Goal: Entertainment & Leisure: Consume media (video, audio)

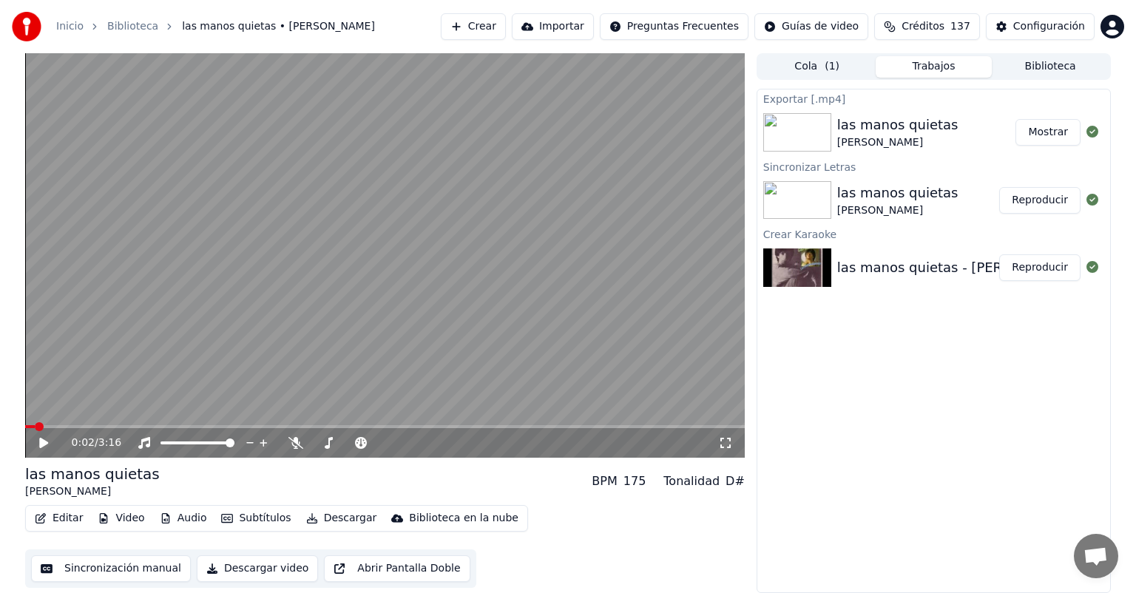
click at [1035, 74] on button "Biblioteca" at bounding box center [1050, 66] width 117 height 21
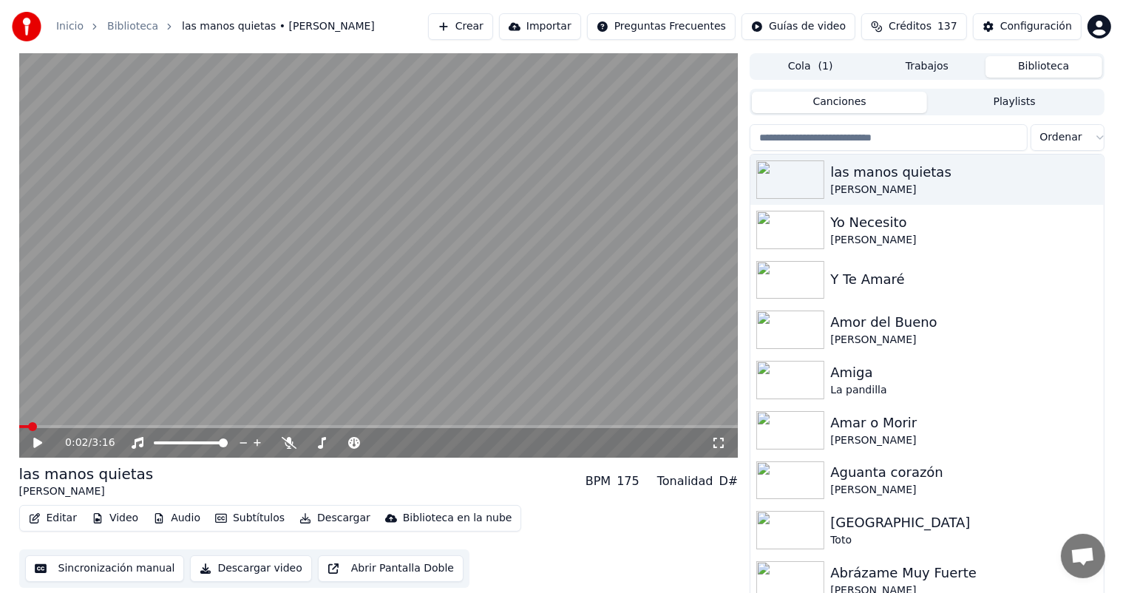
click at [941, 135] on input "search" at bounding box center [888, 137] width 277 height 27
type input "*"
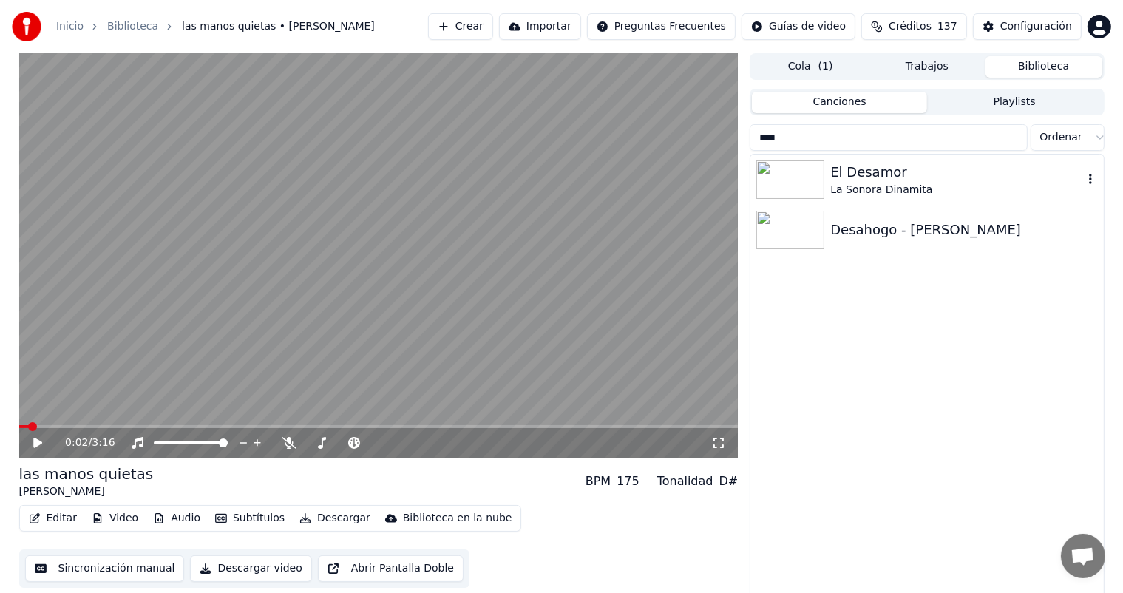
type input "****"
click at [900, 185] on div "La Sonora Dinamita" at bounding box center [957, 190] width 252 height 15
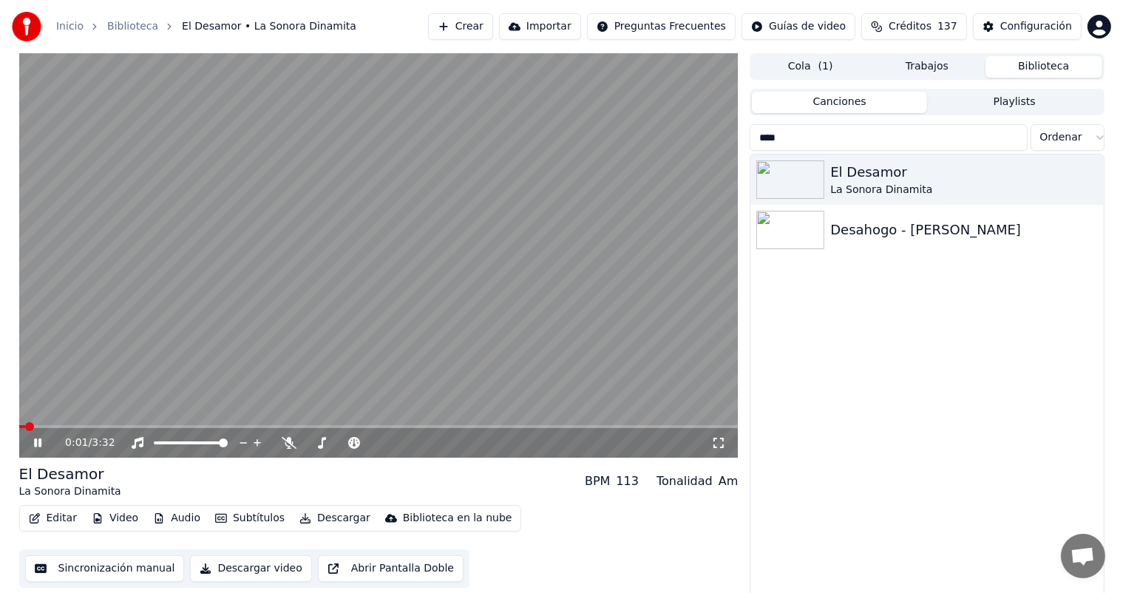
click at [314, 513] on button "Descargar" at bounding box center [335, 518] width 83 height 21
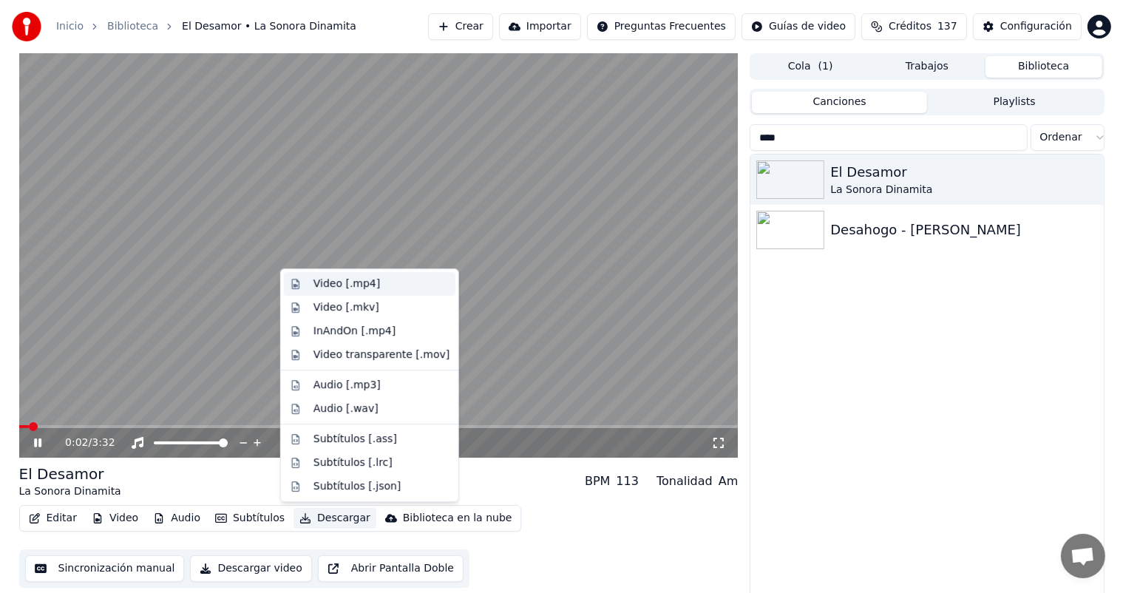
click at [353, 277] on div "Video [.mp4]" at bounding box center [347, 284] width 67 height 15
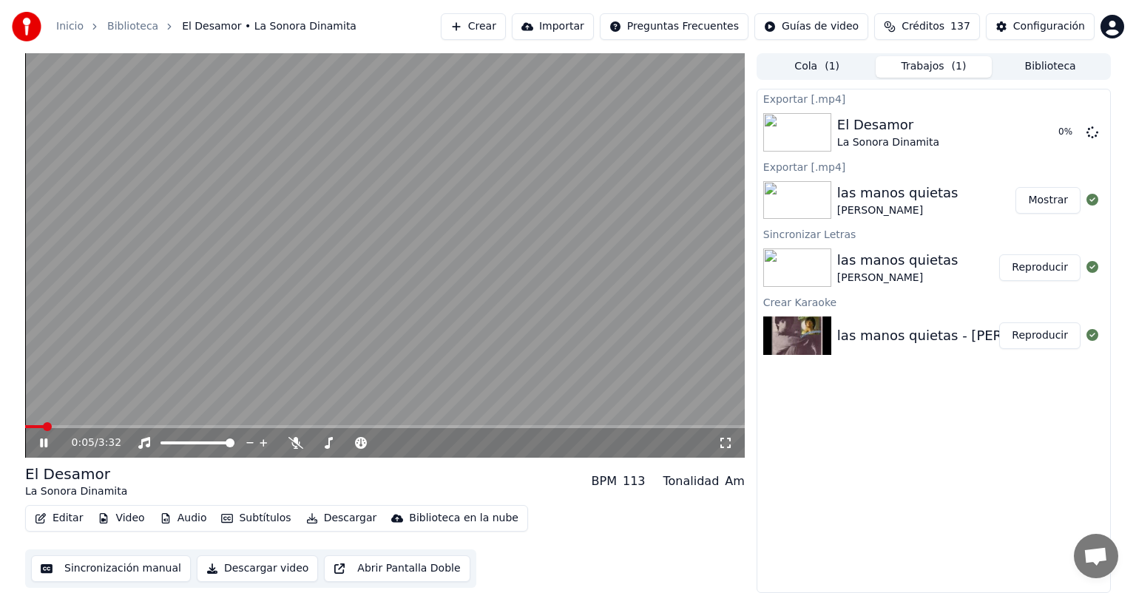
click at [47, 447] on icon at bounding box center [43, 443] width 7 height 9
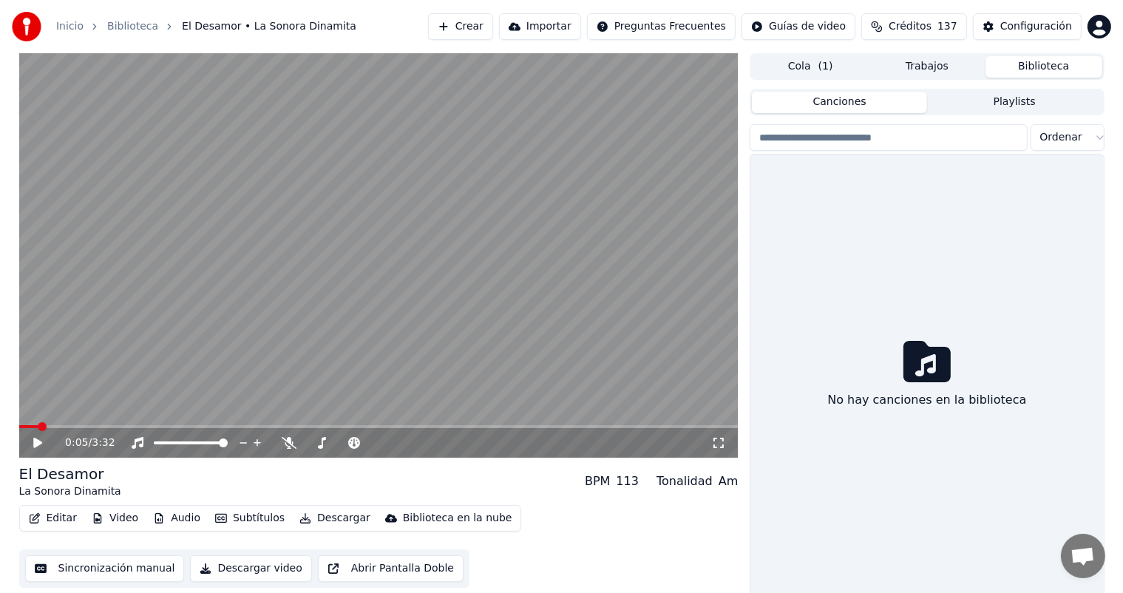
click at [1027, 69] on button "Biblioteca" at bounding box center [1044, 66] width 117 height 21
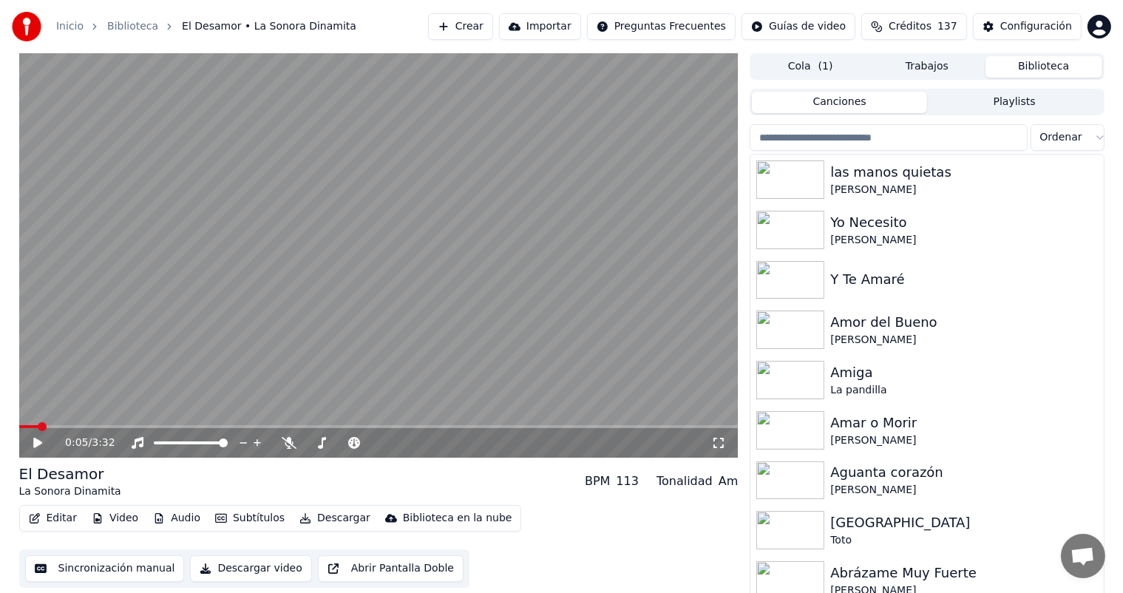
click at [966, 139] on input "search" at bounding box center [888, 137] width 277 height 27
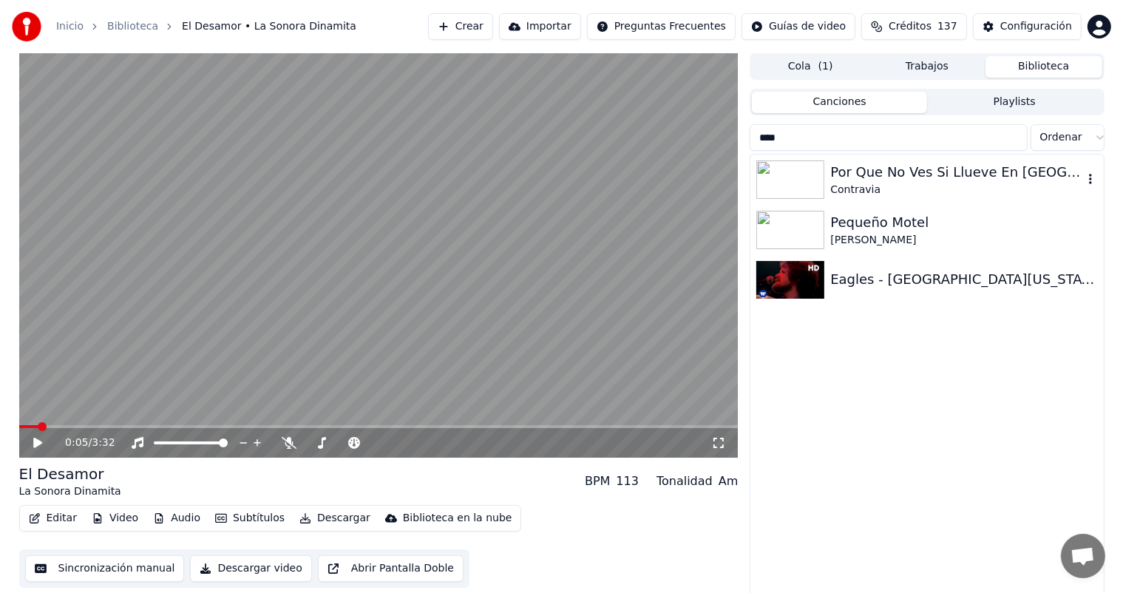
click at [890, 175] on div "Por Que No Ves Si Llueve En [GEOGRAPHIC_DATA]" at bounding box center [957, 172] width 252 height 21
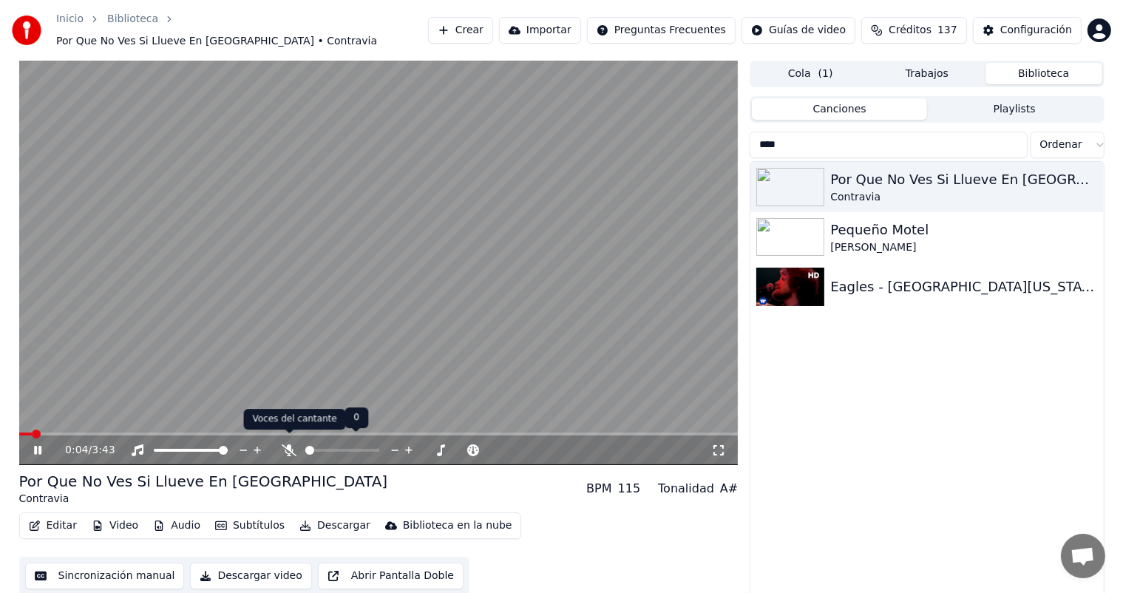
click at [291, 444] on icon at bounding box center [289, 450] width 15 height 12
click at [291, 444] on icon at bounding box center [289, 450] width 8 height 12
click at [291, 444] on icon at bounding box center [289, 450] width 15 height 12
click at [291, 444] on icon at bounding box center [289, 450] width 8 height 12
click at [291, 444] on icon at bounding box center [289, 450] width 15 height 12
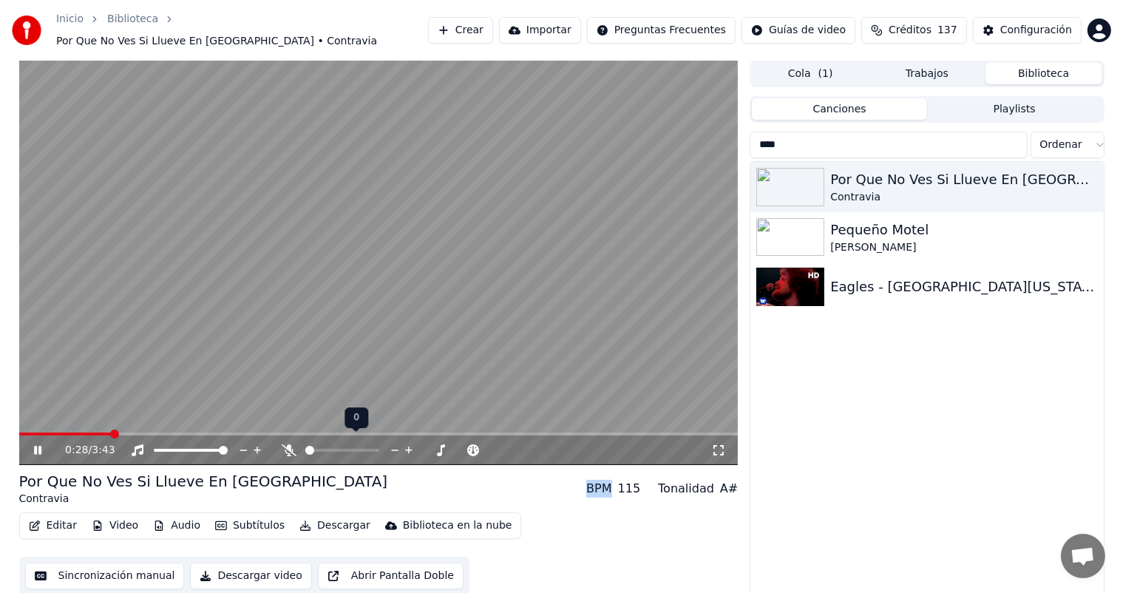
click at [291, 444] on icon at bounding box center [289, 450] width 15 height 12
click at [291, 444] on icon at bounding box center [289, 450] width 8 height 12
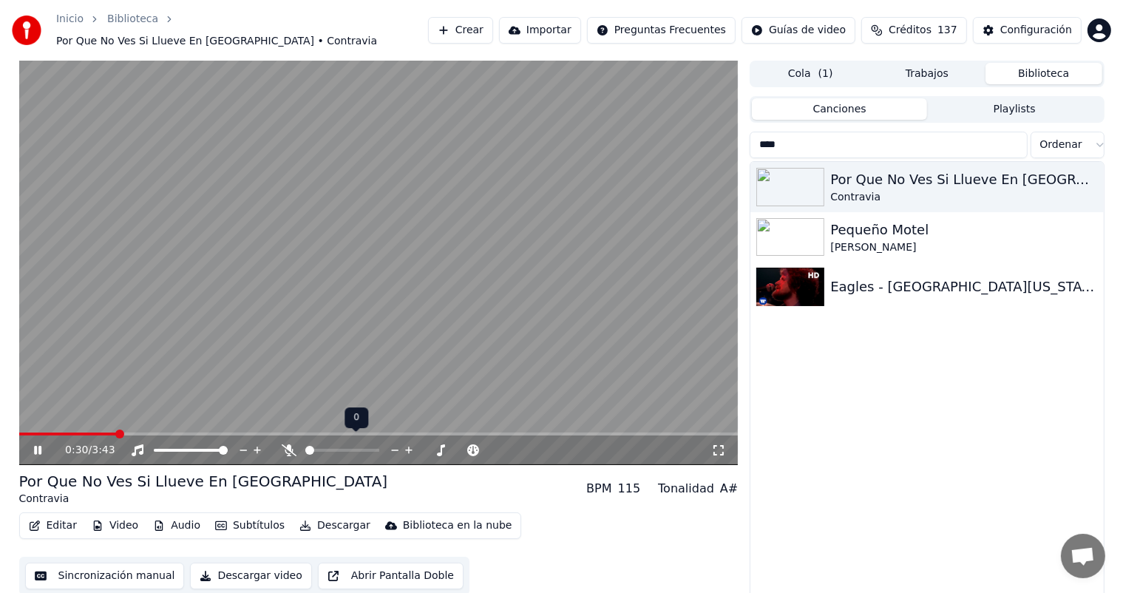
click at [291, 444] on icon at bounding box center [289, 450] width 15 height 12
click at [291, 444] on icon at bounding box center [289, 450] width 8 height 12
click at [291, 444] on icon at bounding box center [289, 450] width 15 height 12
click at [291, 444] on icon at bounding box center [289, 450] width 8 height 12
click at [41, 444] on icon at bounding box center [48, 450] width 35 height 12
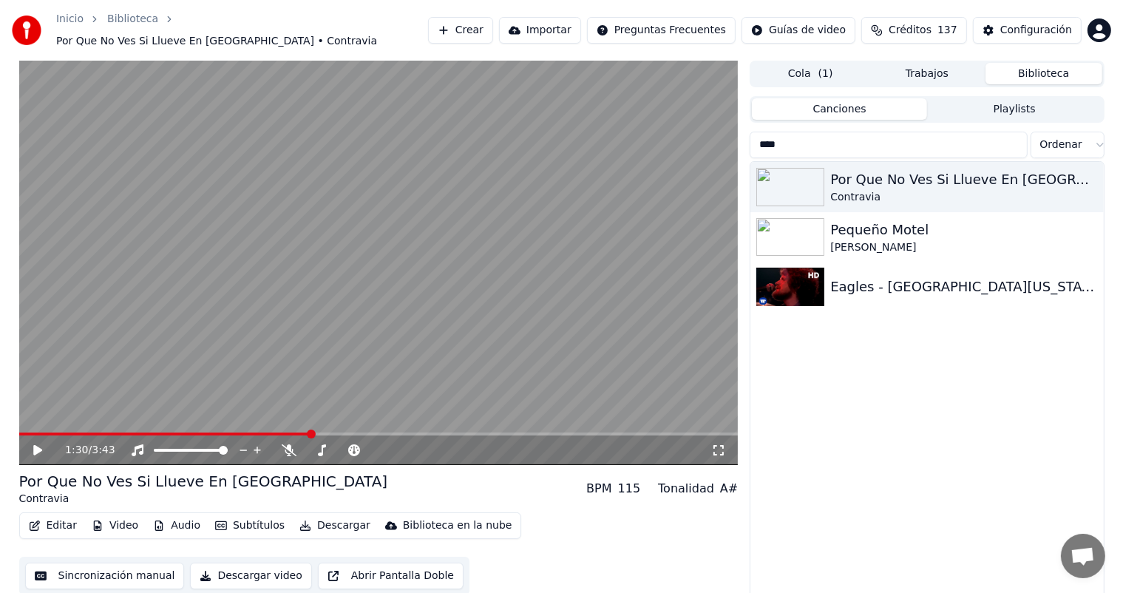
click at [984, 371] on div "Por Que No Ves Si Llueve En [GEOGRAPHIC_DATA] Contravia Pequeño Motel [PERSON_N…" at bounding box center [927, 384] width 353 height 444
click at [899, 149] on input "***" at bounding box center [888, 145] width 277 height 27
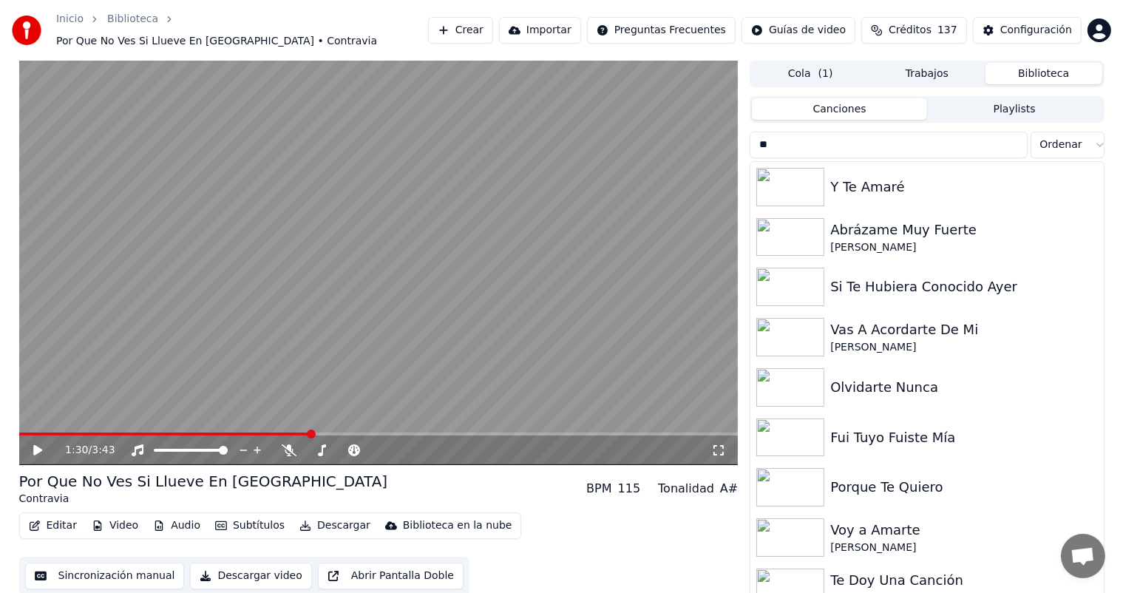
type input "*"
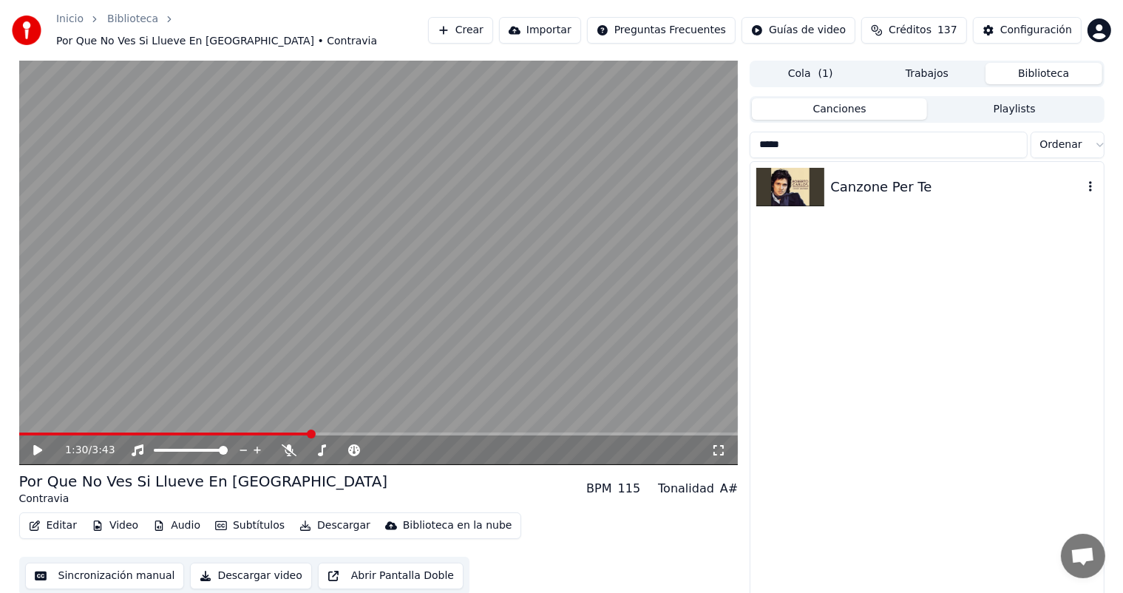
type input "*****"
click at [880, 185] on div "Canzone Per Te" at bounding box center [957, 187] width 252 height 21
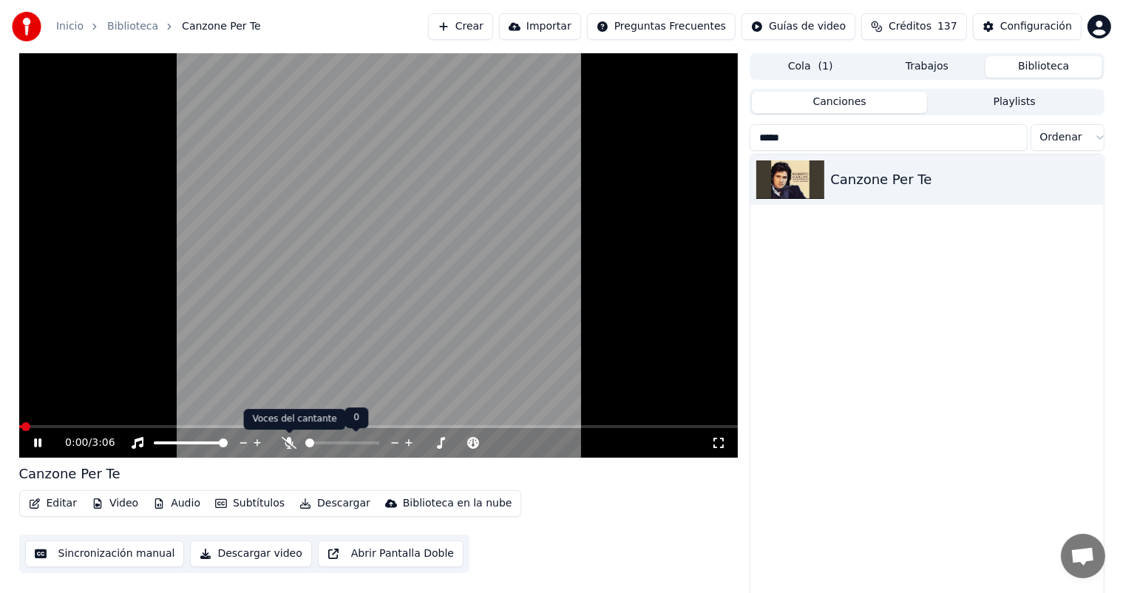
click at [291, 444] on icon at bounding box center [289, 443] width 15 height 12
click at [323, 444] on icon at bounding box center [321, 443] width 15 height 12
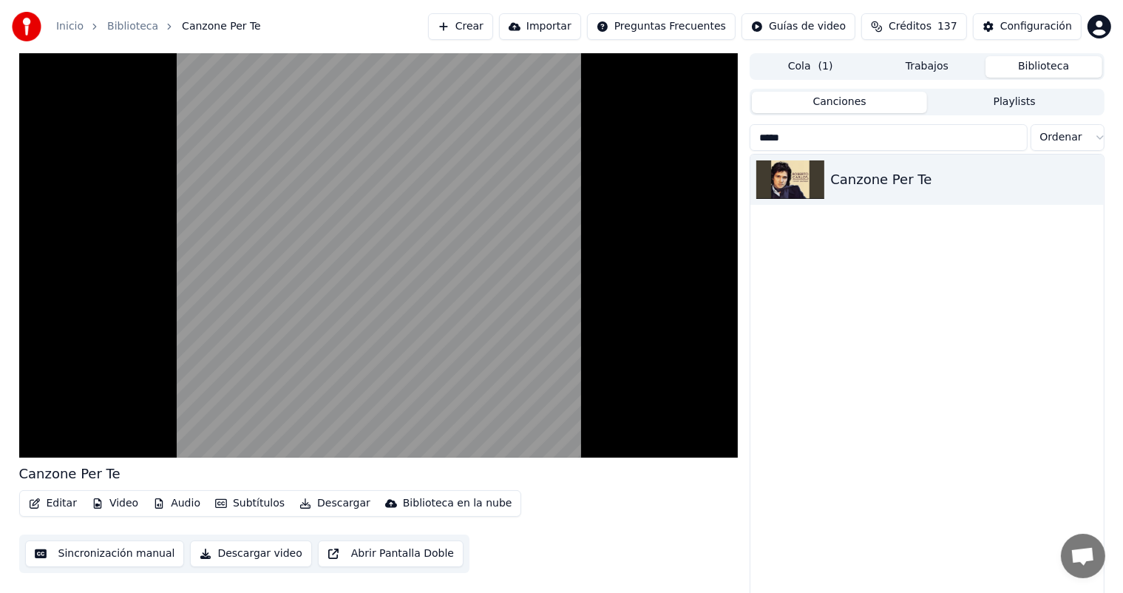
click at [92, 0] on div "Inicio Biblioteca Canzone Per Te Crear Importar Preguntas Frecuentes Guías de v…" at bounding box center [561, 26] width 1123 height 53
click at [117, 250] on video at bounding box center [379, 255] width 720 height 405
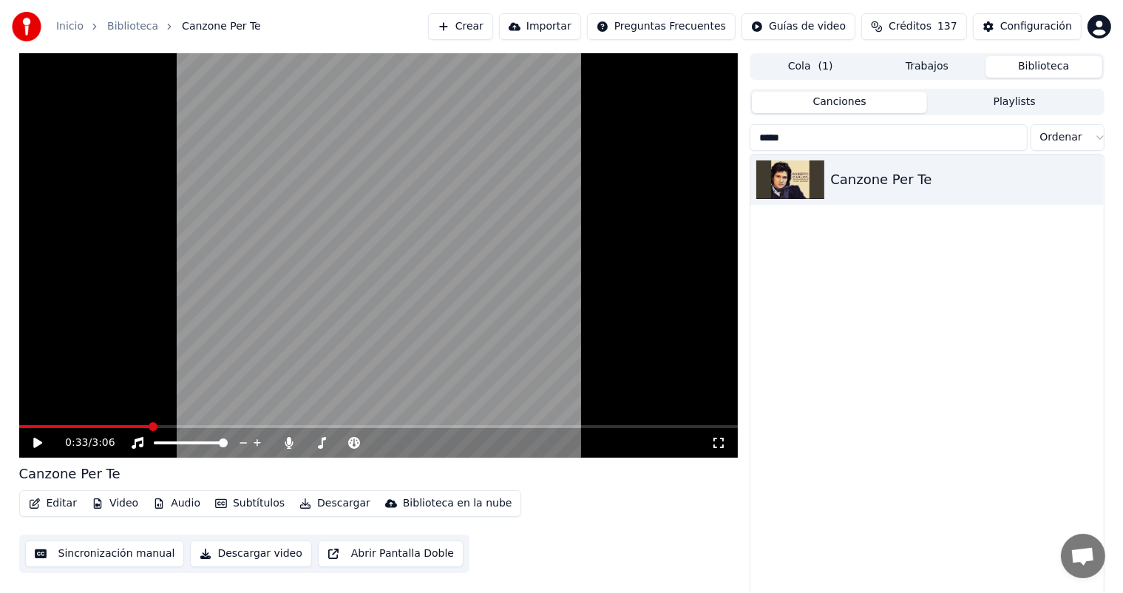
click at [933, 137] on input "*****" at bounding box center [888, 137] width 277 height 27
click at [1012, 138] on input "*****" at bounding box center [888, 137] width 277 height 27
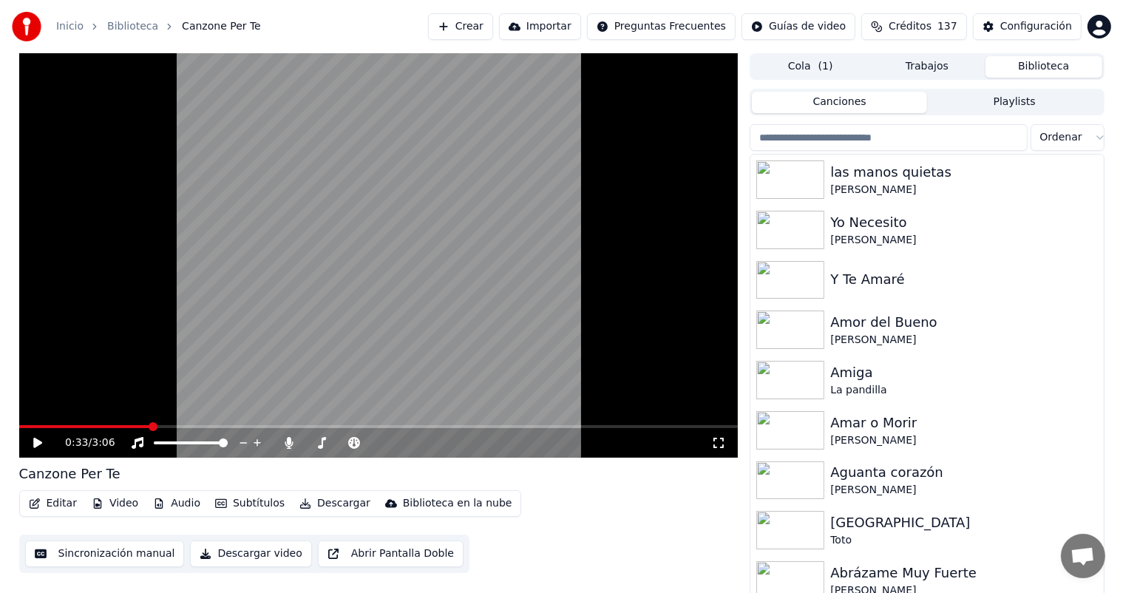
click at [1044, 78] on div "Cola ( 1 ) Trabajos Biblioteca" at bounding box center [927, 66] width 354 height 27
click at [1032, 101] on button "Playlists" at bounding box center [1014, 102] width 175 height 21
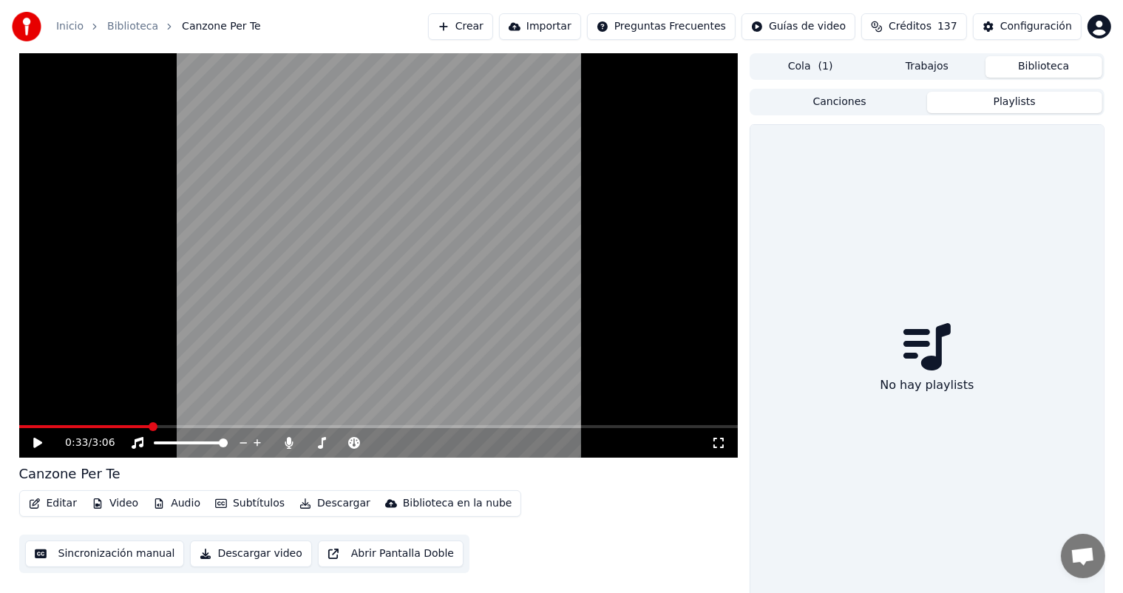
click at [877, 96] on button "Canciones" at bounding box center [839, 102] width 175 height 21
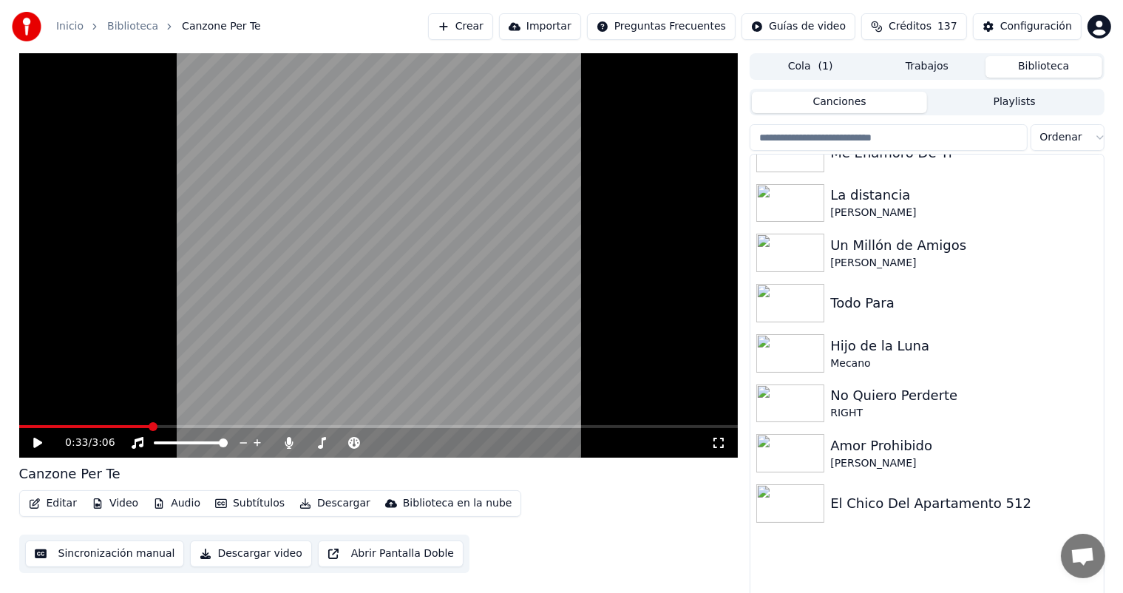
scroll to position [4136, 0]
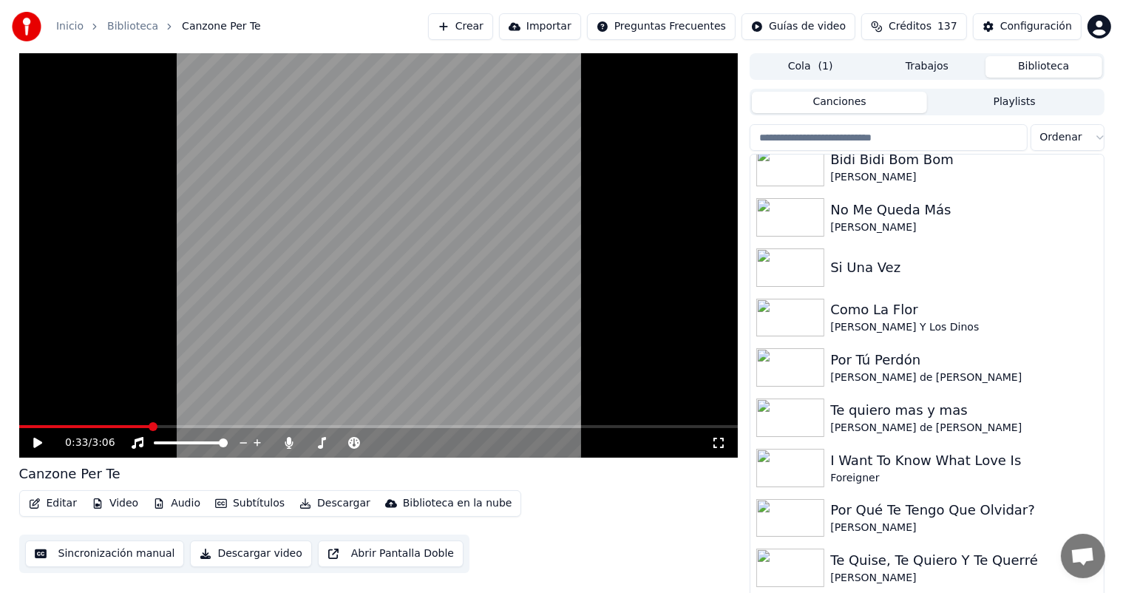
click at [1004, 307] on div "Como La Flor" at bounding box center [964, 310] width 267 height 21
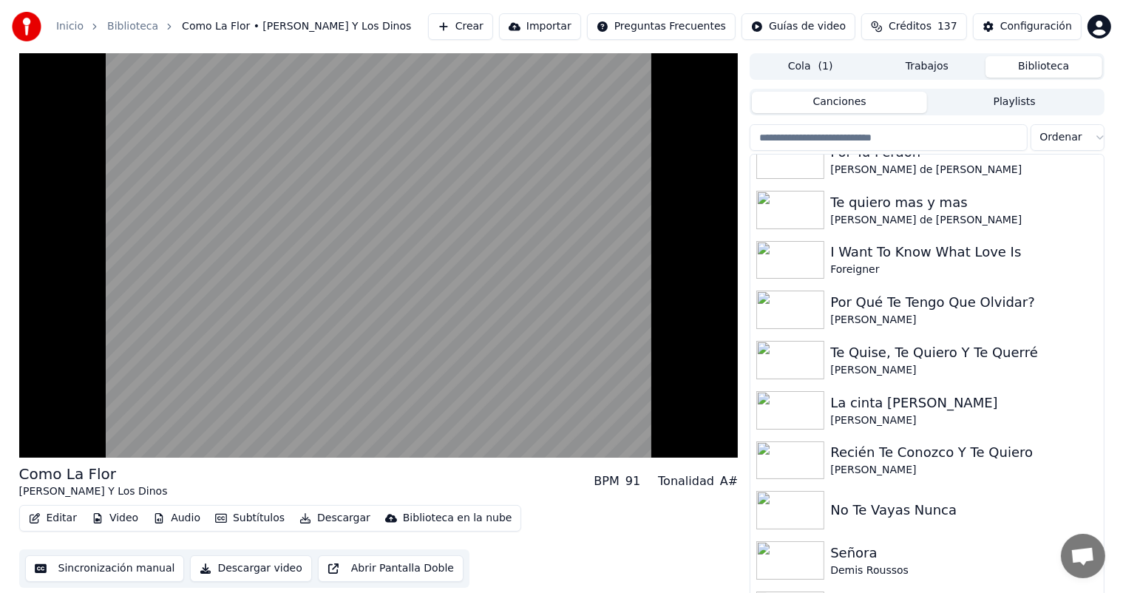
scroll to position [4346, 0]
click at [976, 266] on div "Foreigner" at bounding box center [964, 269] width 267 height 15
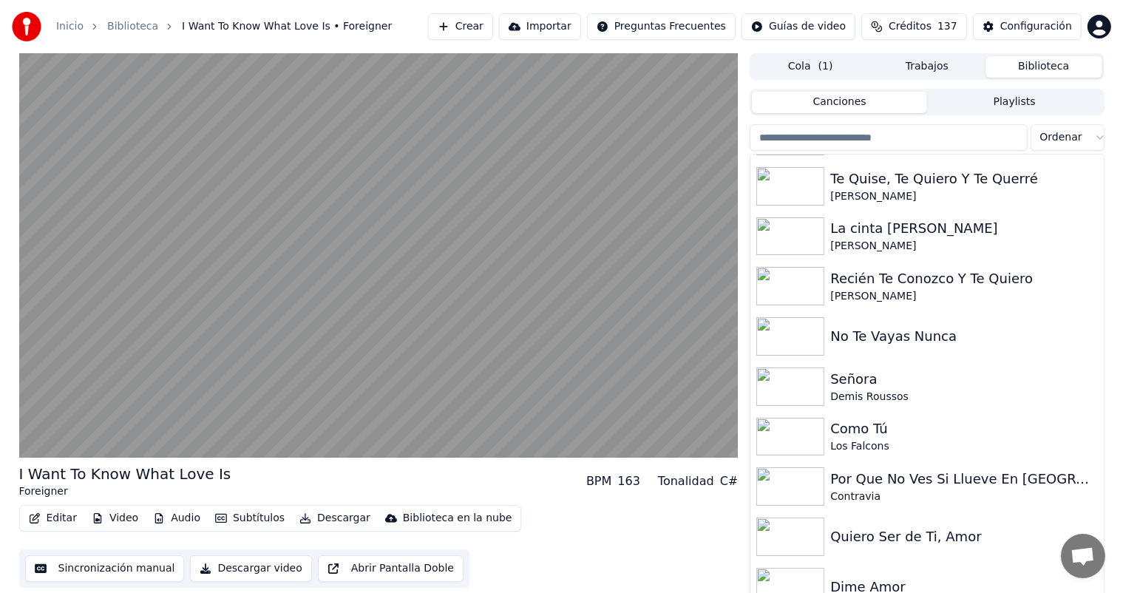
scroll to position [4528, 0]
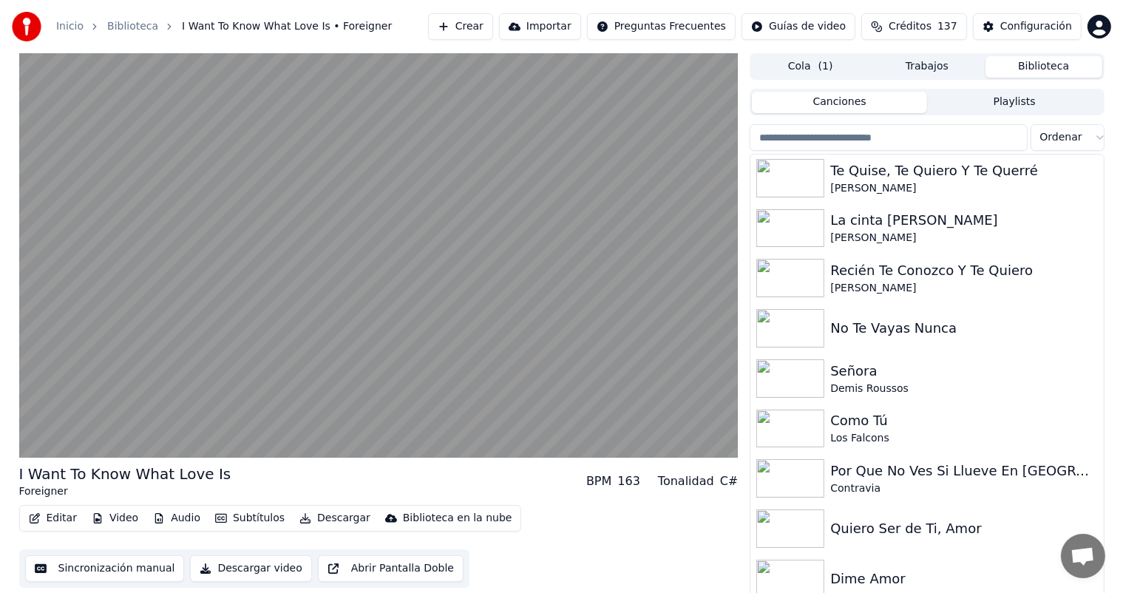
click at [954, 321] on div "No Te Vayas Nunca" at bounding box center [964, 328] width 267 height 21
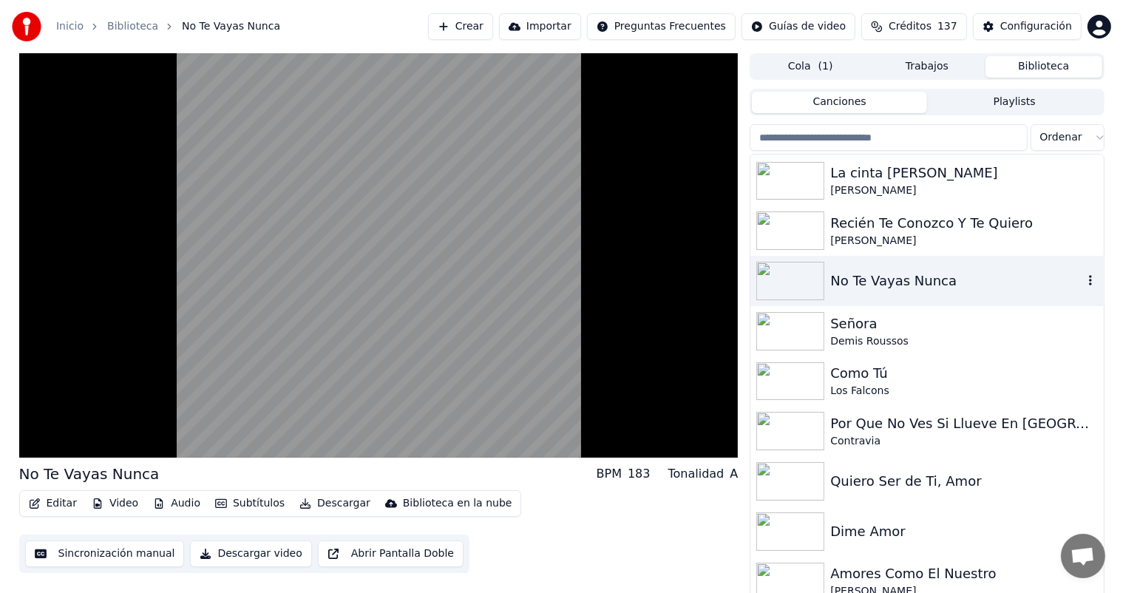
scroll to position [4578, 0]
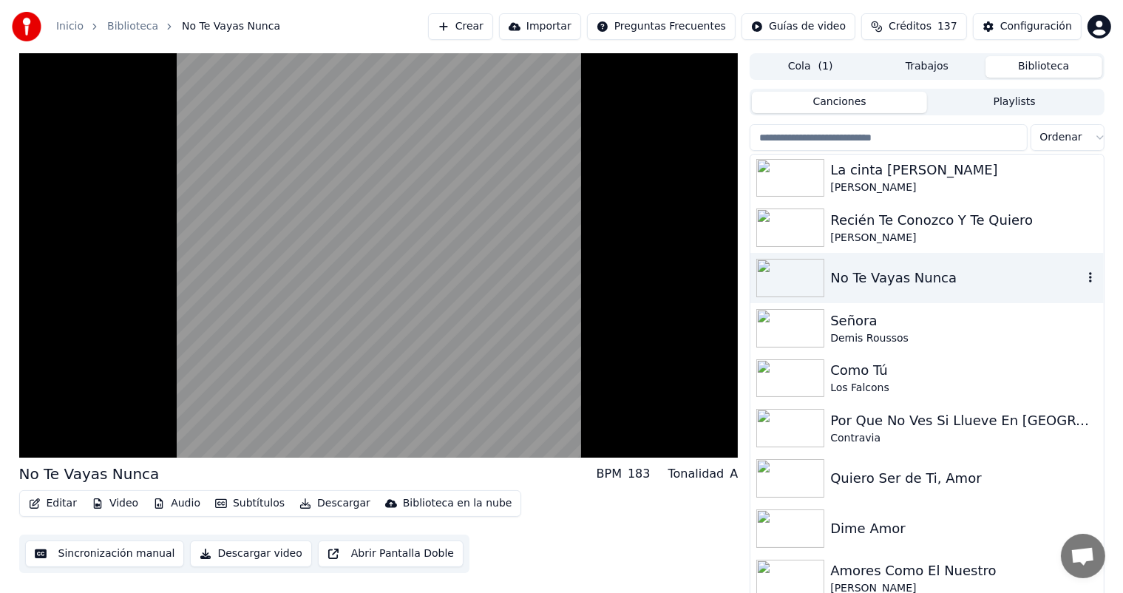
click at [948, 322] on div "Señora" at bounding box center [964, 321] width 267 height 21
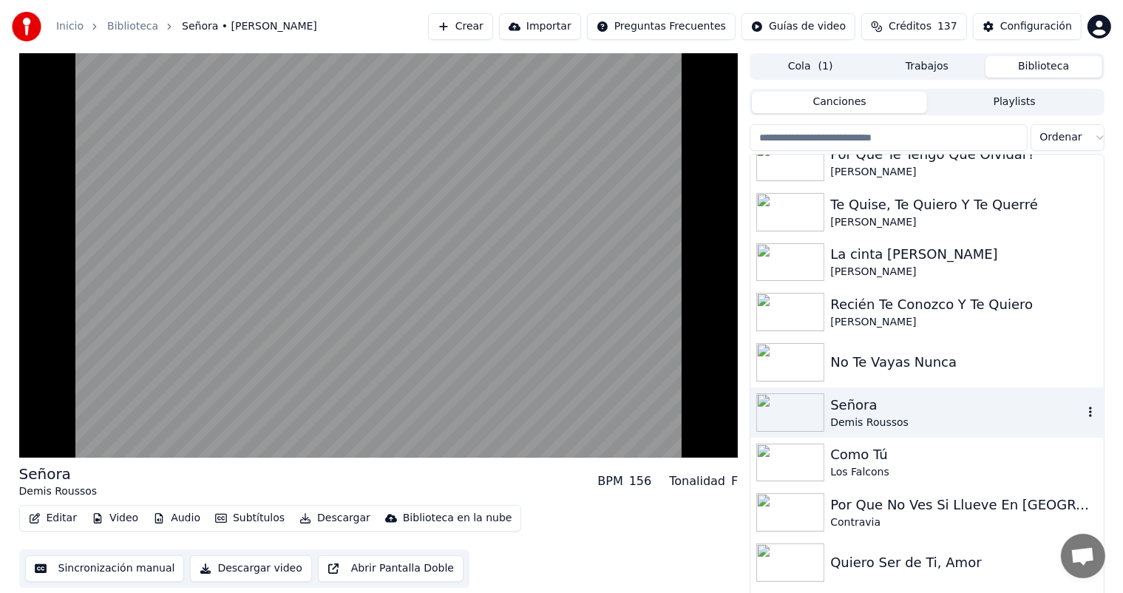
scroll to position [4500, 0]
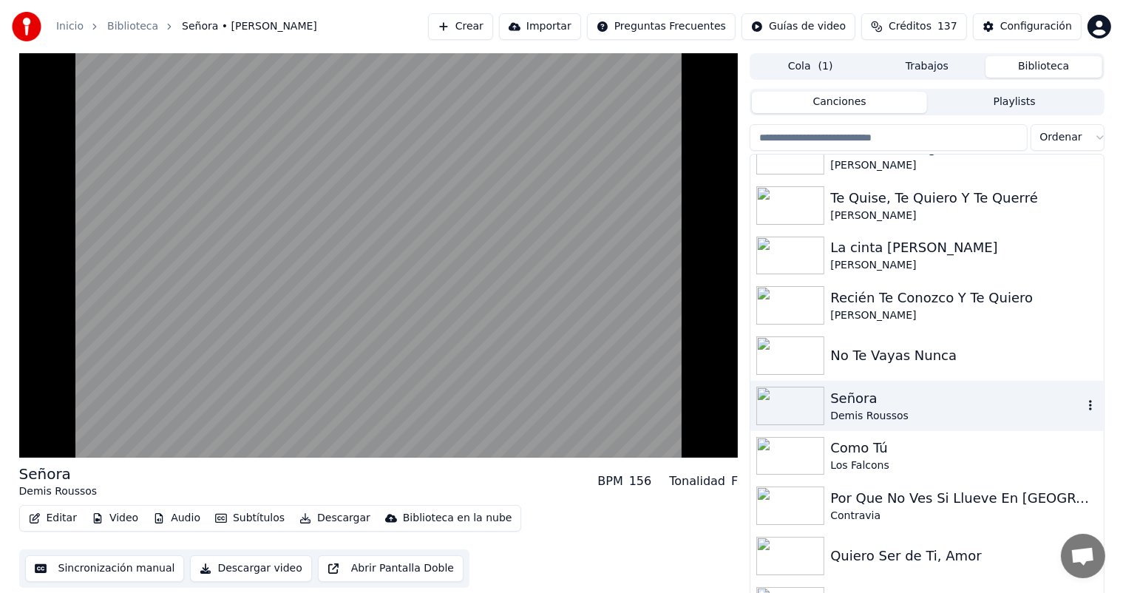
click at [973, 266] on div "[PERSON_NAME]" at bounding box center [964, 265] width 267 height 15
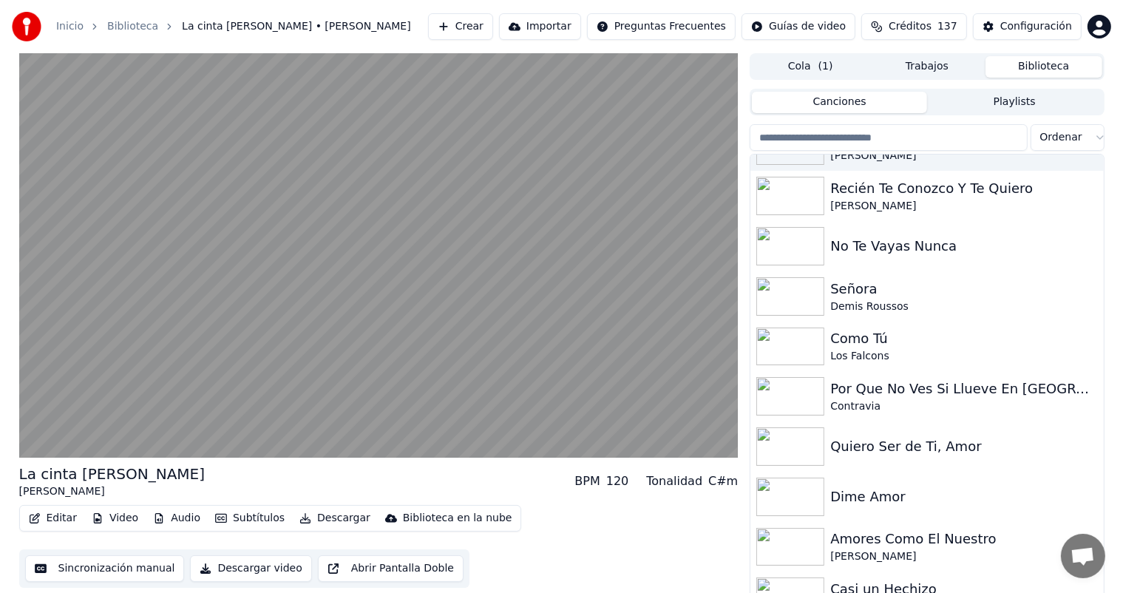
scroll to position [4611, 0]
click at [963, 448] on div "Quiero Ser de Ti, Amor" at bounding box center [964, 446] width 267 height 21
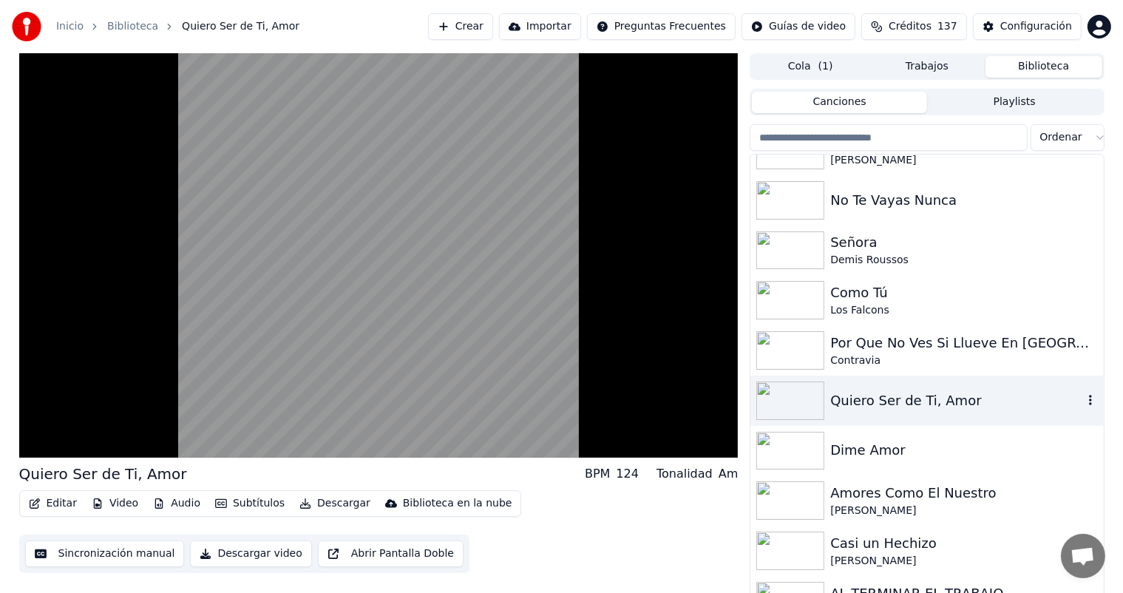
scroll to position [4664, 0]
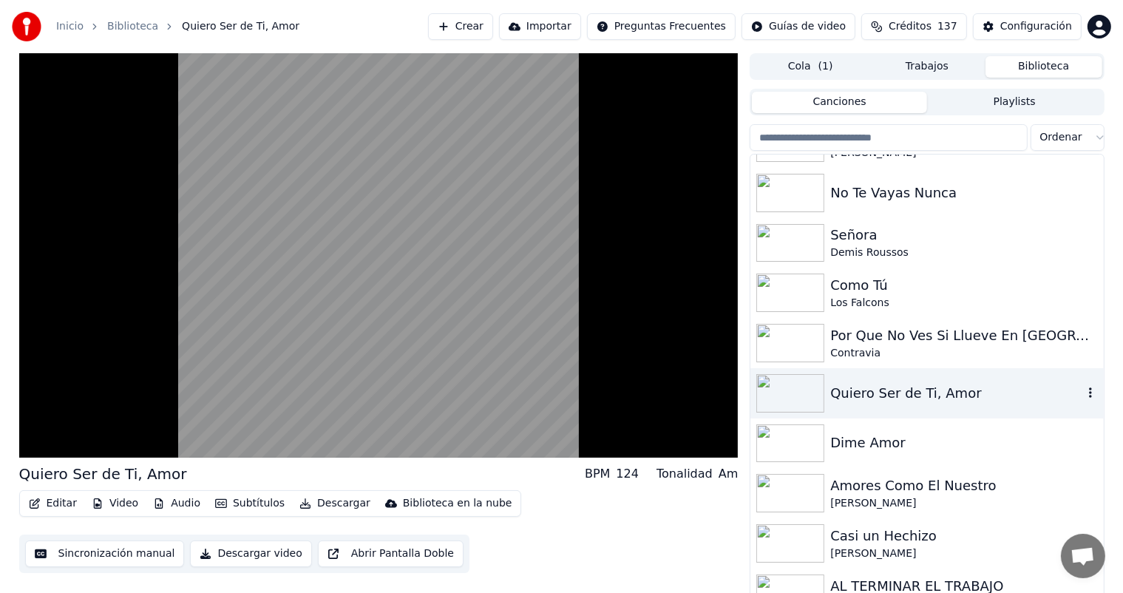
click at [932, 449] on div "Dime Amor" at bounding box center [964, 443] width 267 height 21
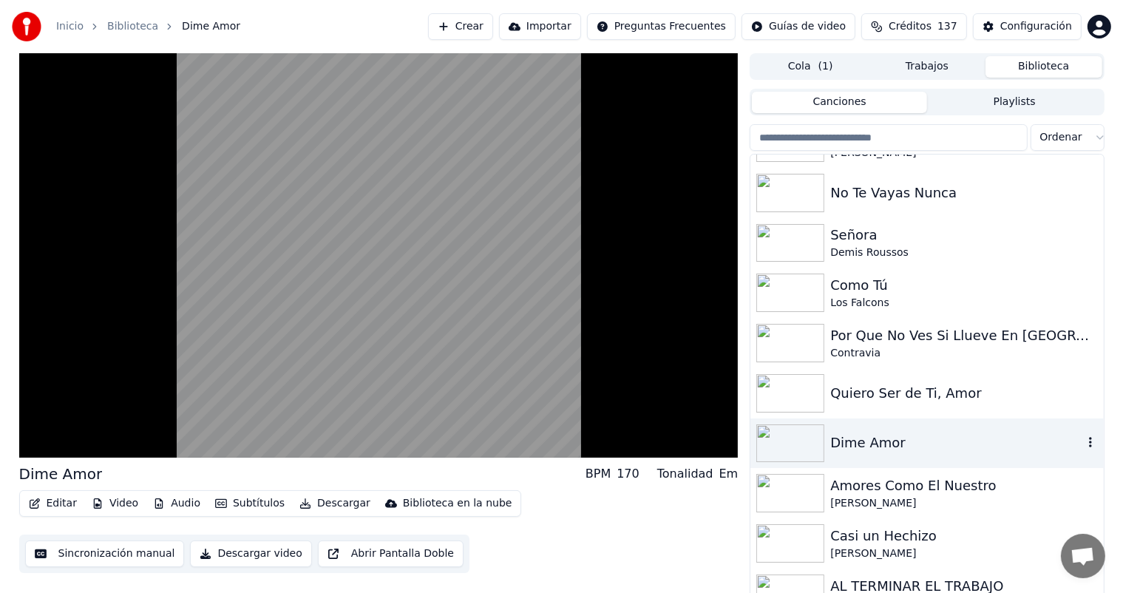
click at [960, 488] on div "Amores Como El Nuestro" at bounding box center [964, 486] width 267 height 21
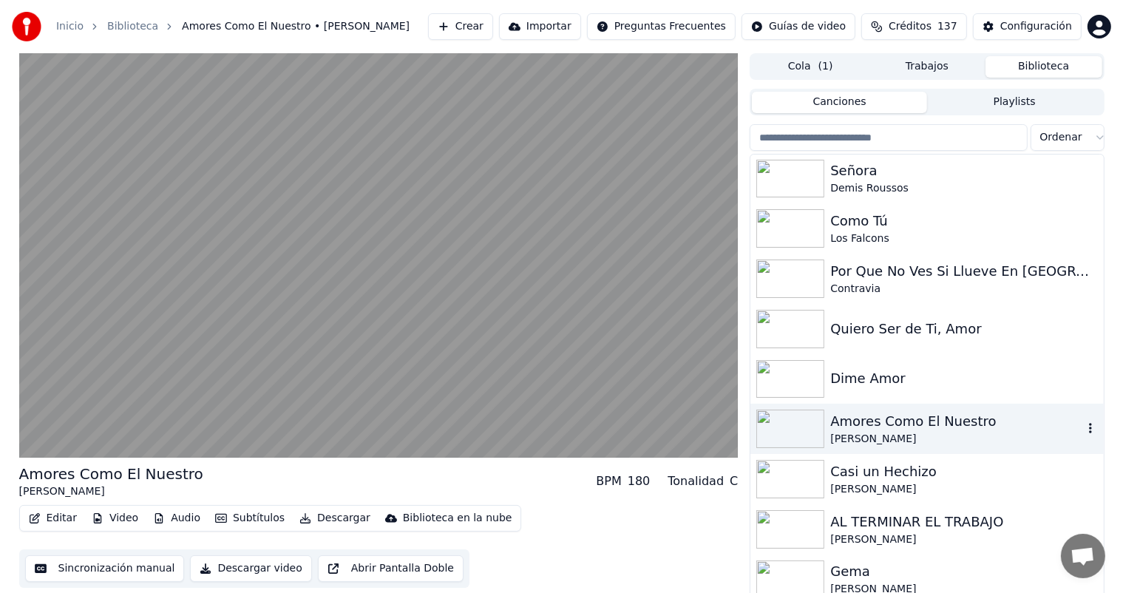
scroll to position [4730, 0]
click at [904, 477] on div "Casi un Hechizo" at bounding box center [964, 469] width 267 height 21
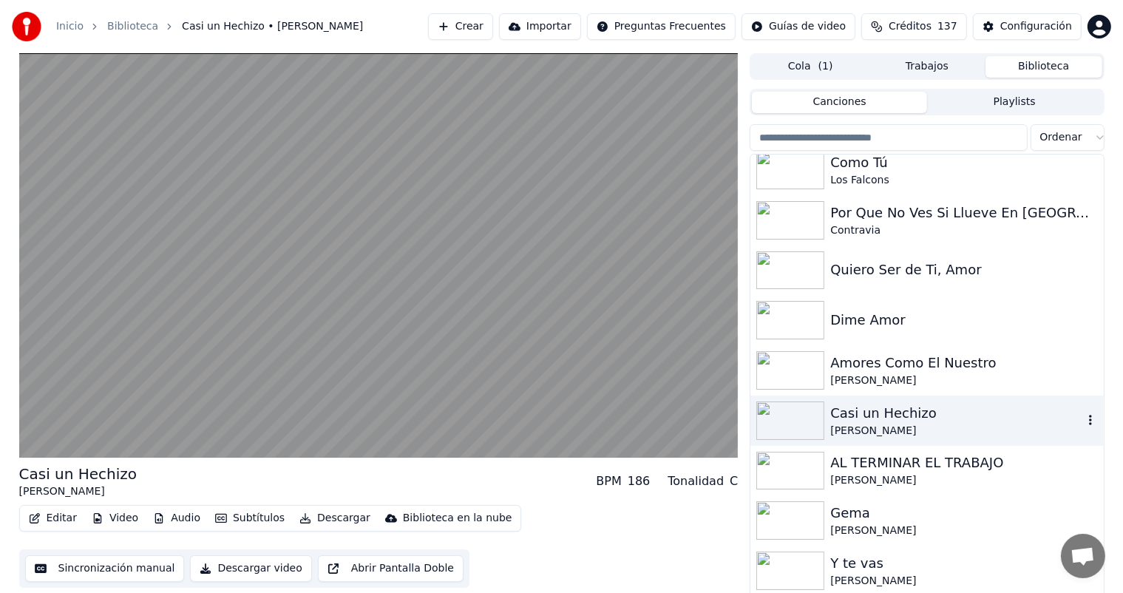
scroll to position [4808, 0]
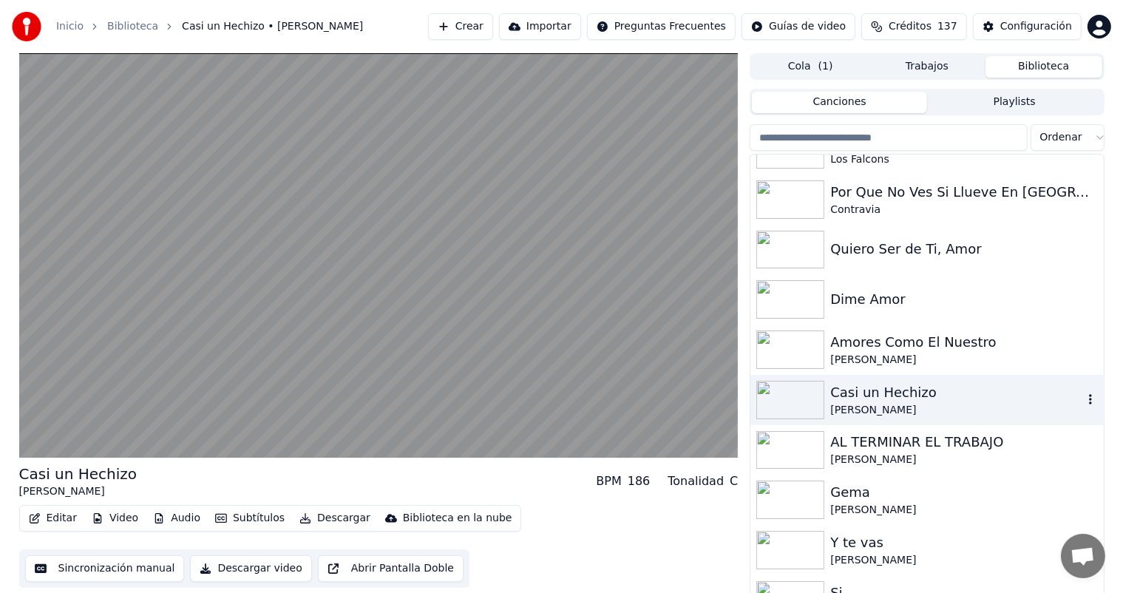
click at [928, 451] on div "AL TERMINAR EL TRABAJO" at bounding box center [964, 442] width 267 height 21
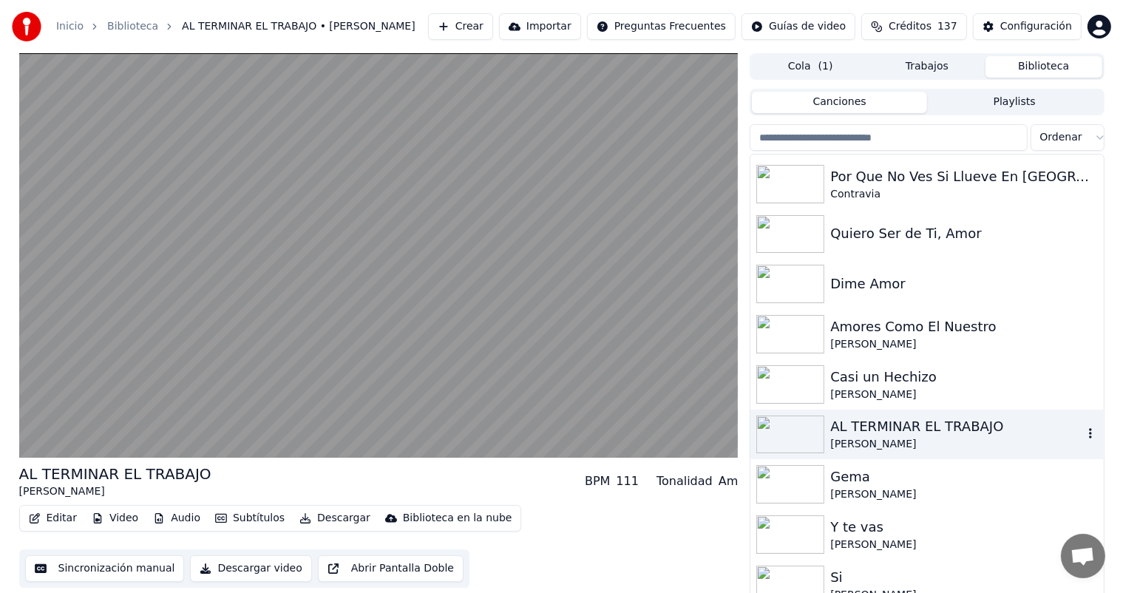
scroll to position [4842, 0]
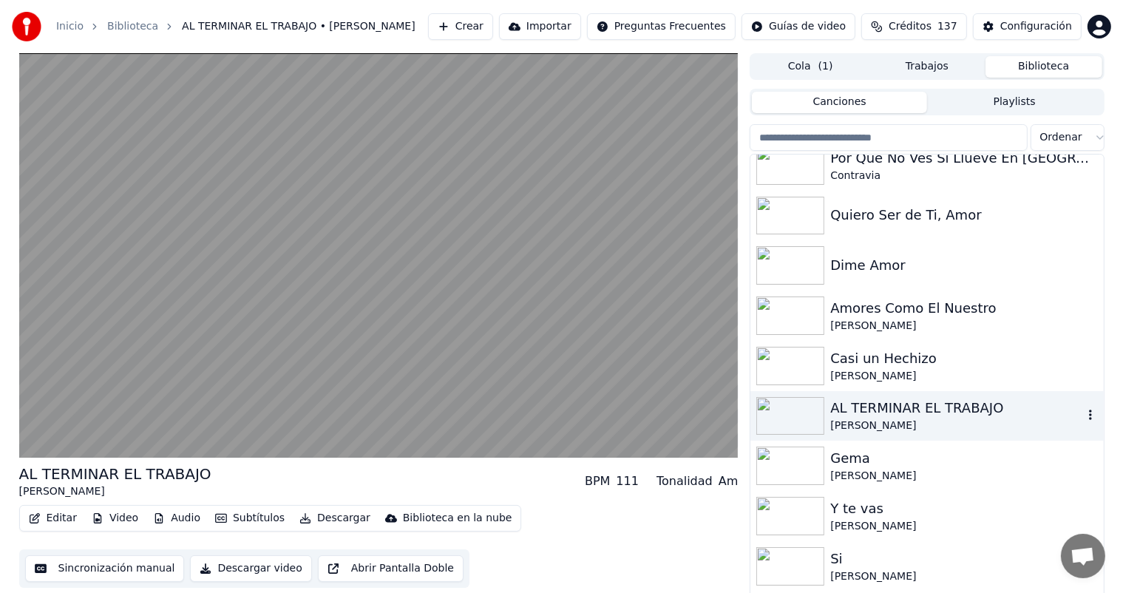
click at [899, 469] on div "[PERSON_NAME]" at bounding box center [964, 476] width 267 height 15
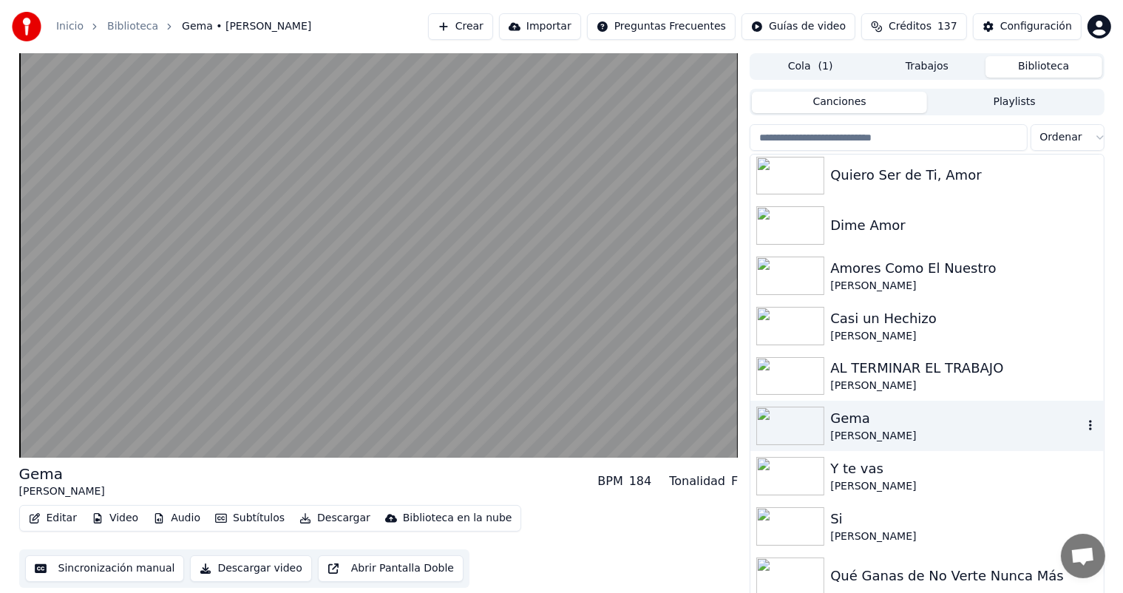
scroll to position [4896, 0]
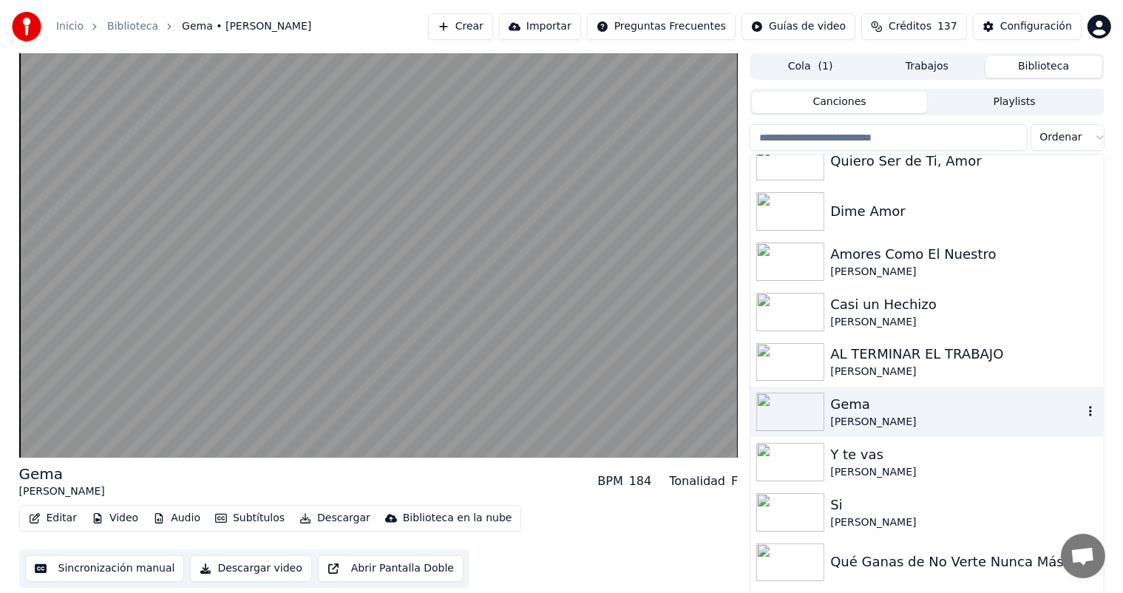
click at [899, 467] on div "[PERSON_NAME]" at bounding box center [964, 472] width 267 height 15
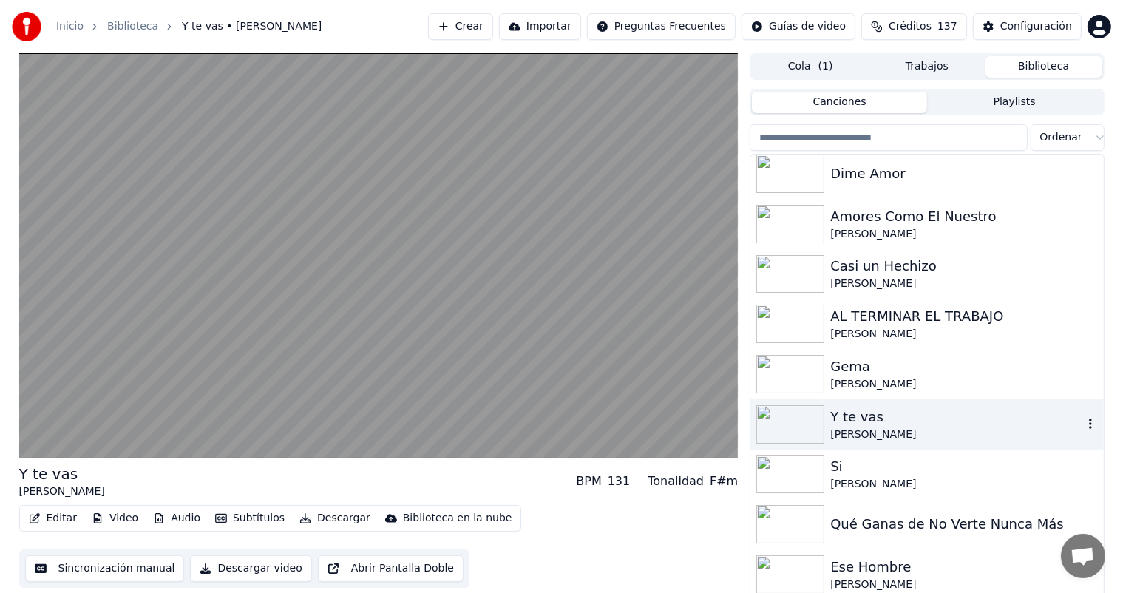
scroll to position [4941, 0]
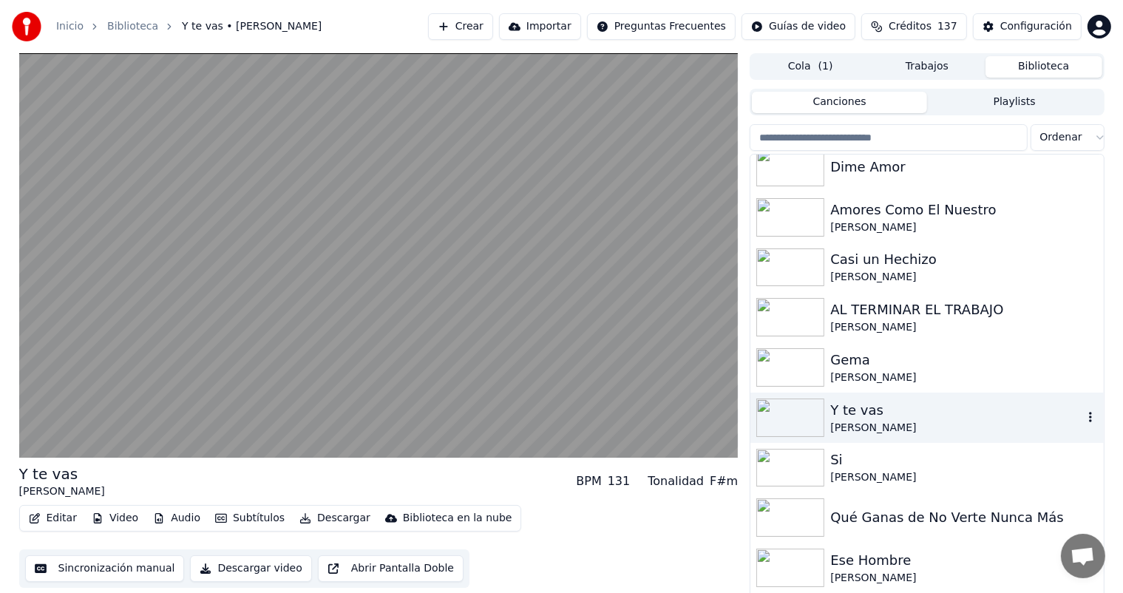
click at [902, 467] on div "Si" at bounding box center [964, 460] width 267 height 21
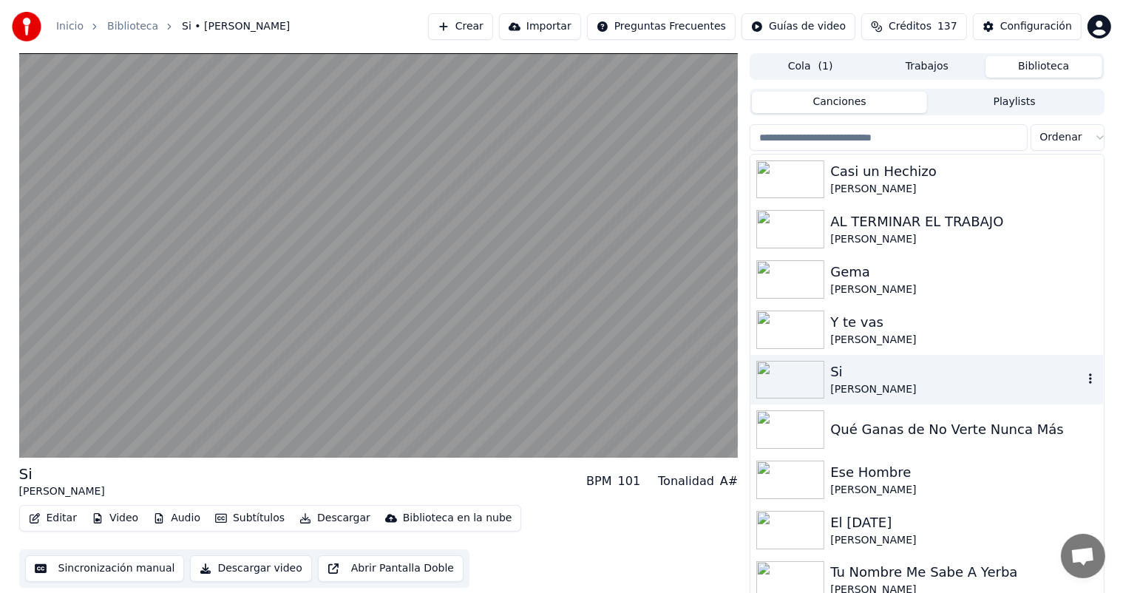
scroll to position [5038, 0]
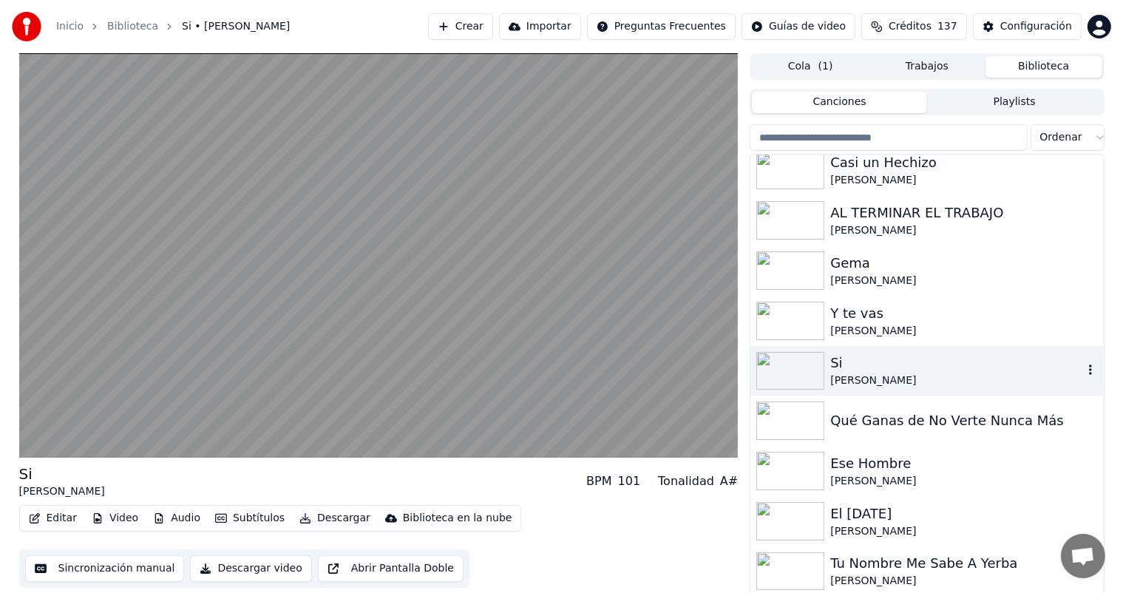
click at [939, 430] on div "Qué Ganas de No Verte Nunca Más" at bounding box center [964, 420] width 267 height 21
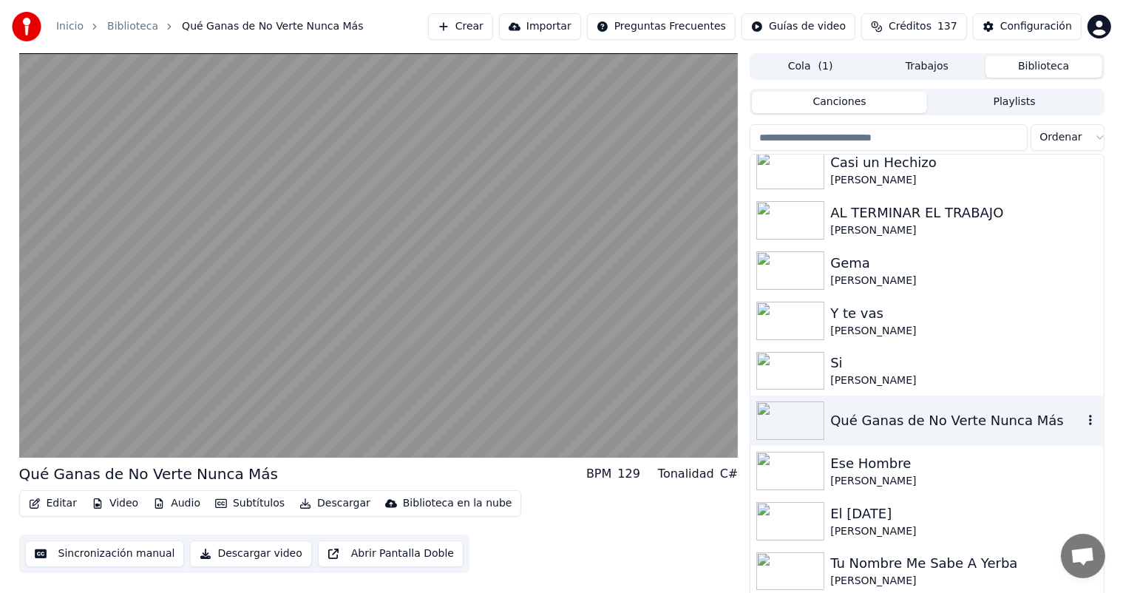
click at [913, 470] on div "Ese Hombre" at bounding box center [964, 463] width 267 height 21
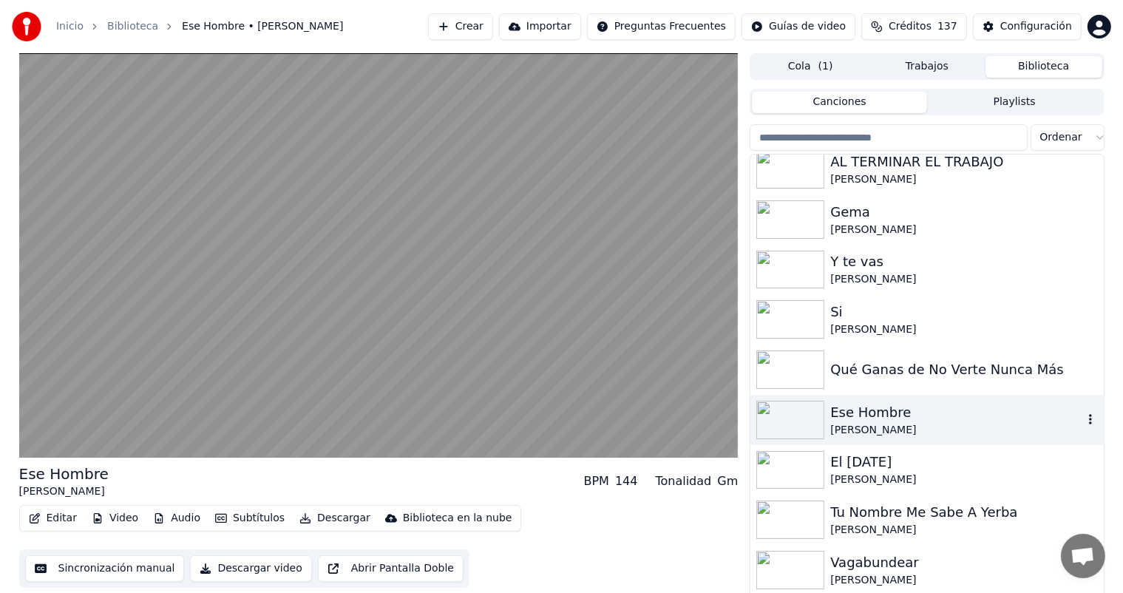
scroll to position [5107, 0]
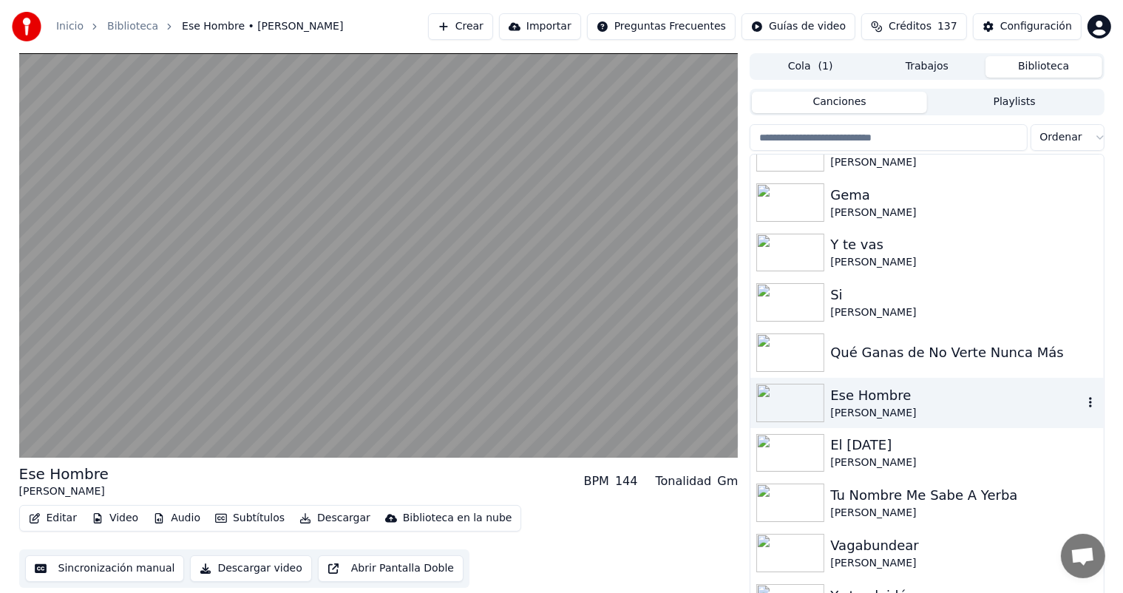
click at [916, 498] on div "Tu Nombre Me Sabe A Yerba" at bounding box center [964, 495] width 267 height 21
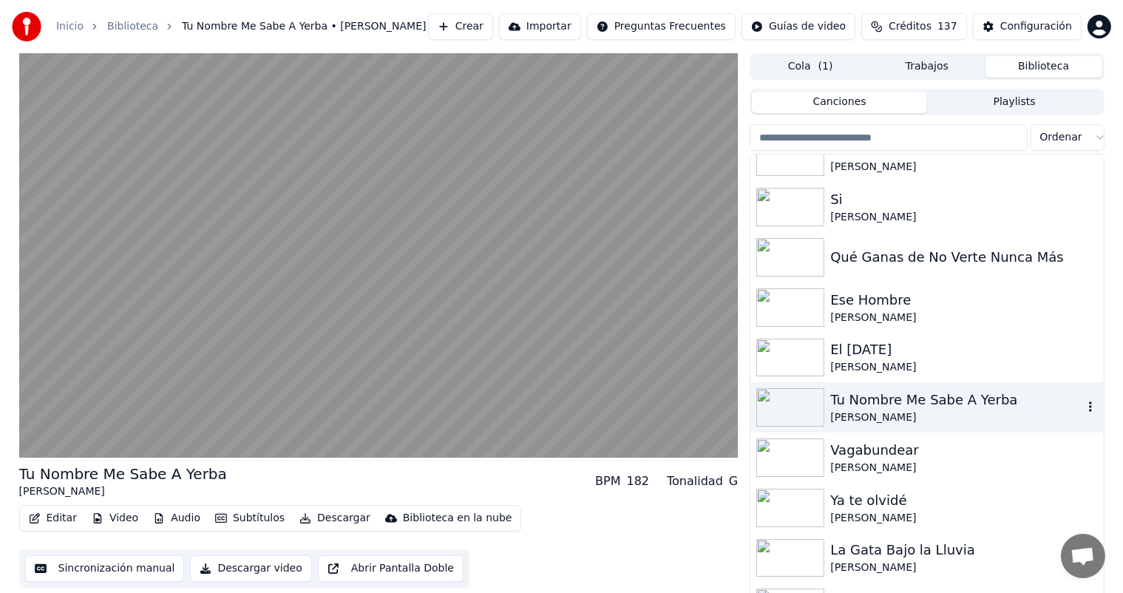
scroll to position [5208, 0]
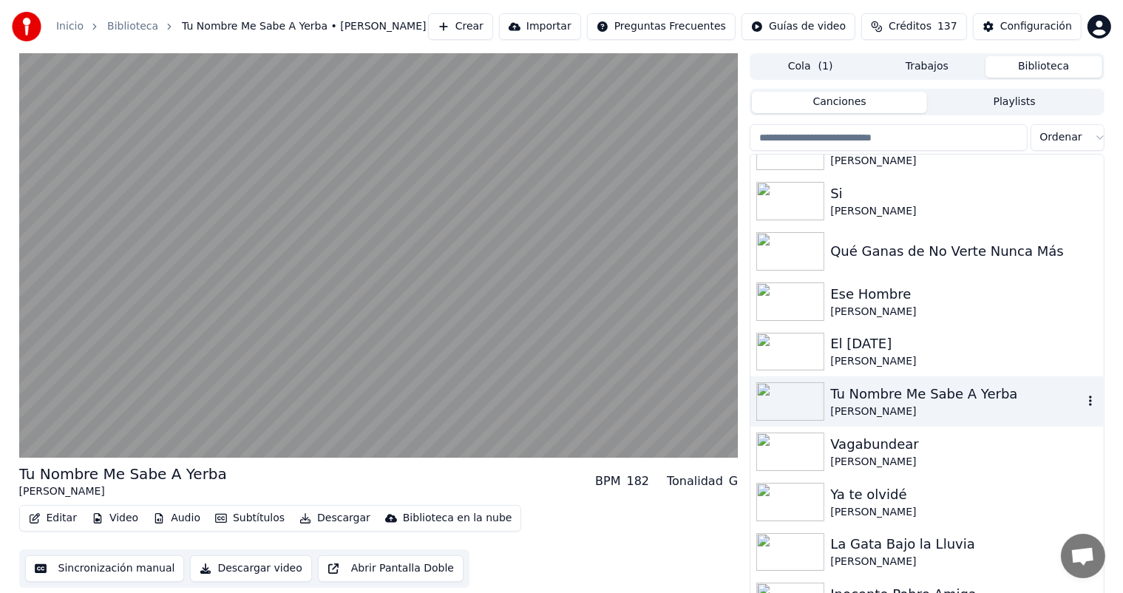
click at [916, 459] on div "[PERSON_NAME]" at bounding box center [964, 462] width 267 height 15
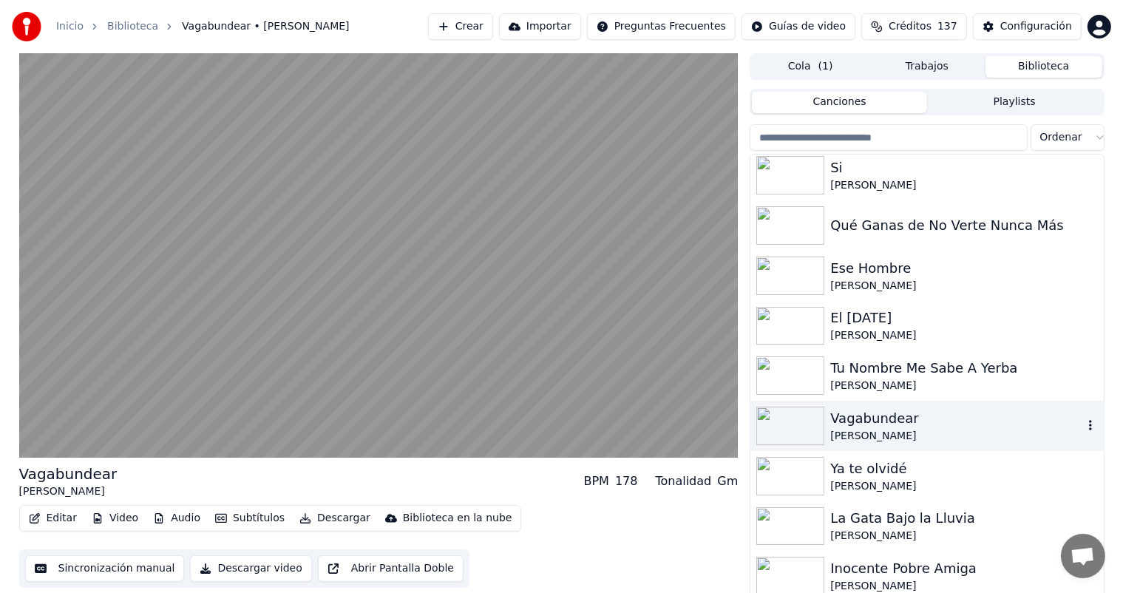
scroll to position [5234, 0]
click at [896, 480] on div "[PERSON_NAME]" at bounding box center [964, 486] width 267 height 15
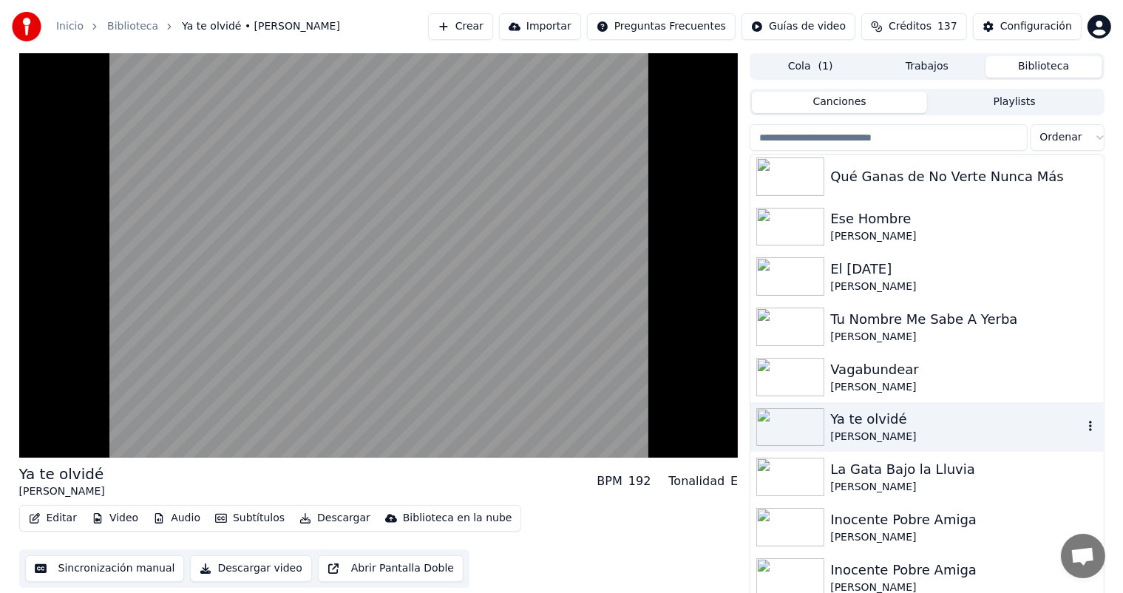
scroll to position [5286, 0]
click at [912, 471] on div "La Gata Bajo la Lluvia" at bounding box center [964, 467] width 267 height 21
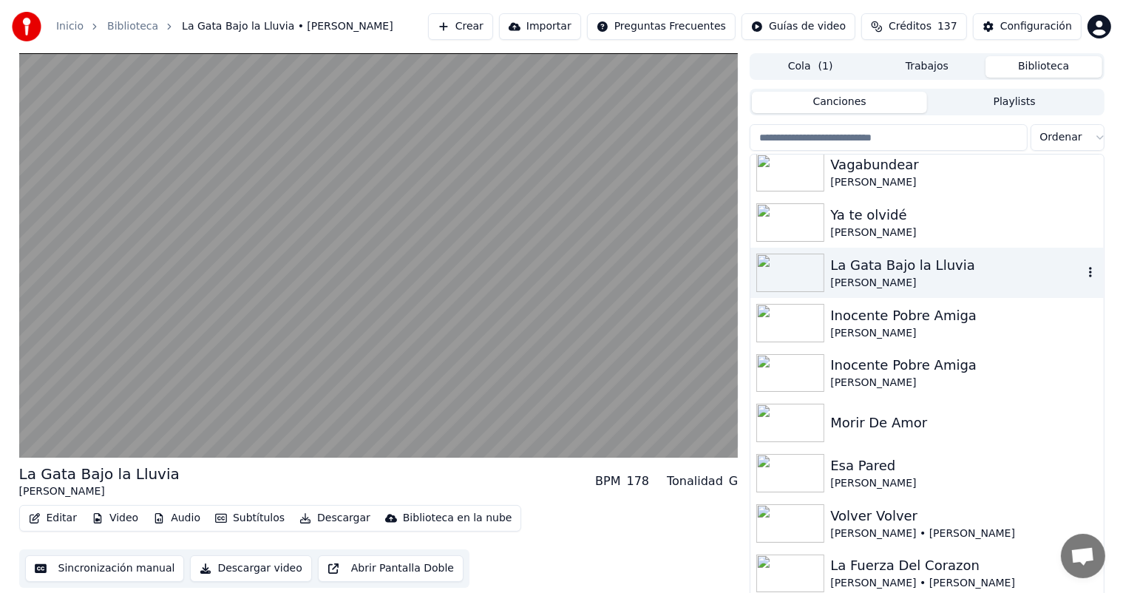
scroll to position [5491, 0]
click at [938, 460] on div "Esa Pared" at bounding box center [964, 463] width 267 height 21
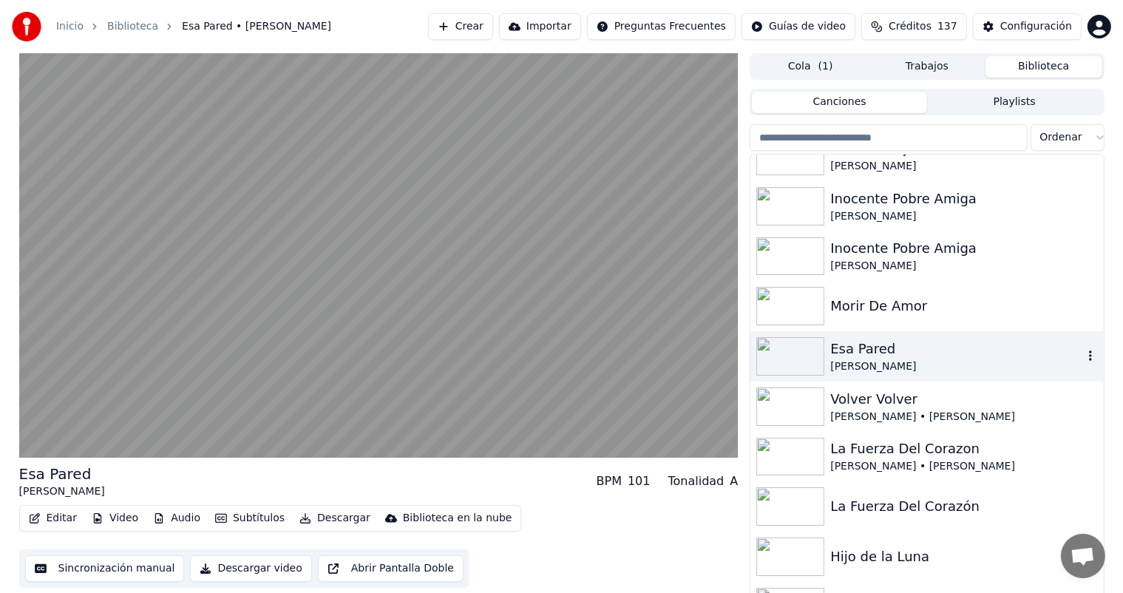
scroll to position [5607, 0]
click at [942, 411] on div "[PERSON_NAME] • [PERSON_NAME]" at bounding box center [964, 416] width 267 height 15
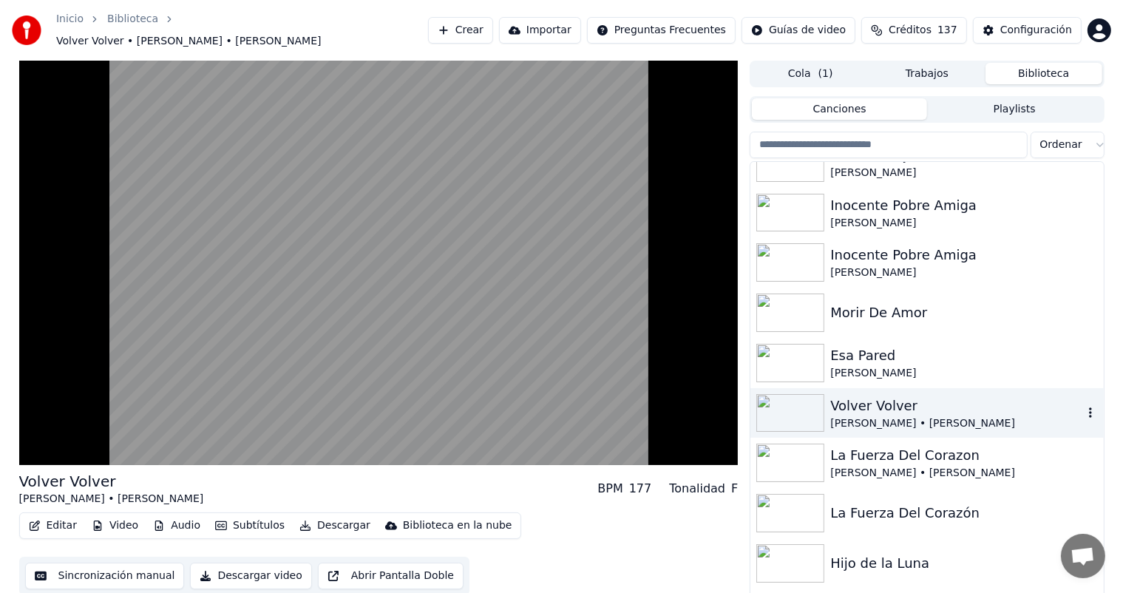
click at [893, 466] on div "[PERSON_NAME] • [PERSON_NAME]" at bounding box center [964, 473] width 267 height 15
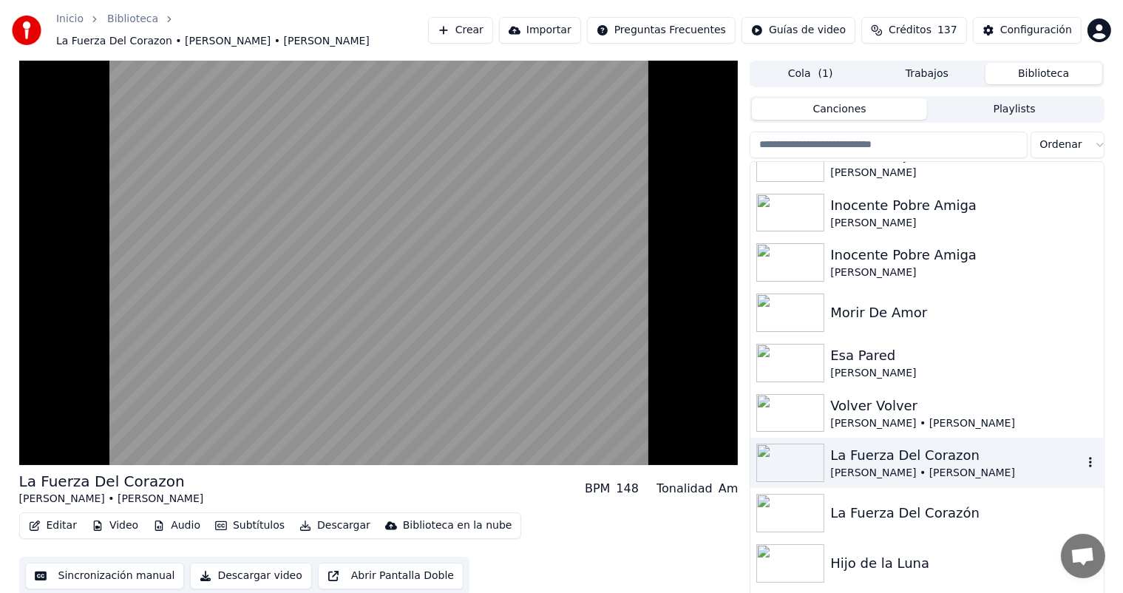
click at [302, 416] on video at bounding box center [379, 263] width 720 height 405
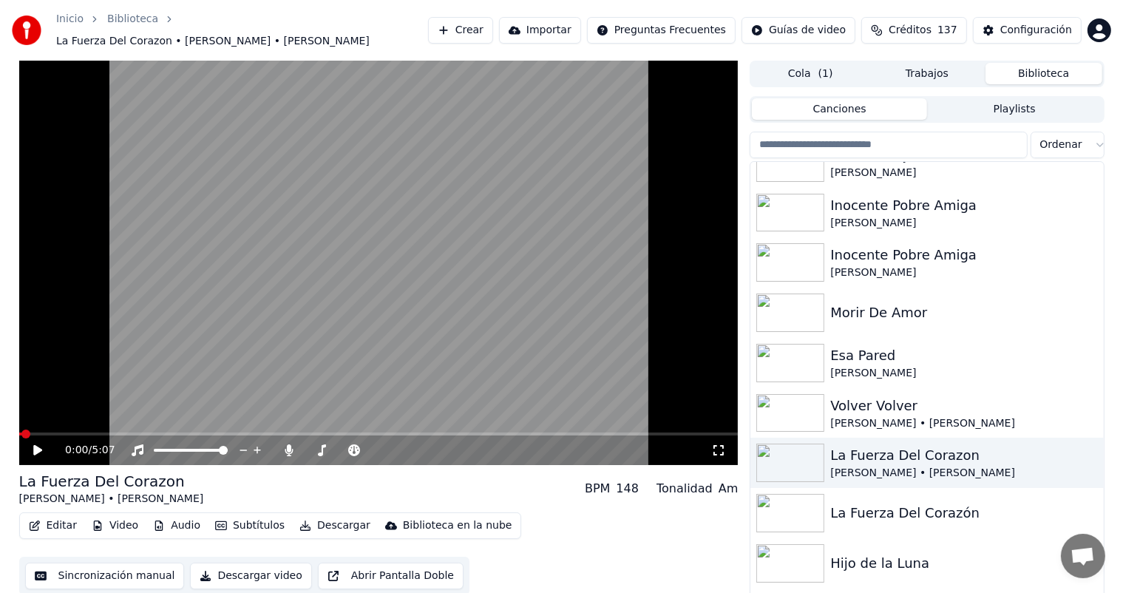
click at [290, 452] on div "0:00 / 5:07" at bounding box center [379, 451] width 720 height 30
click at [325, 392] on video at bounding box center [379, 263] width 720 height 405
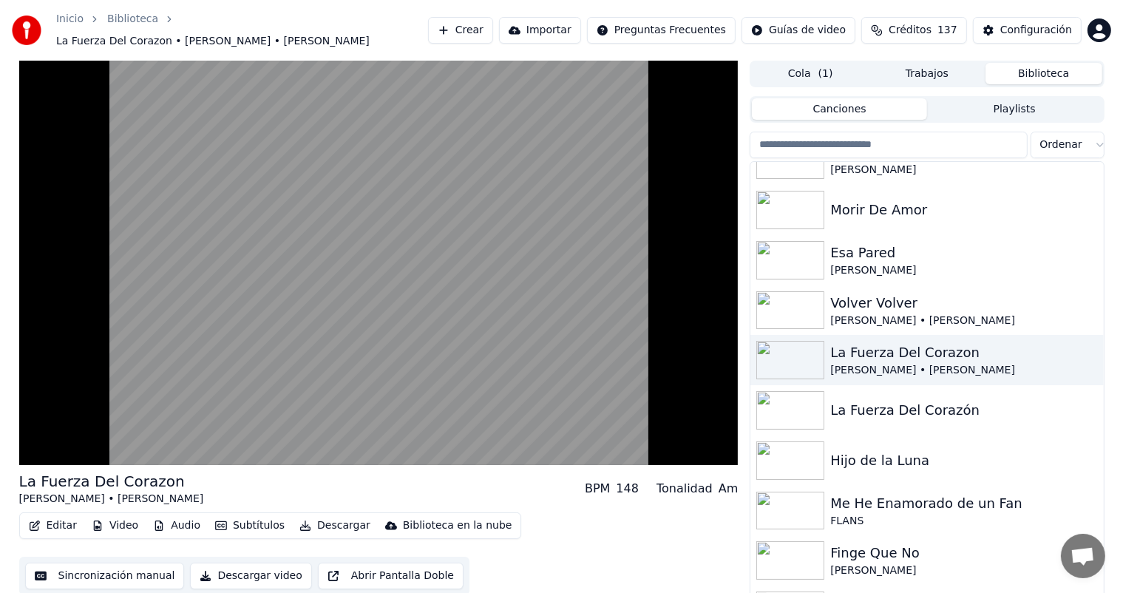
scroll to position [5718, 0]
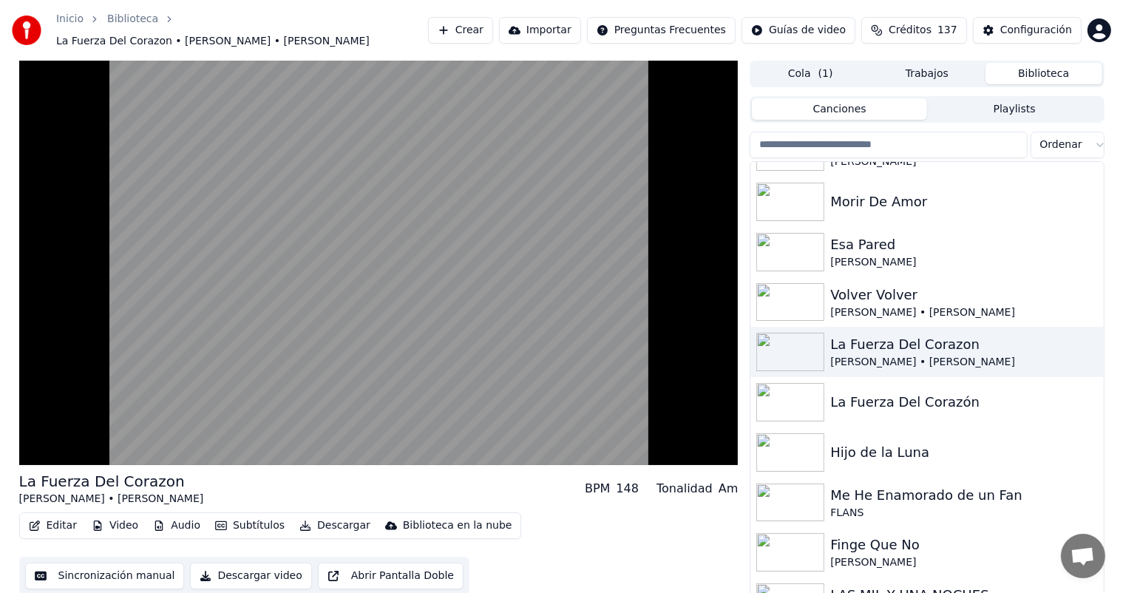
click at [934, 491] on div "Me He Enamorado de un Fan" at bounding box center [964, 495] width 267 height 21
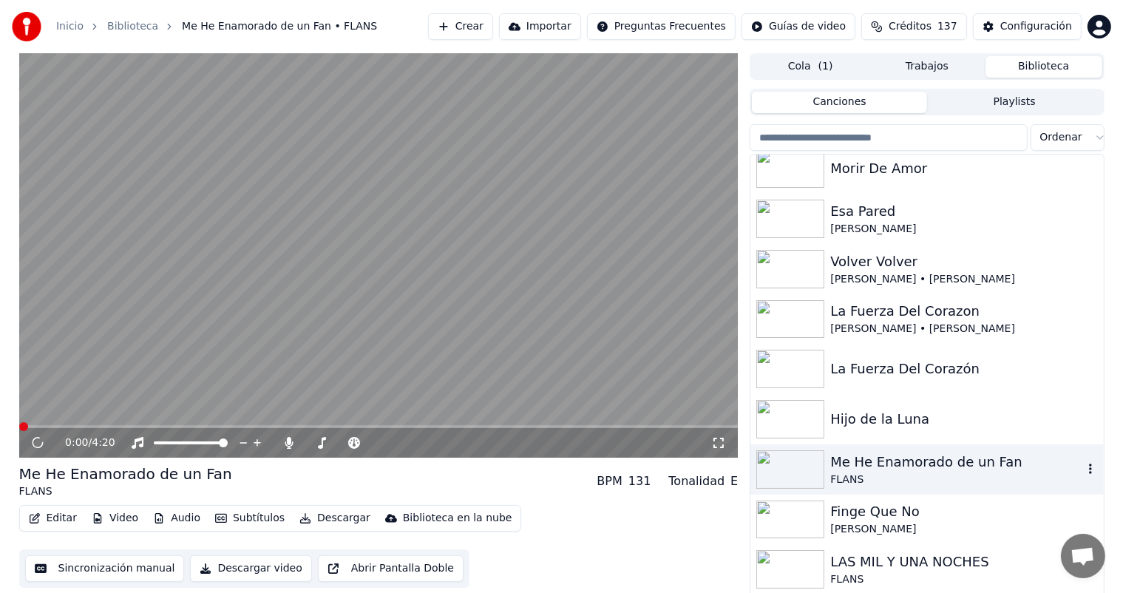
scroll to position [5745, 0]
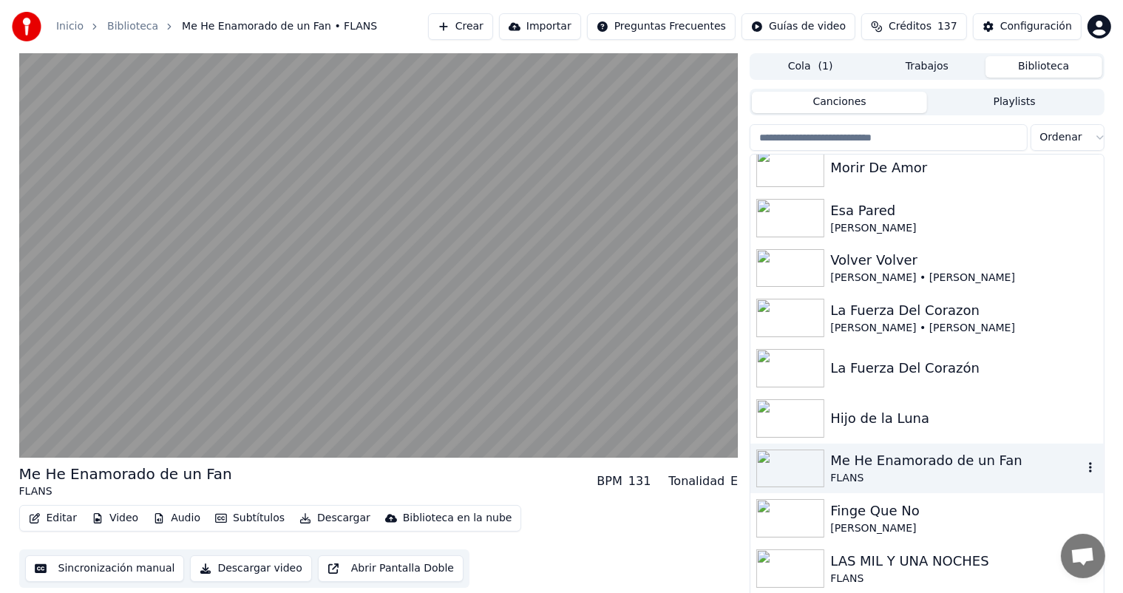
click at [913, 516] on div "Finge Que No" at bounding box center [964, 511] width 267 height 21
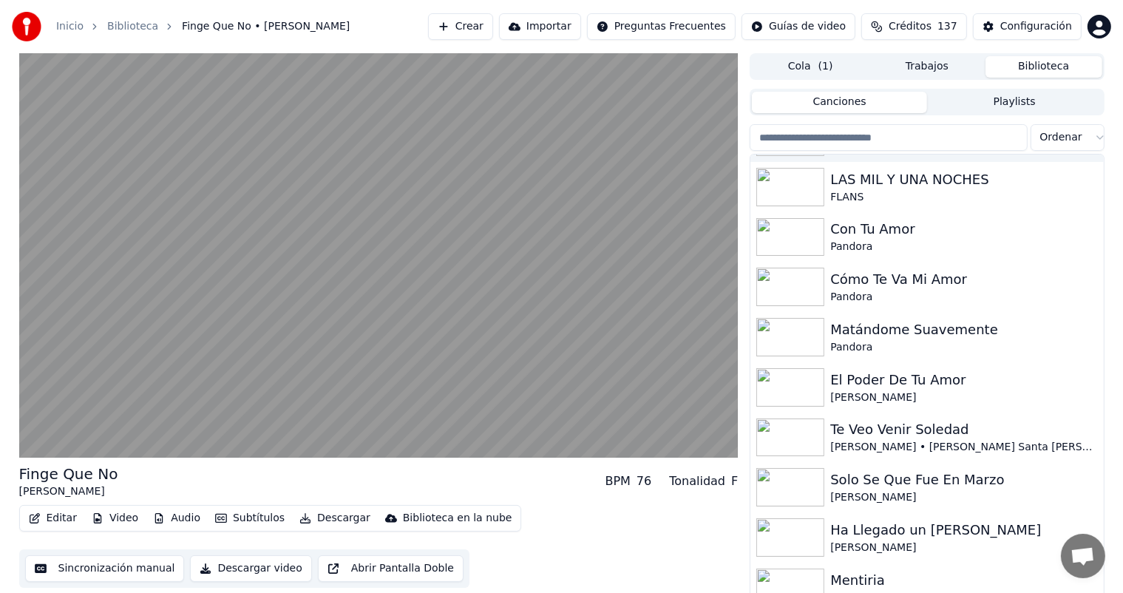
scroll to position [6158, 0]
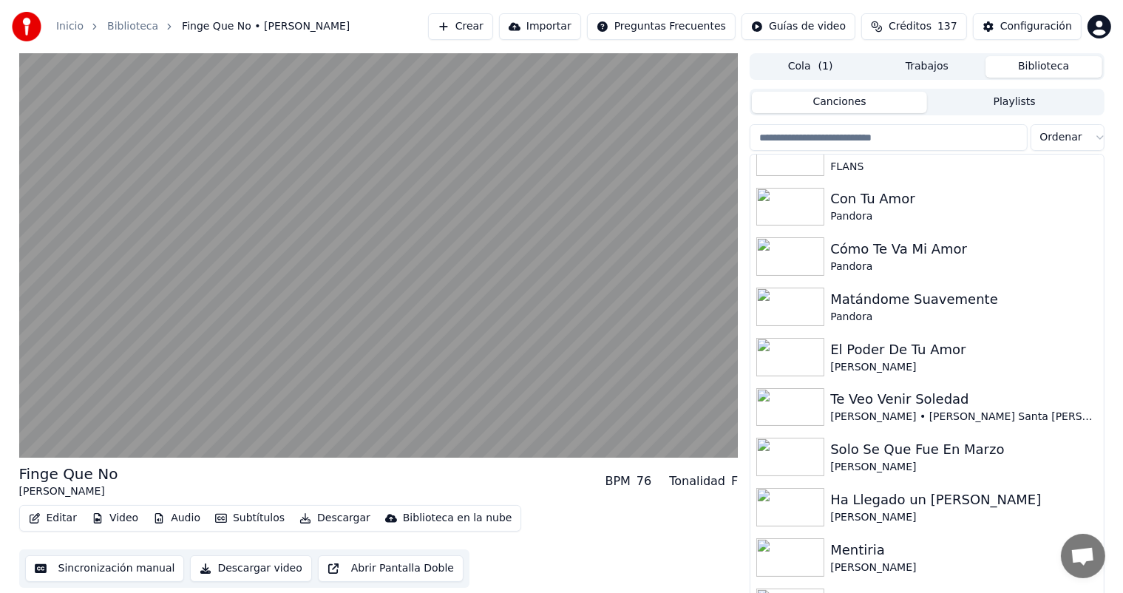
click at [959, 418] on div "[PERSON_NAME] • [PERSON_NAME] Santa [PERSON_NAME]" at bounding box center [964, 417] width 267 height 15
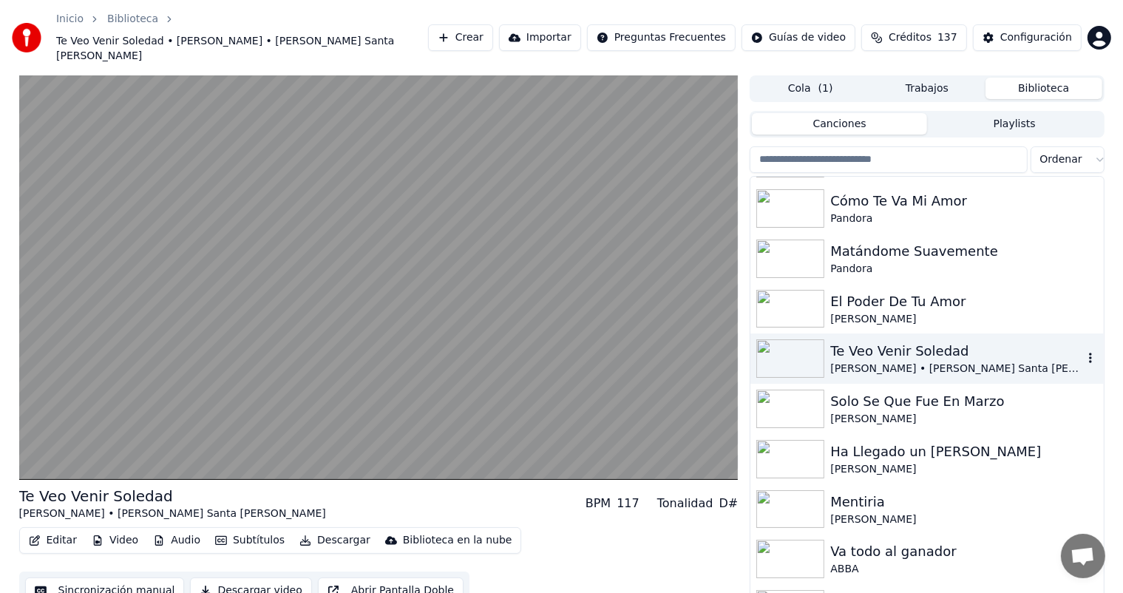
scroll to position [6229, 0]
click at [272, 313] on video at bounding box center [379, 277] width 720 height 405
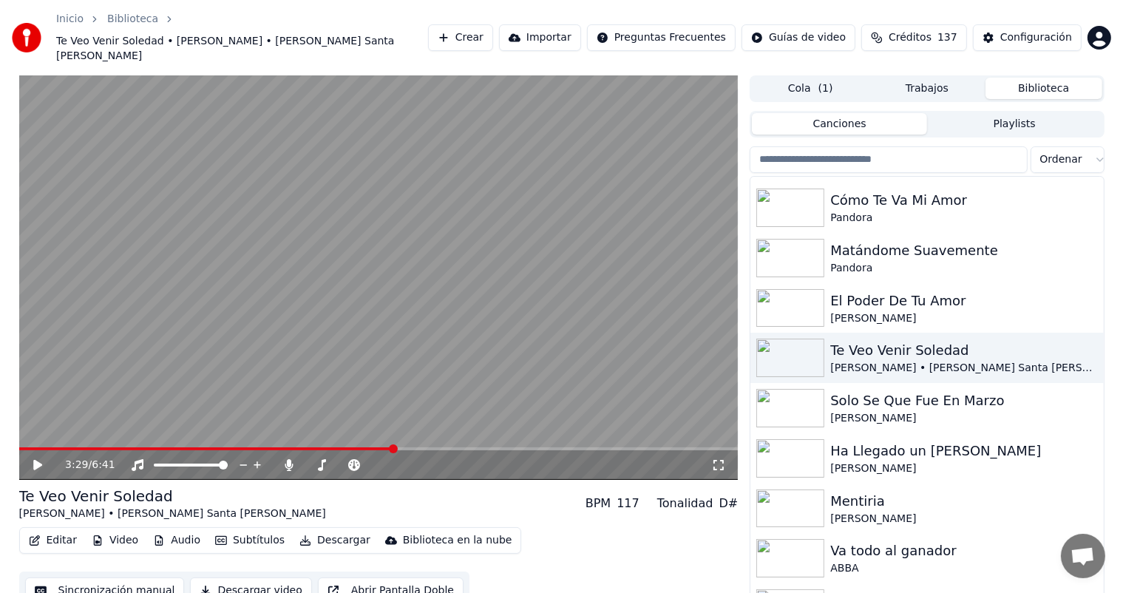
click at [35, 459] on icon at bounding box center [48, 465] width 35 height 12
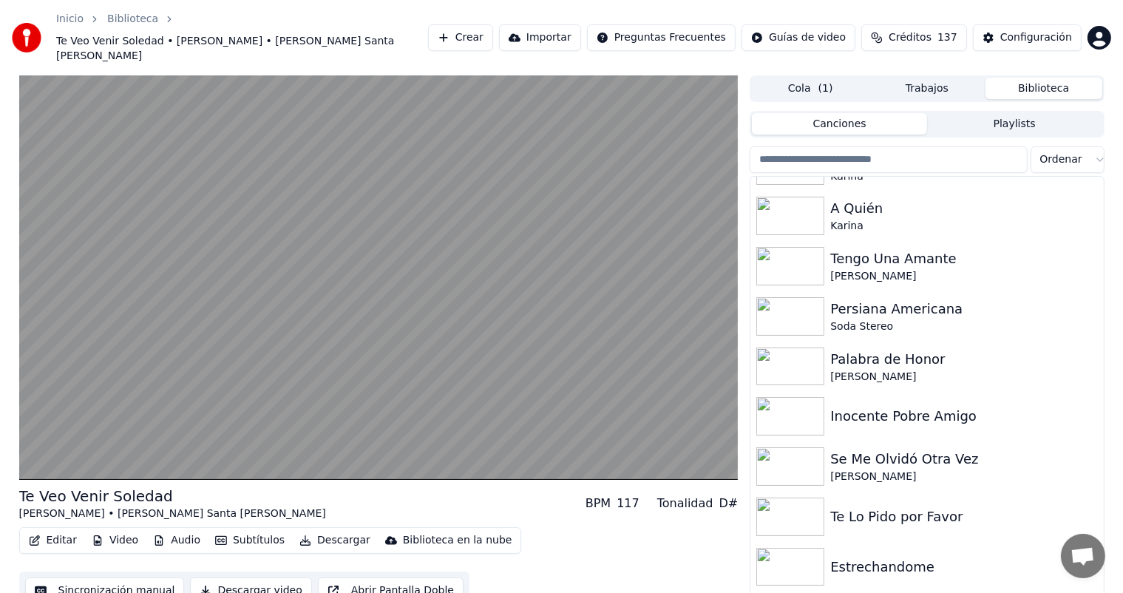
scroll to position [6878, 0]
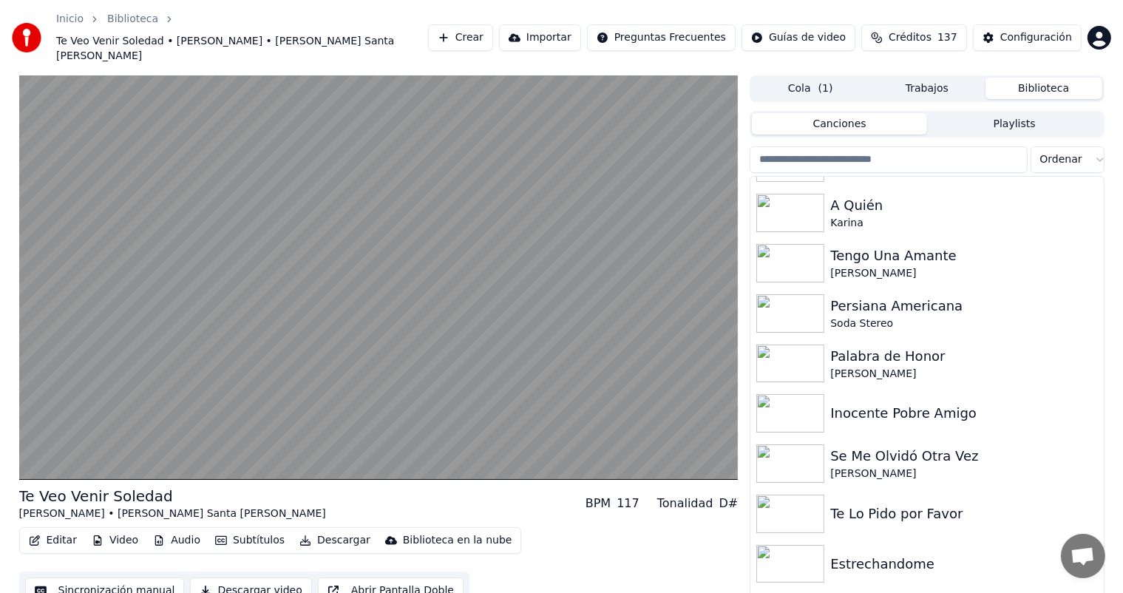
click at [890, 403] on div "Inocente Pobre Amigo" at bounding box center [964, 413] width 267 height 21
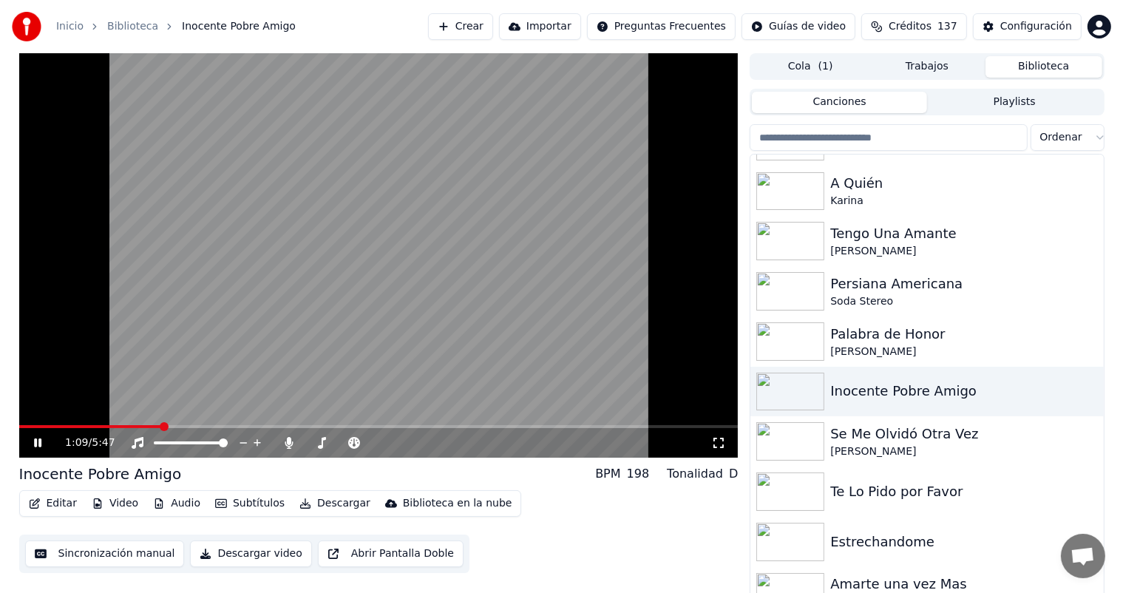
click at [162, 425] on span at bounding box center [379, 426] width 720 height 3
click at [287, 443] on icon at bounding box center [289, 443] width 15 height 12
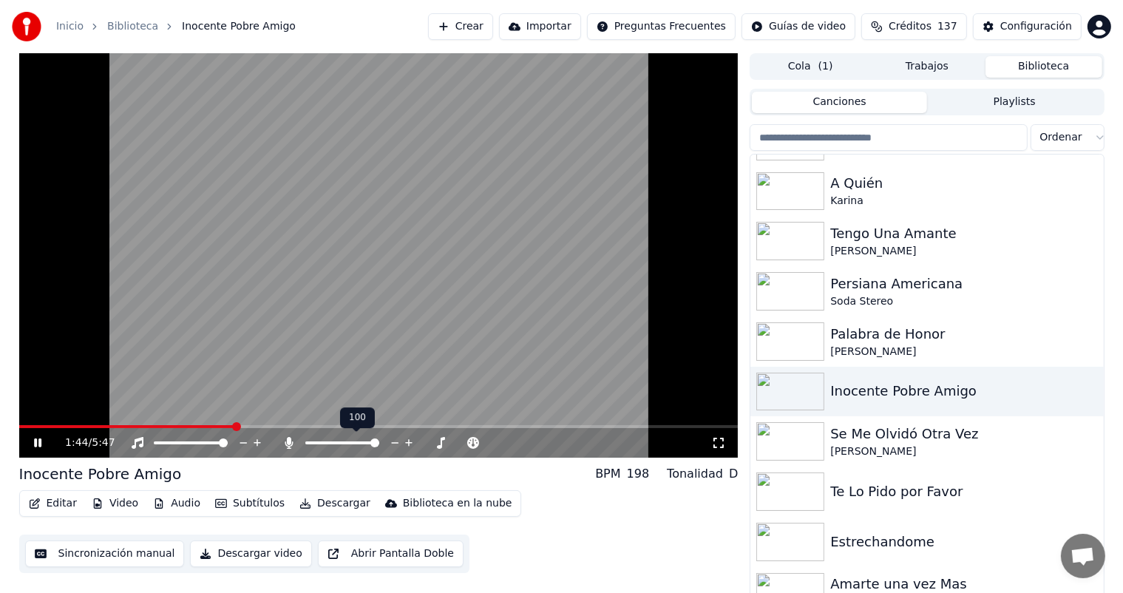
click at [287, 443] on icon at bounding box center [289, 443] width 15 height 12
click at [794, 453] on img at bounding box center [791, 441] width 68 height 38
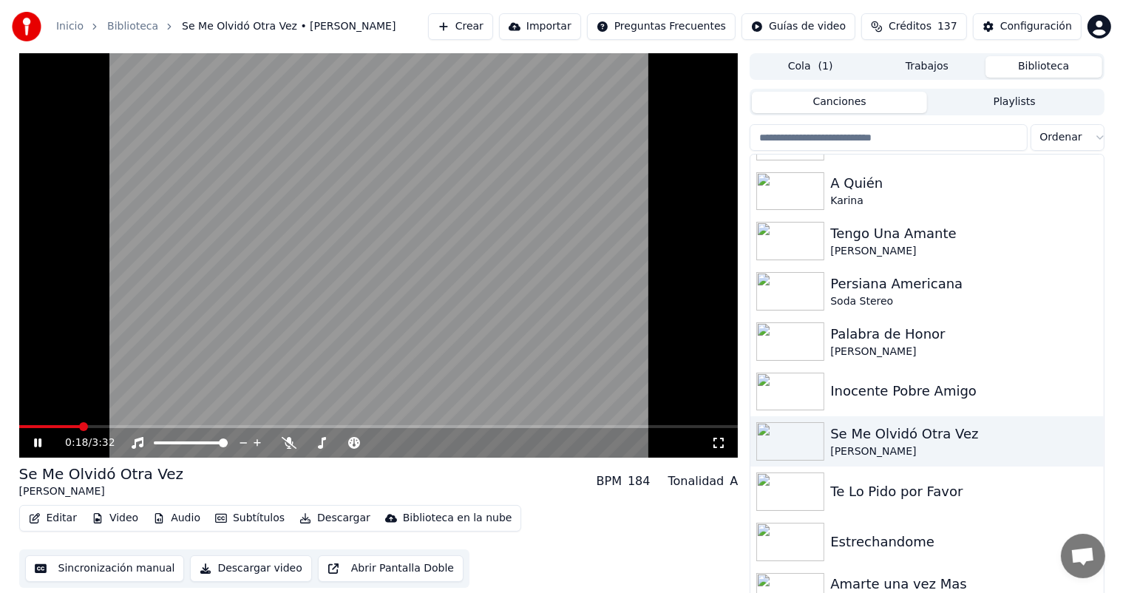
click at [79, 427] on span at bounding box center [379, 426] width 720 height 3
click at [203, 425] on span at bounding box center [379, 426] width 720 height 3
click at [283, 446] on icon at bounding box center [289, 443] width 15 height 12
click at [792, 387] on img at bounding box center [791, 392] width 68 height 38
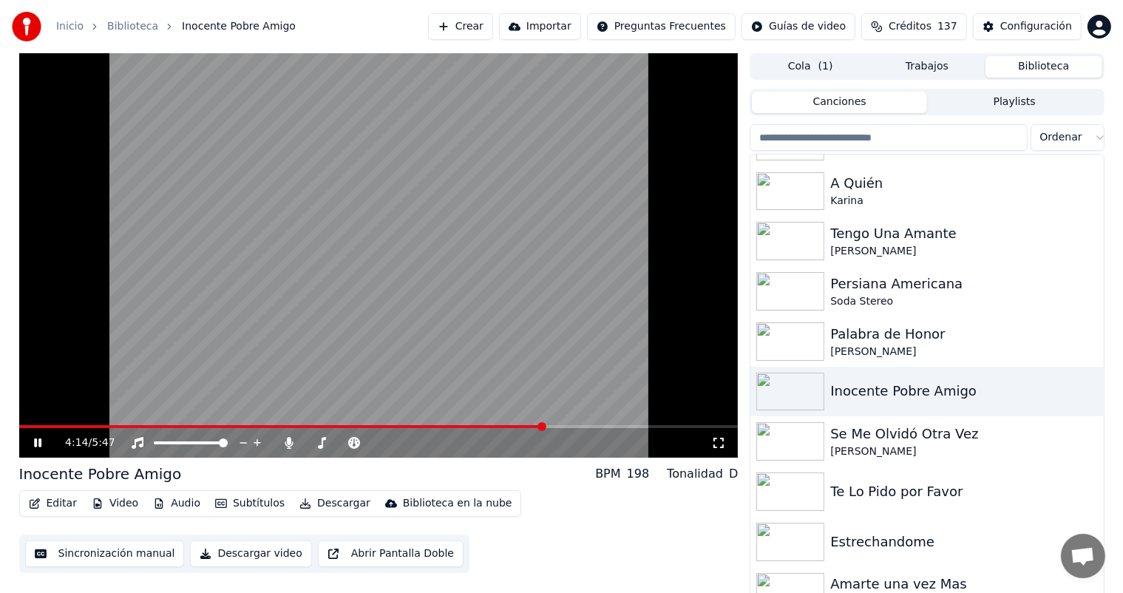
click at [544, 426] on span at bounding box center [379, 426] width 720 height 3
click at [519, 425] on span at bounding box center [269, 426] width 501 height 3
click at [500, 425] on span at bounding box center [259, 426] width 481 height 3
click at [782, 439] on img at bounding box center [791, 441] width 68 height 38
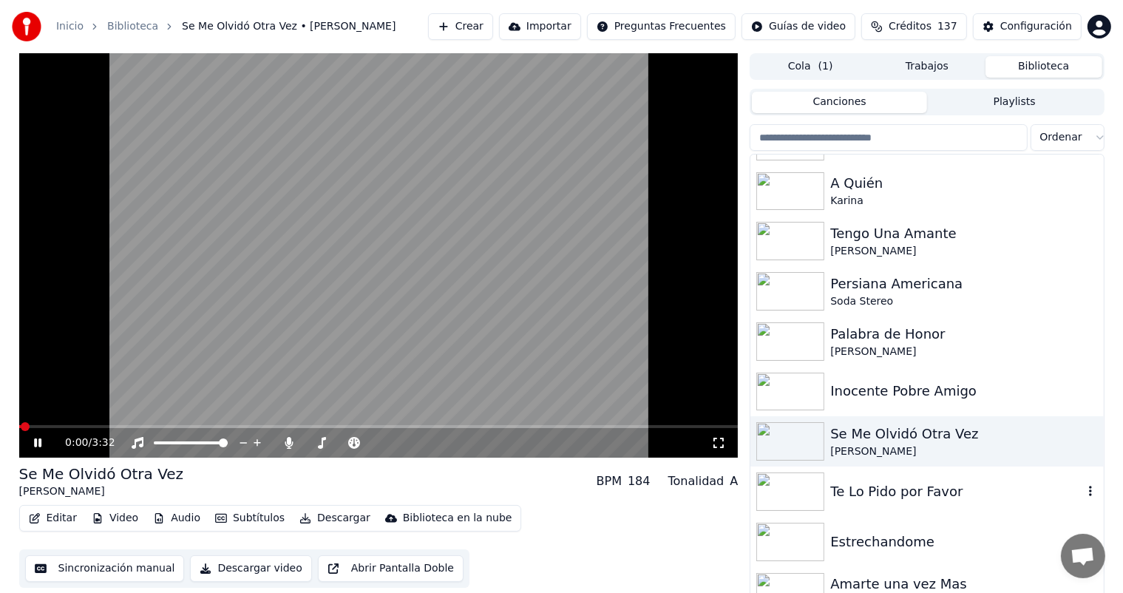
click at [803, 488] on img at bounding box center [791, 492] width 68 height 38
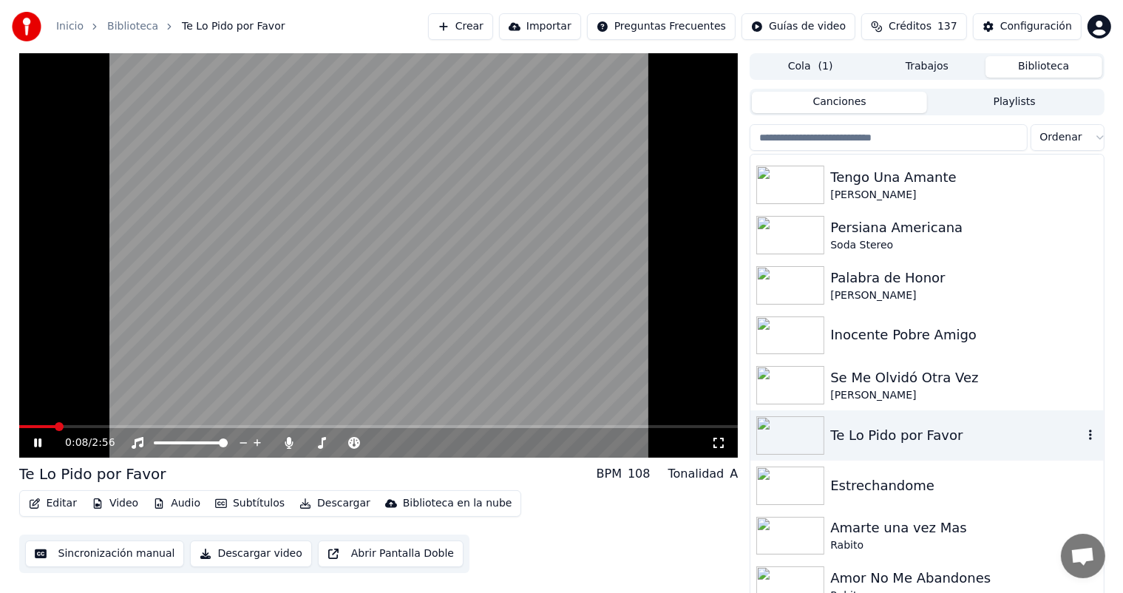
scroll to position [6946, 0]
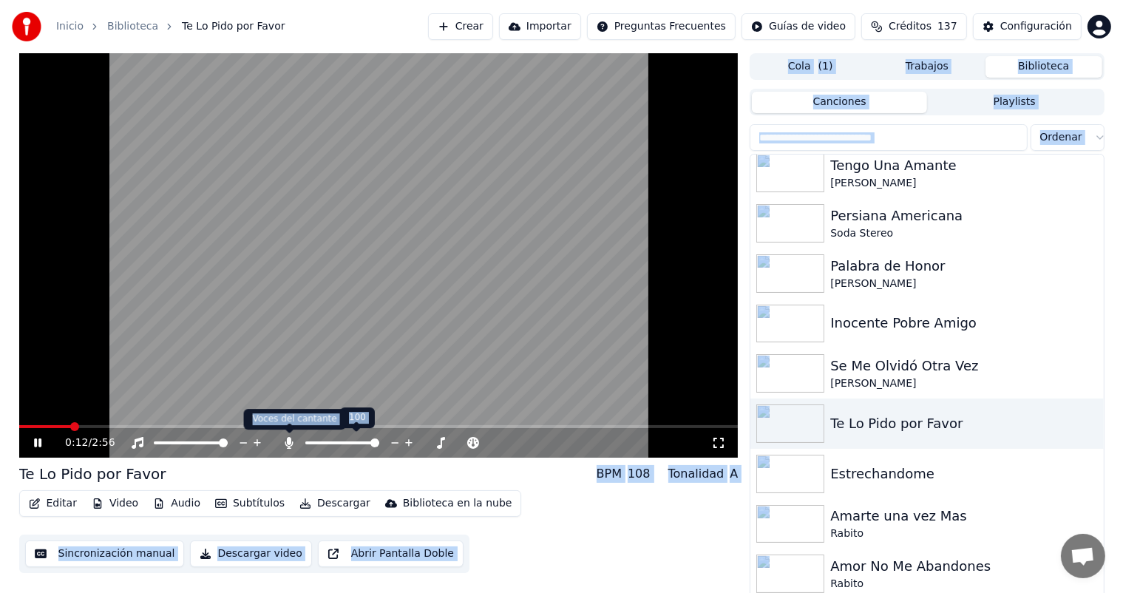
drag, startPoint x: 288, startPoint y: 436, endPoint x: 288, endPoint y: 446, distance: 9.6
click at [288, 446] on body "Inicio Biblioteca Te Lo Pido por Favor Crear Importar Preguntas Frecuentes Guía…" at bounding box center [561, 296] width 1123 height 593
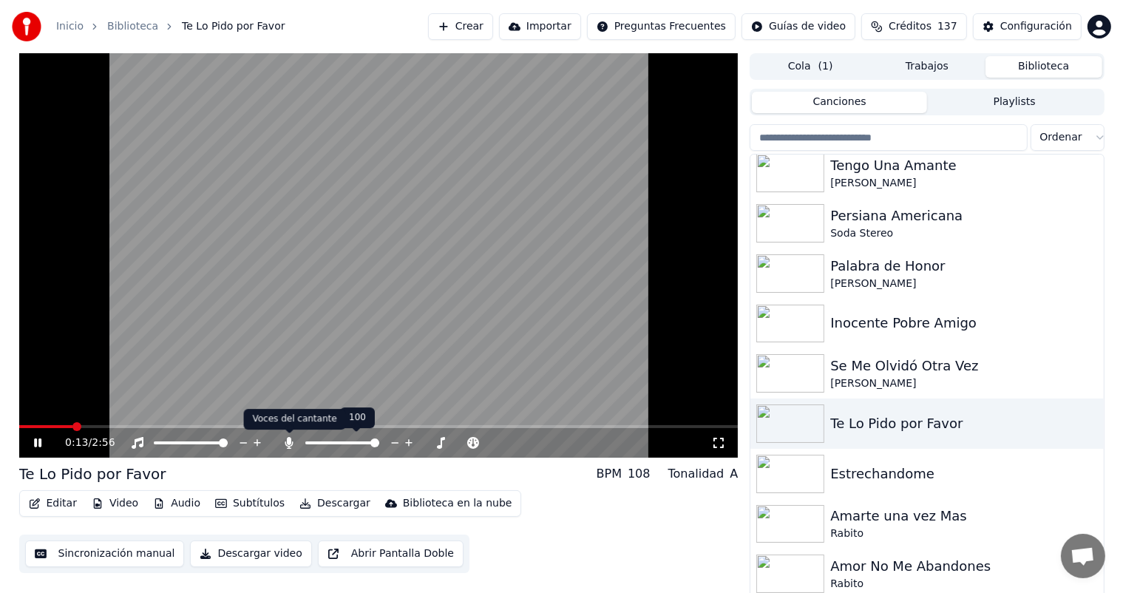
click at [288, 446] on icon at bounding box center [289, 443] width 8 height 12
click at [27, 426] on span at bounding box center [23, 426] width 8 height 3
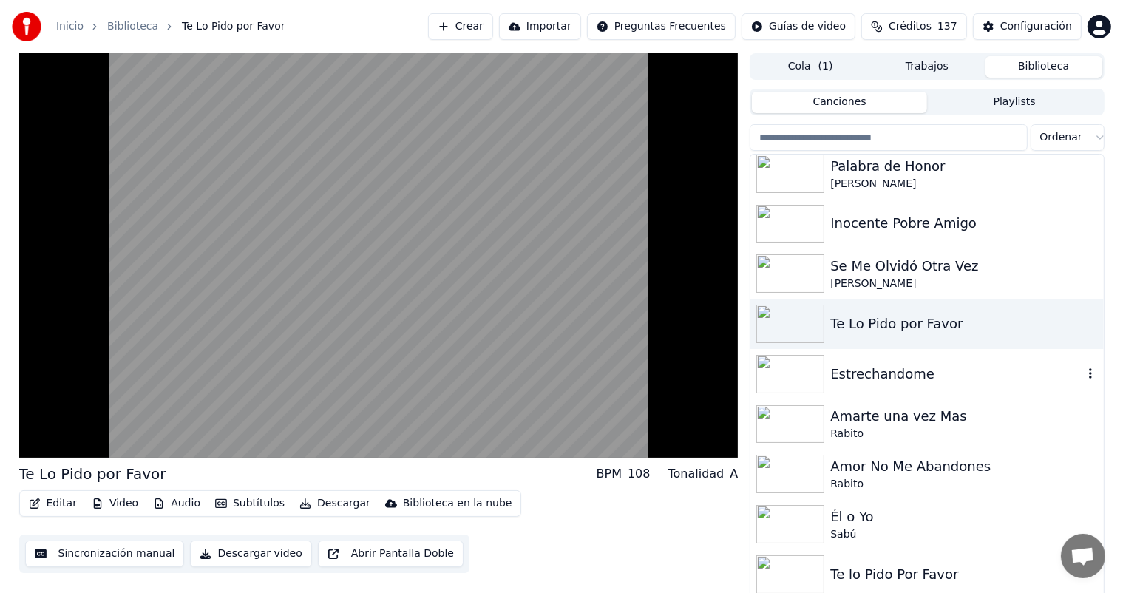
scroll to position [7093, 0]
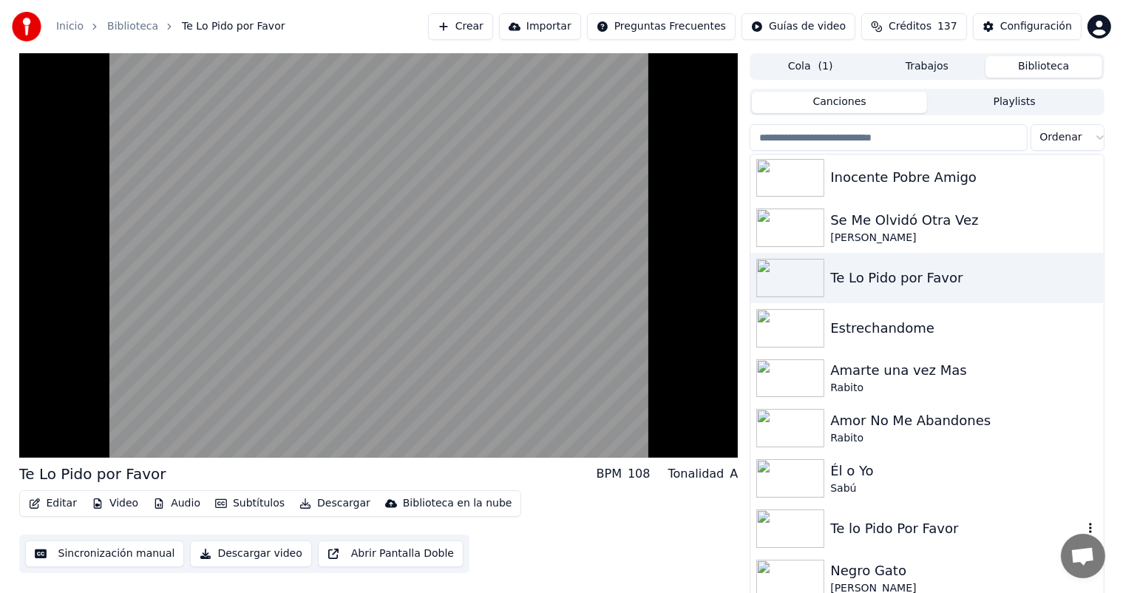
click at [802, 504] on div "Te lo Pido Por Favor" at bounding box center [927, 529] width 353 height 50
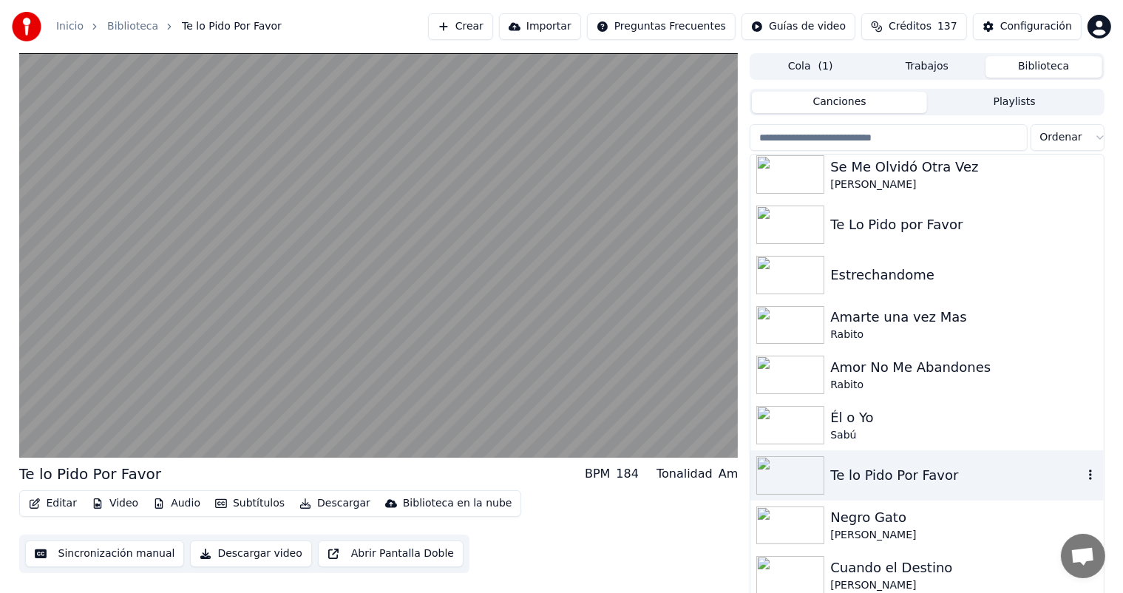
scroll to position [7149, 0]
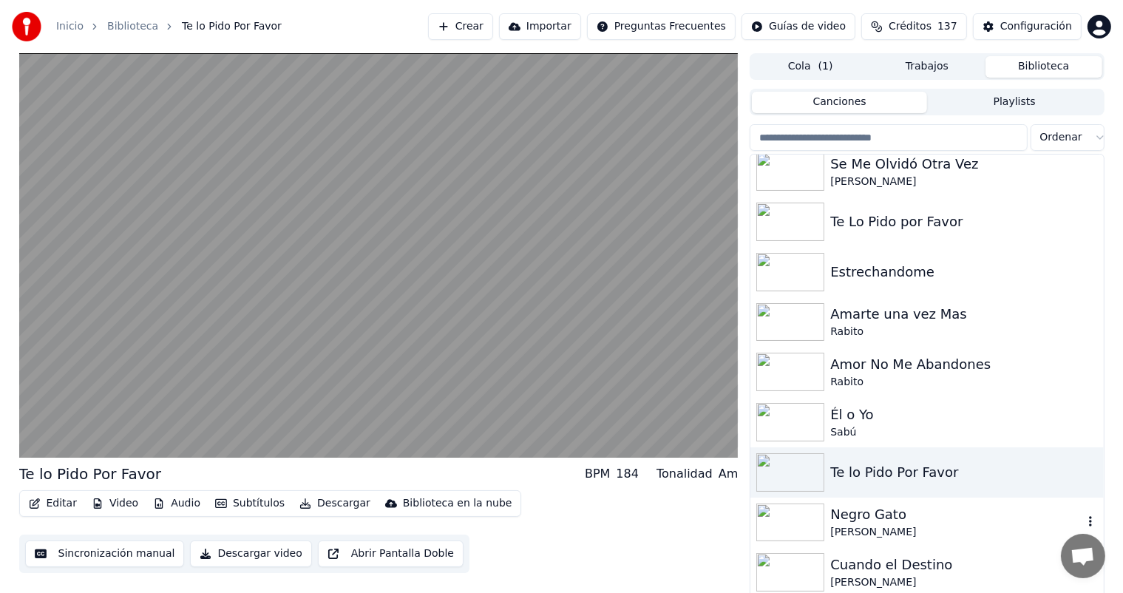
click at [806, 521] on img at bounding box center [791, 523] width 68 height 38
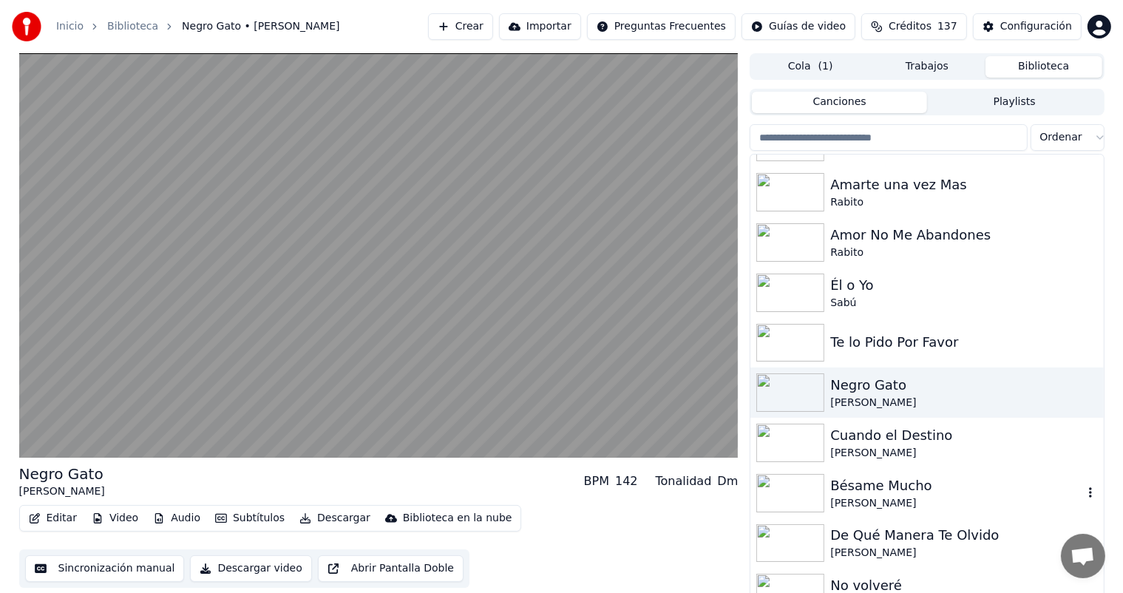
scroll to position [7286, 0]
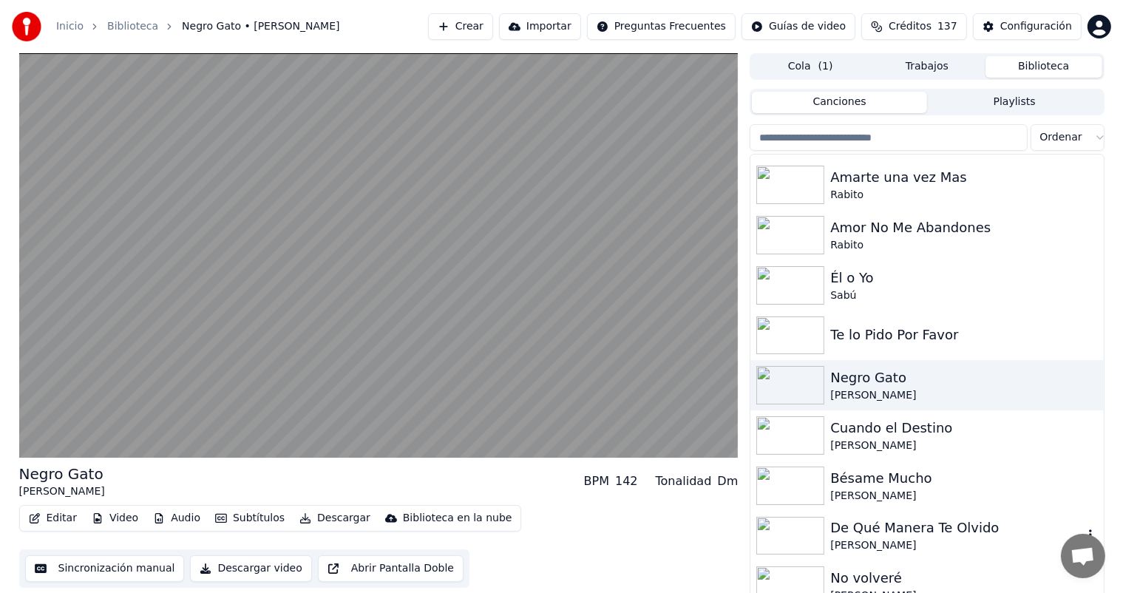
click at [802, 517] on img at bounding box center [791, 536] width 68 height 38
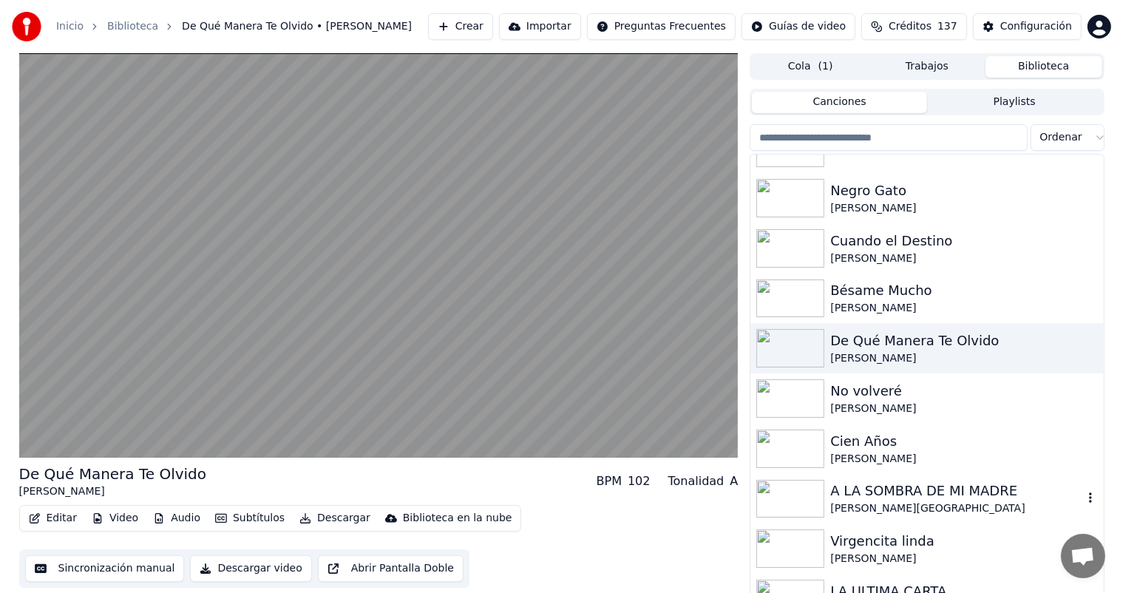
scroll to position [7476, 0]
click at [803, 543] on img at bounding box center [791, 547] width 68 height 38
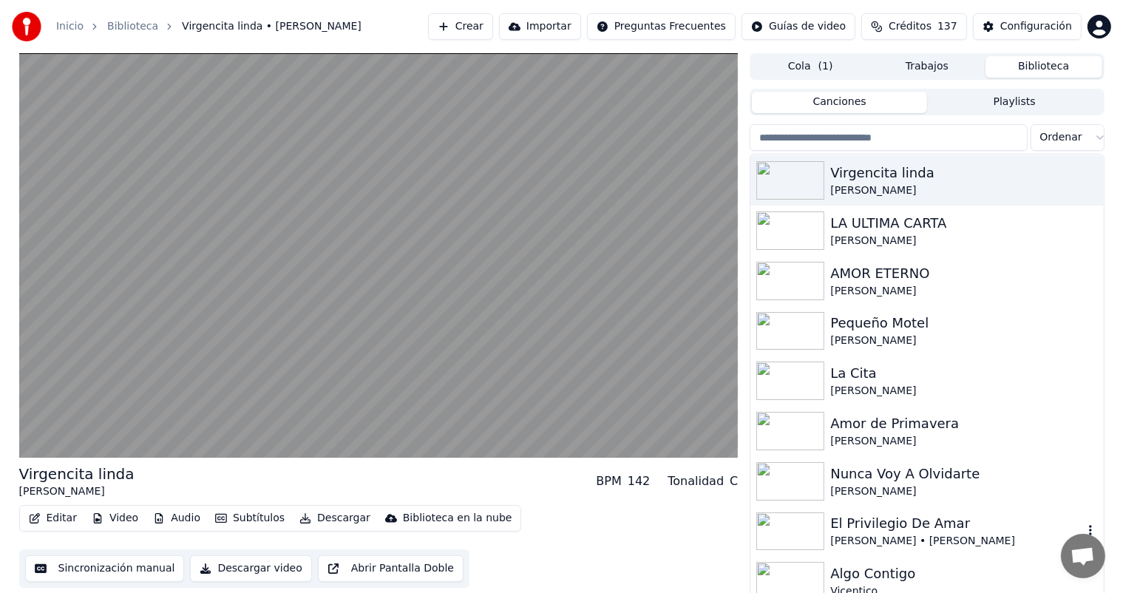
scroll to position [7845, 0]
click at [794, 487] on img at bounding box center [791, 480] width 68 height 38
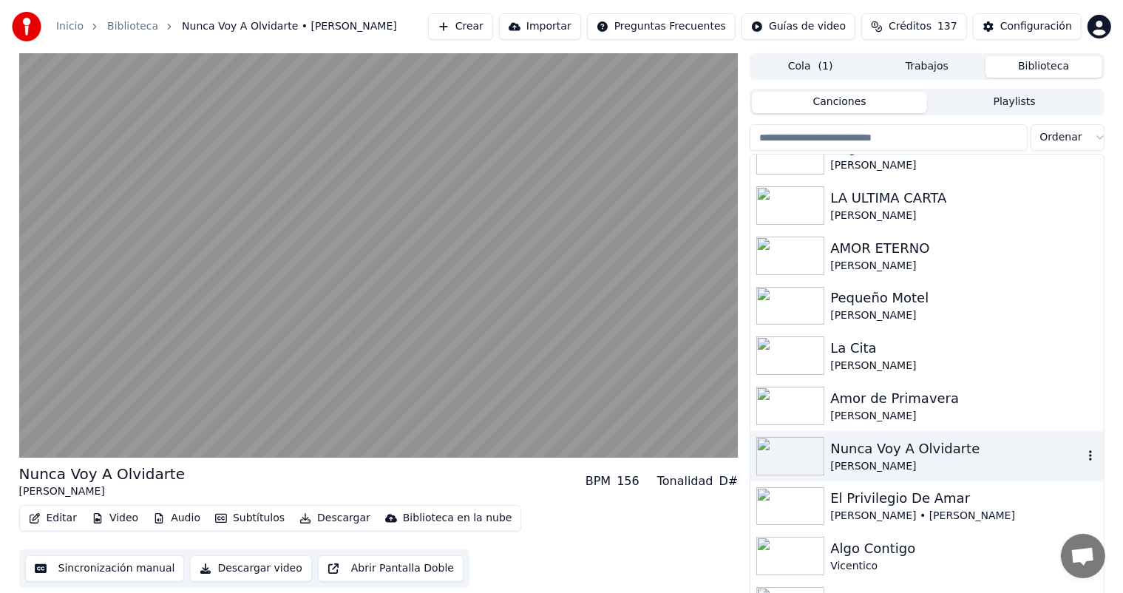
scroll to position [7869, 0]
click at [794, 487] on img at bounding box center [791, 506] width 68 height 38
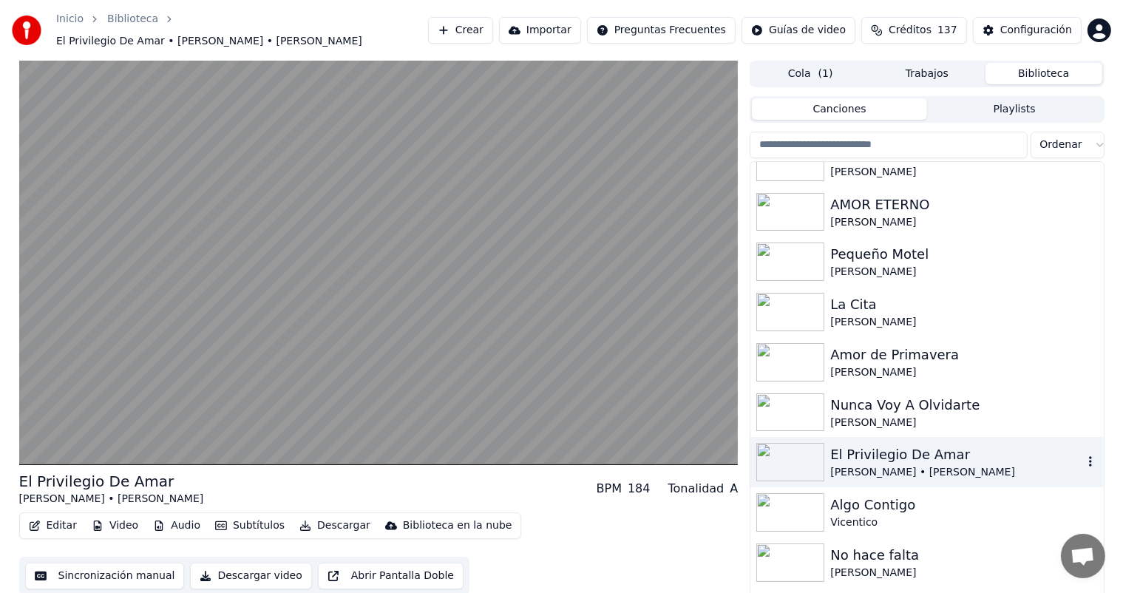
scroll to position [7922, 0]
click at [794, 492] on img at bounding box center [791, 511] width 68 height 38
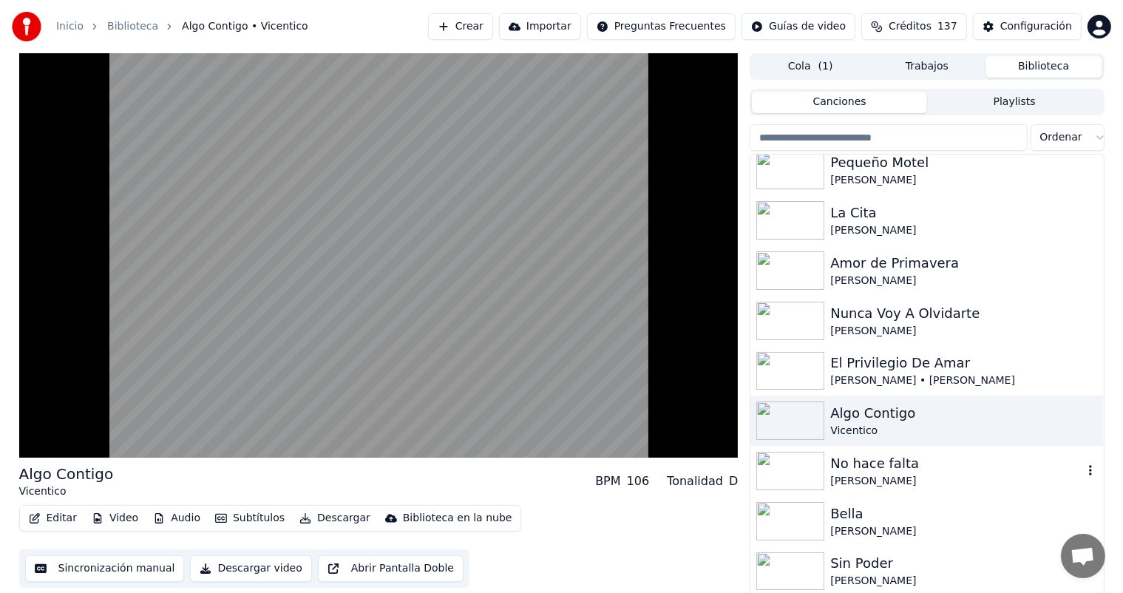
scroll to position [8005, 0]
click at [793, 470] on img at bounding box center [791, 471] width 68 height 38
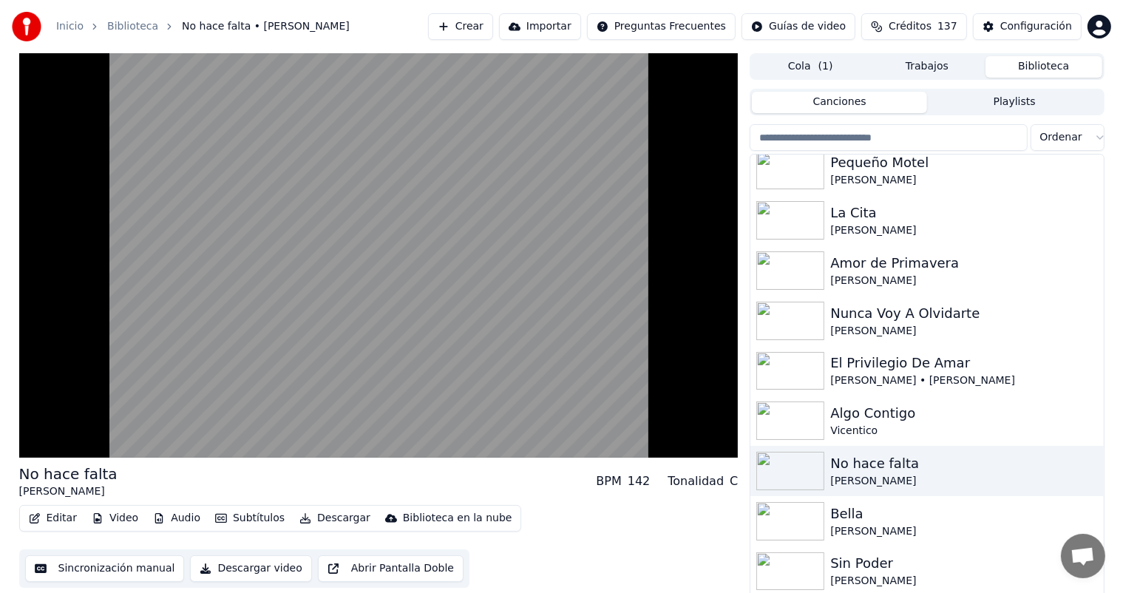
click at [797, 572] on img at bounding box center [791, 571] width 68 height 38
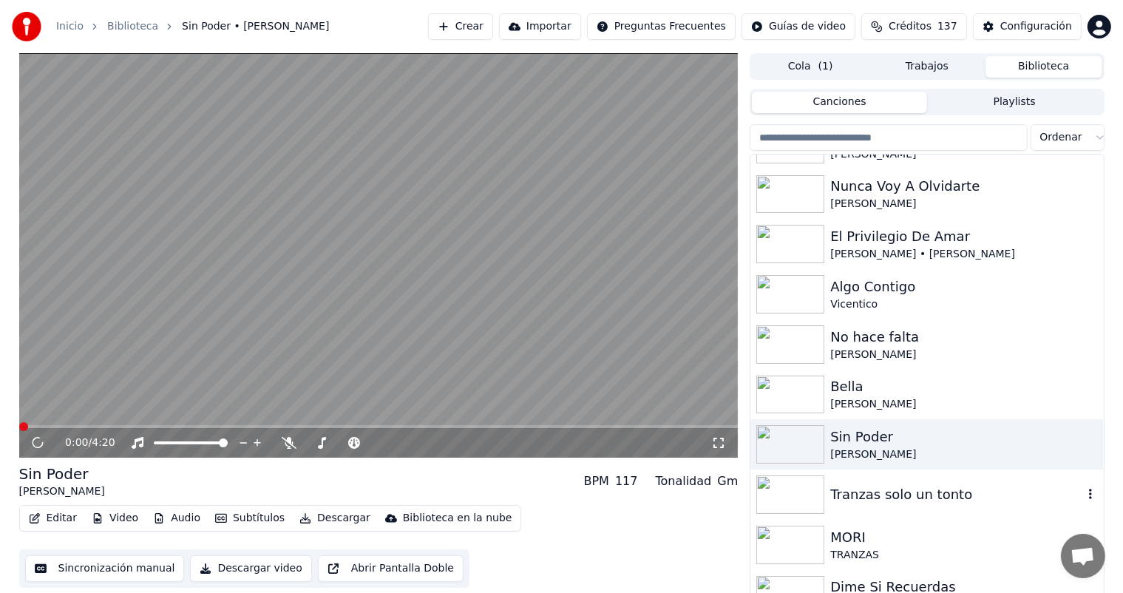
scroll to position [8132, 0]
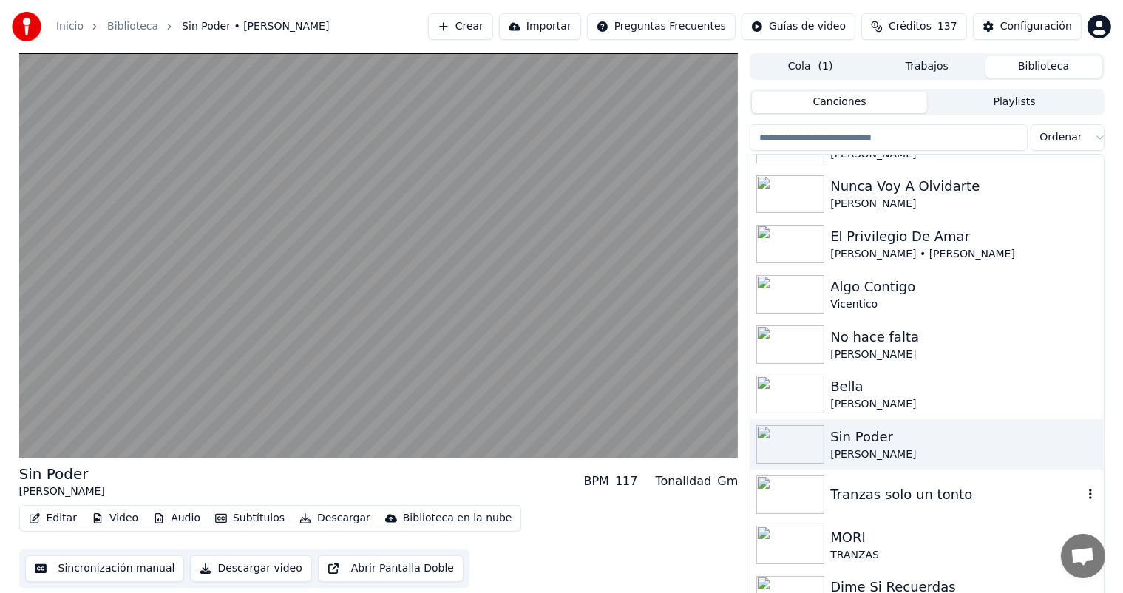
click at [788, 498] on img at bounding box center [791, 495] width 68 height 38
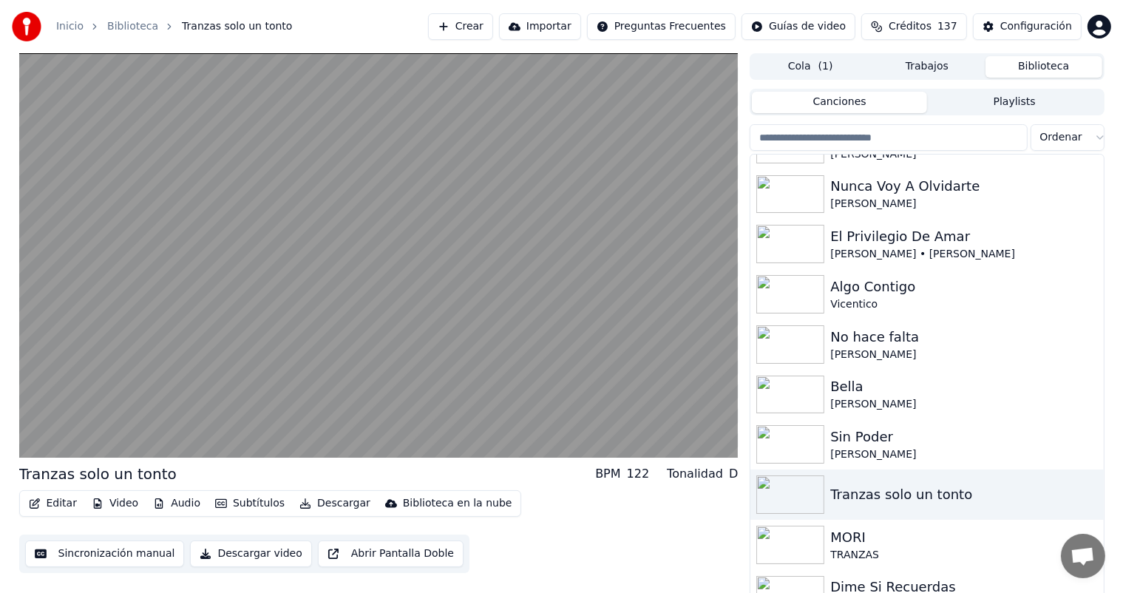
click at [787, 539] on img at bounding box center [791, 545] width 68 height 38
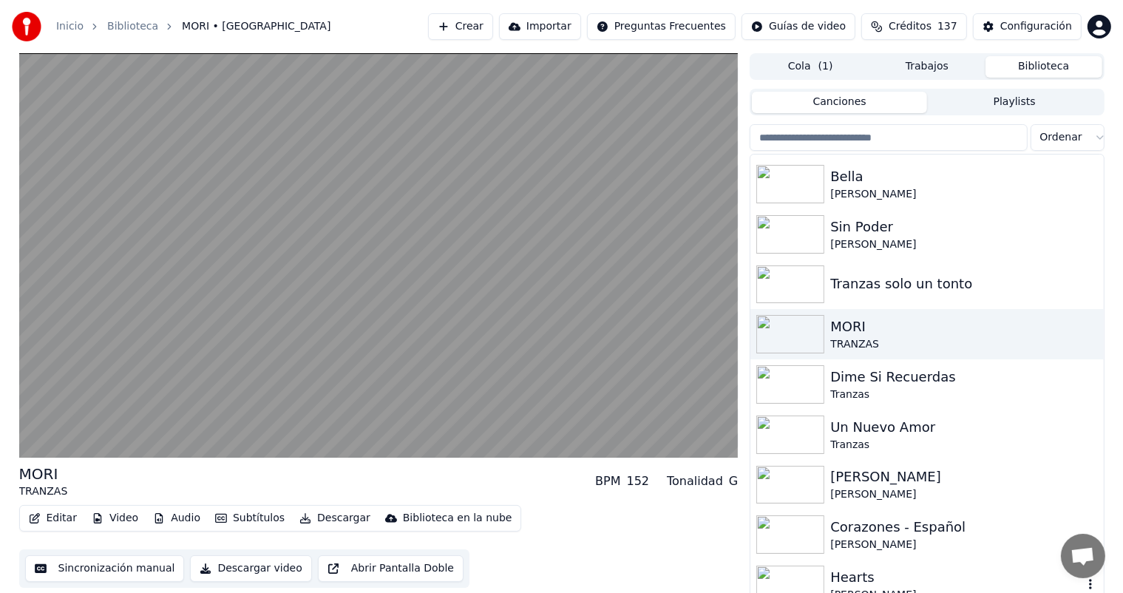
scroll to position [8387, 0]
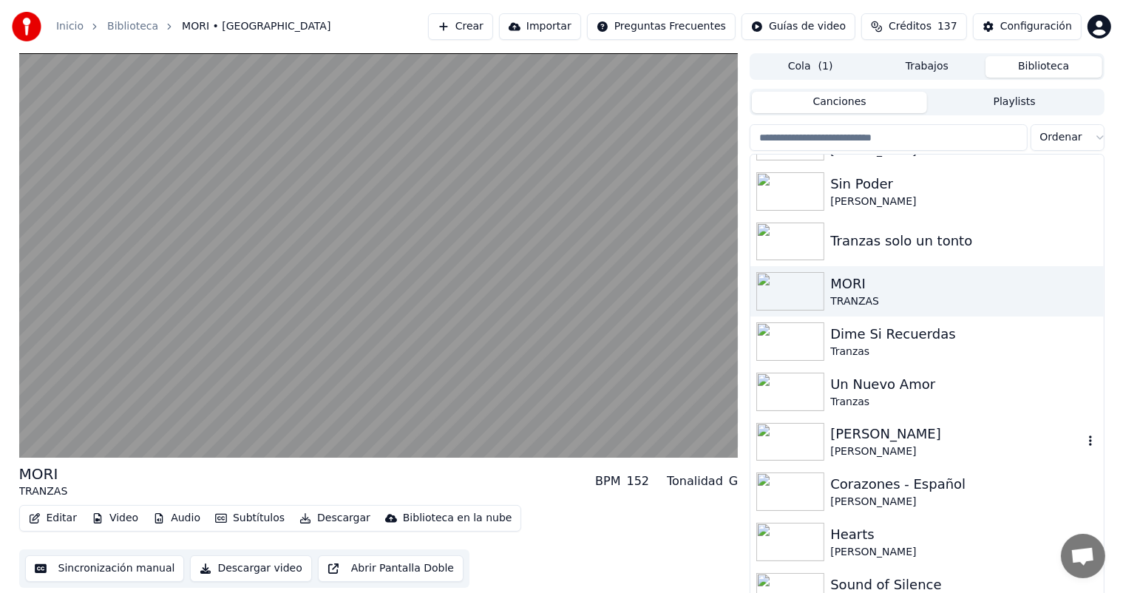
click at [780, 429] on img at bounding box center [791, 442] width 68 height 38
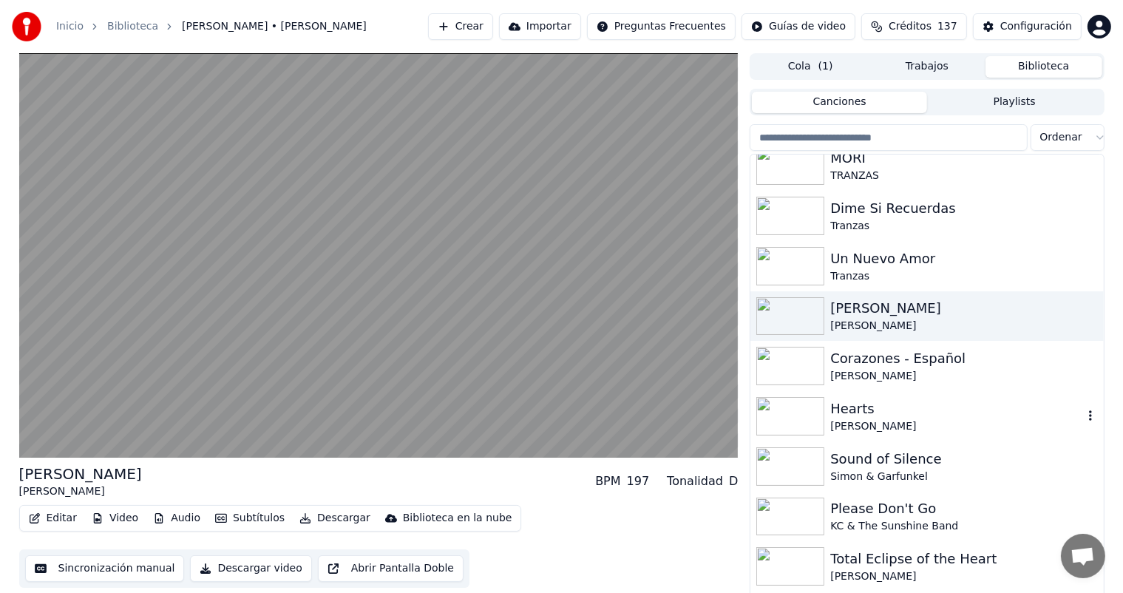
scroll to position [8517, 0]
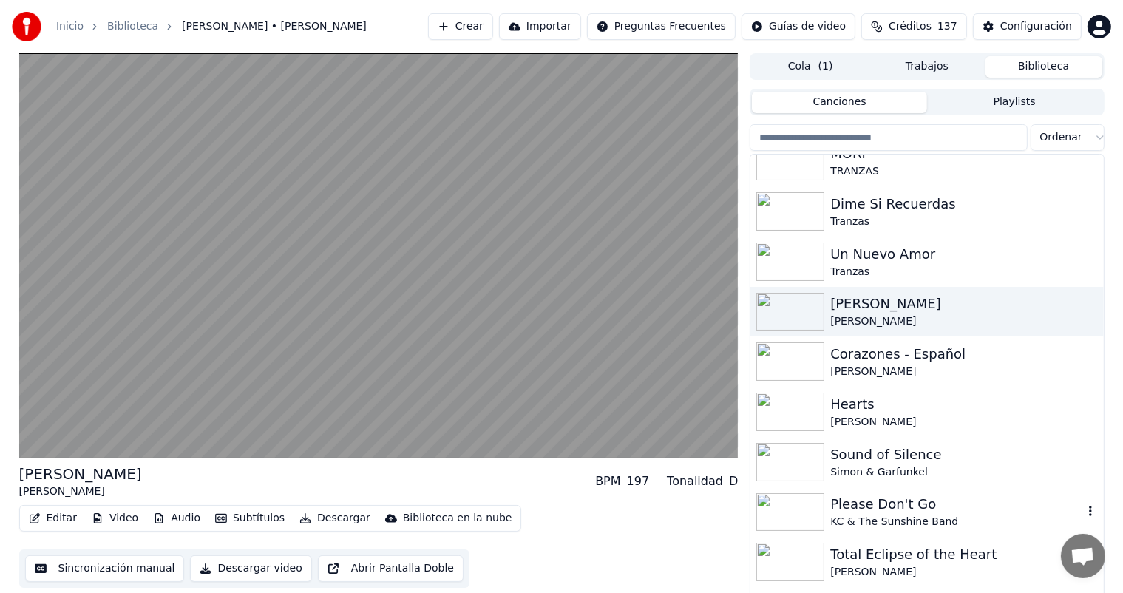
click at [794, 501] on img at bounding box center [791, 512] width 68 height 38
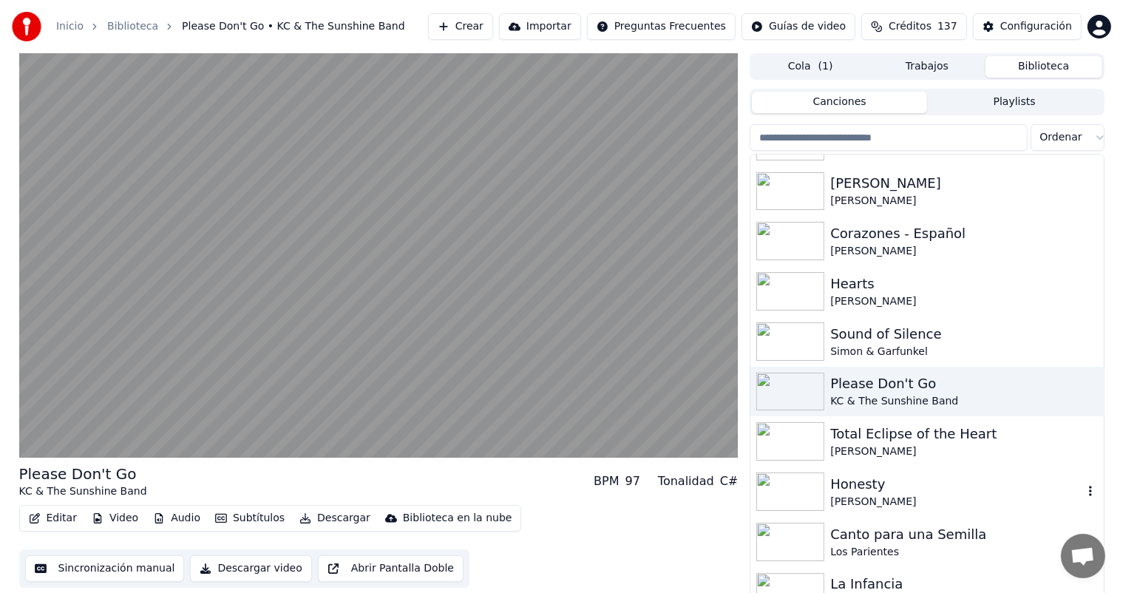
scroll to position [8640, 0]
click at [802, 496] on img at bounding box center [791, 490] width 68 height 38
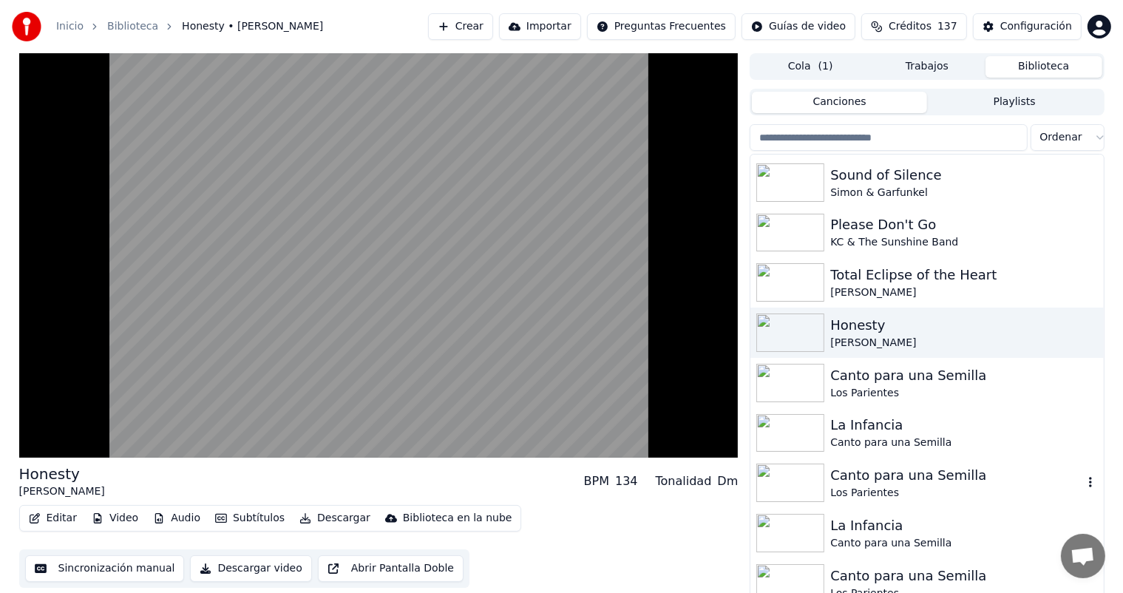
scroll to position [8811, 0]
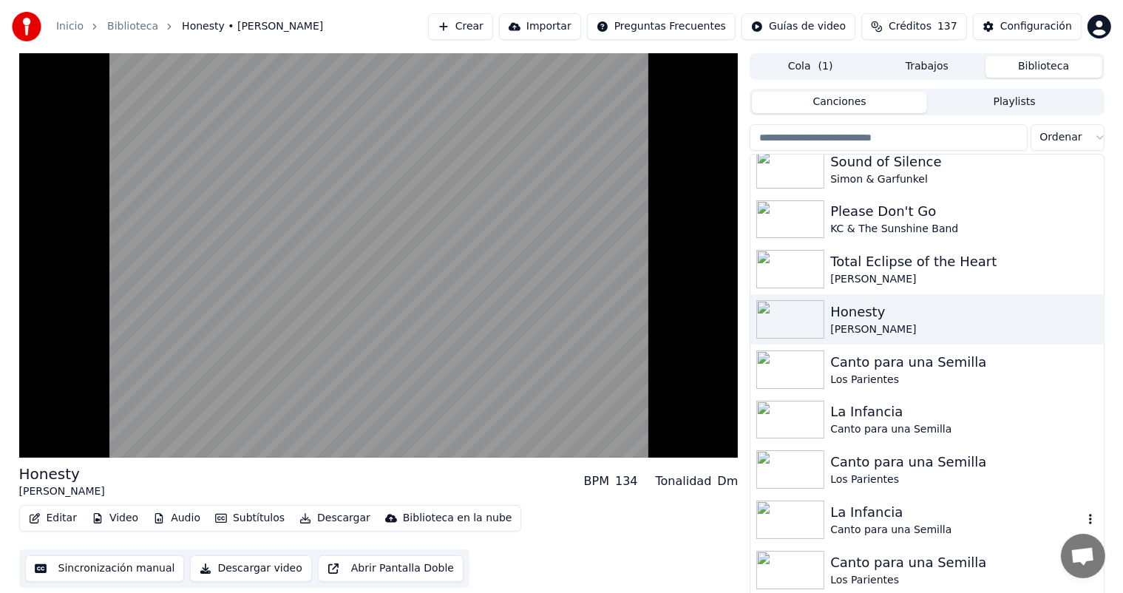
click at [802, 496] on div "La Infancia Canto para una Semilla" at bounding box center [927, 520] width 353 height 50
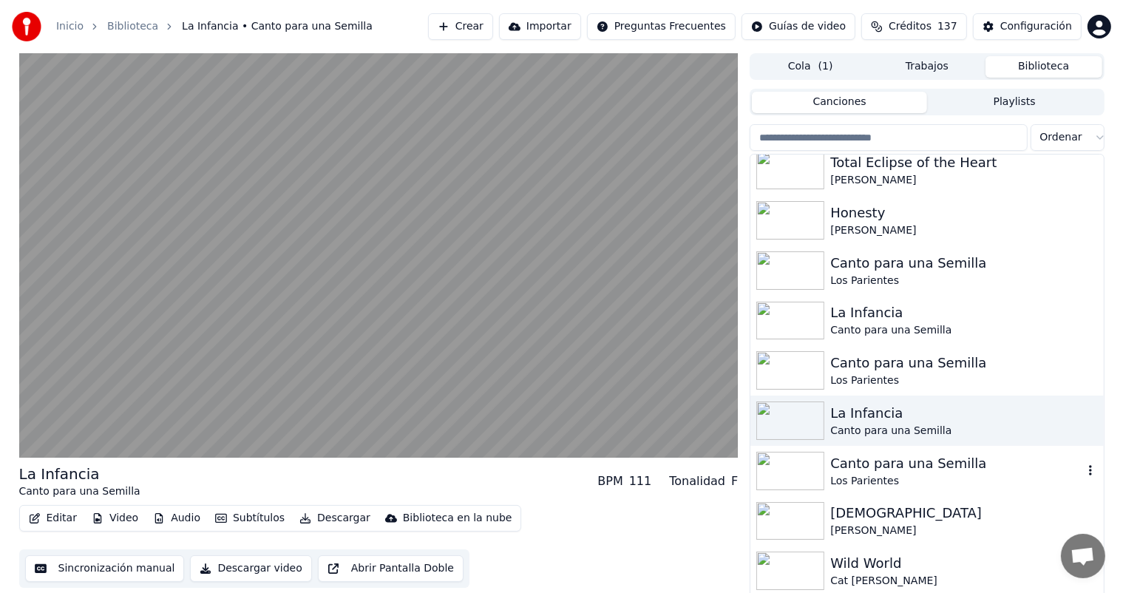
scroll to position [8933, 0]
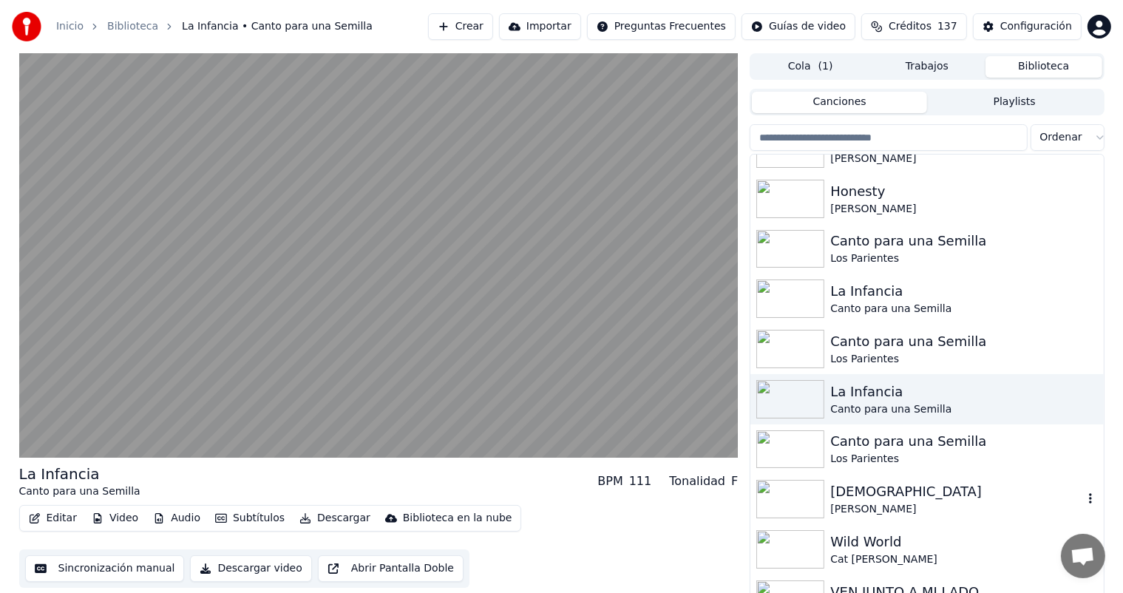
click at [802, 496] on img at bounding box center [791, 499] width 68 height 38
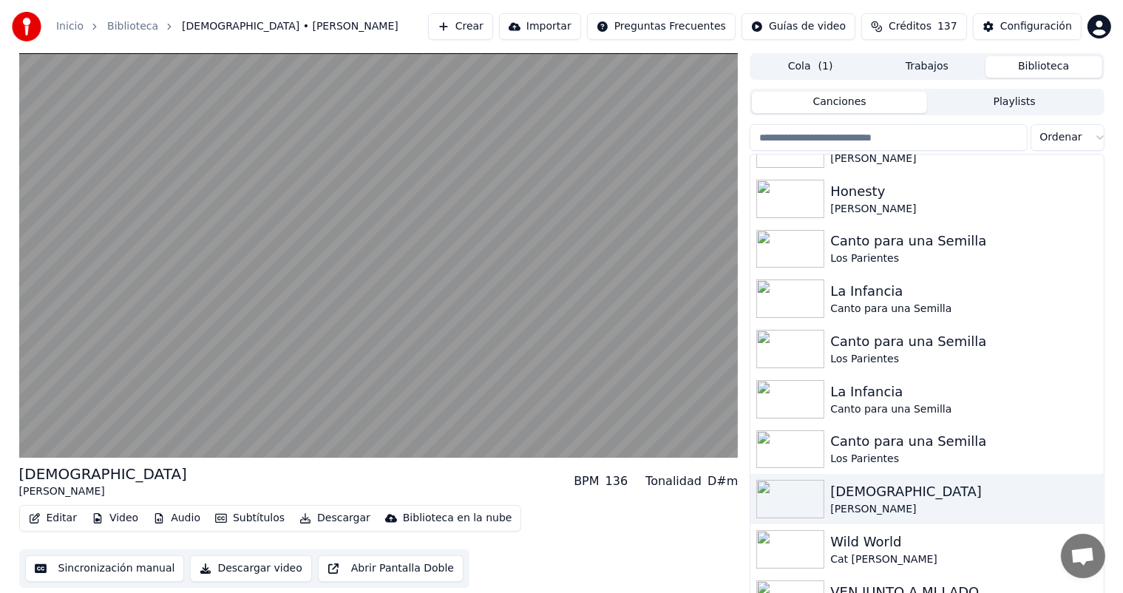
click at [802, 544] on img at bounding box center [791, 549] width 68 height 38
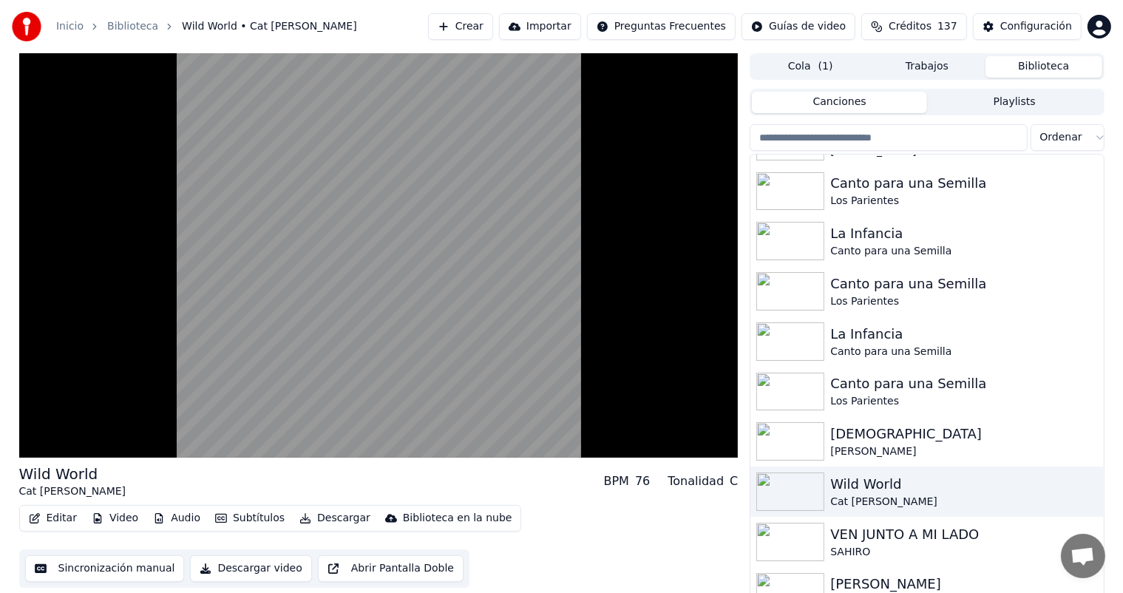
scroll to position [8992, 0]
click at [802, 544] on img at bounding box center [791, 540] width 68 height 38
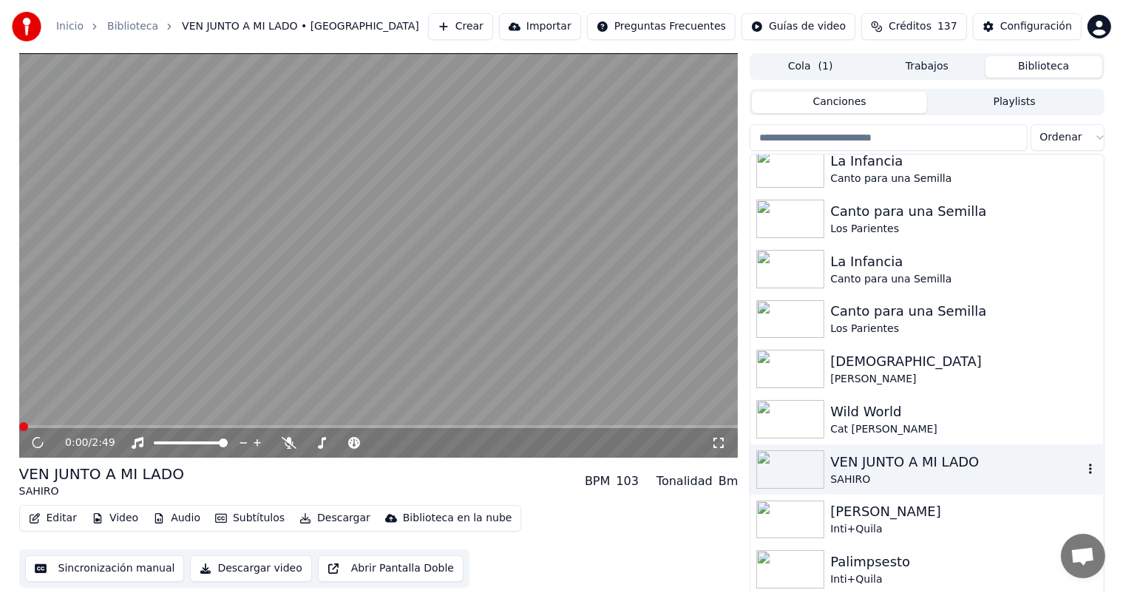
scroll to position [9072, 0]
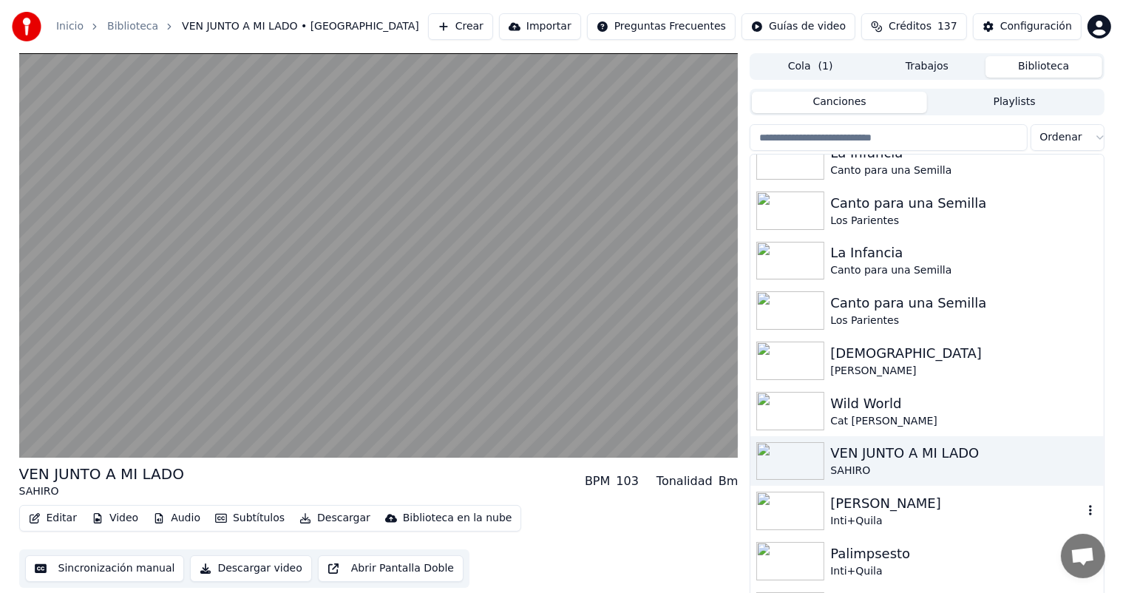
click at [802, 511] on img at bounding box center [791, 511] width 68 height 38
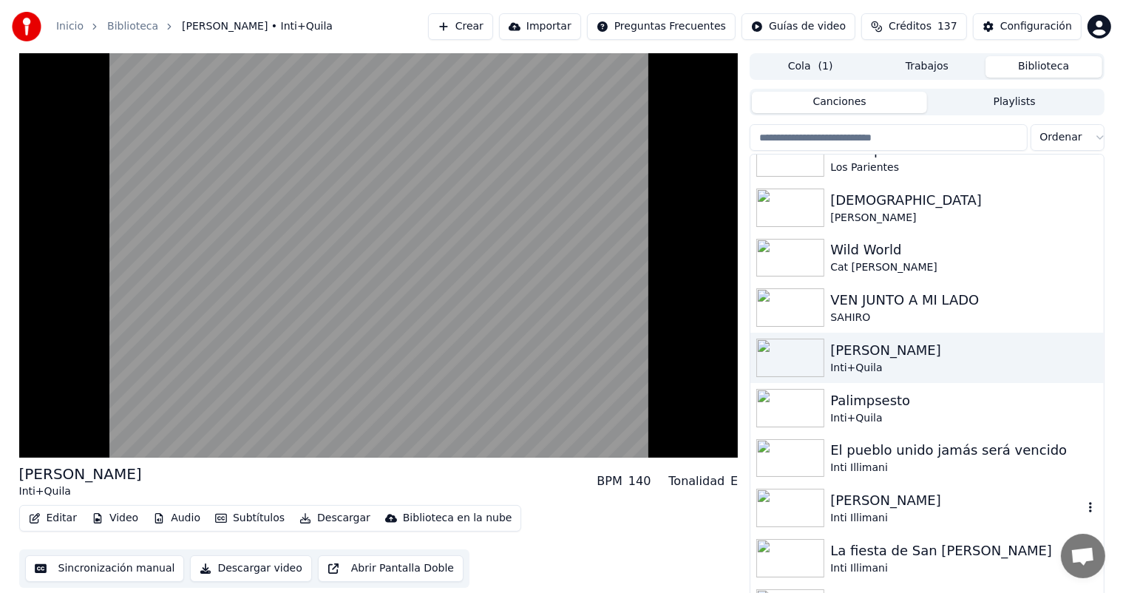
scroll to position [9230, 0]
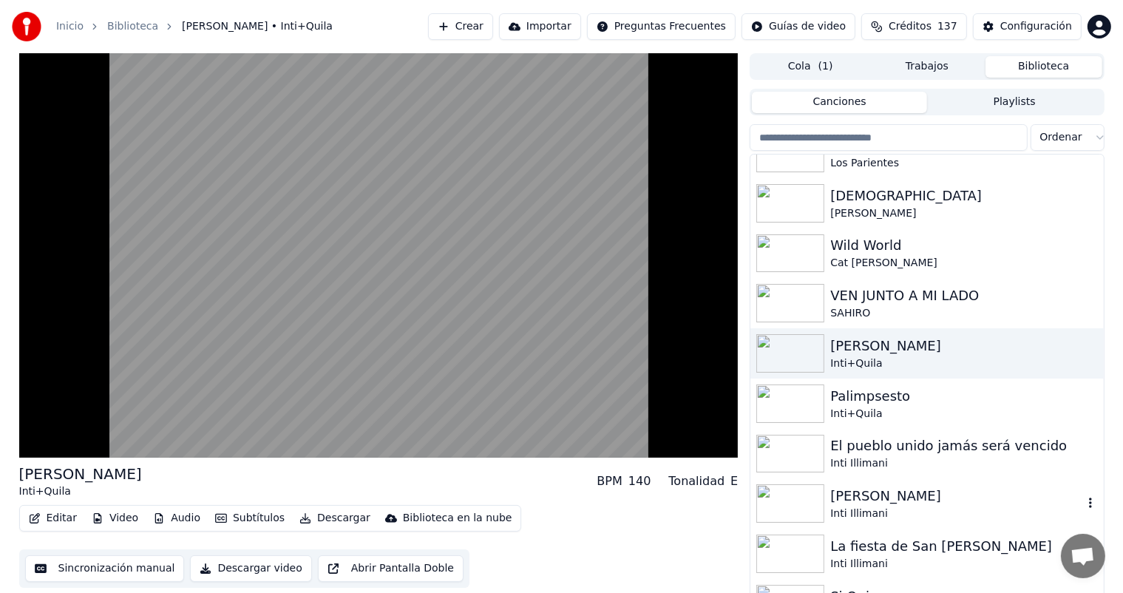
click at [802, 511] on img at bounding box center [791, 503] width 68 height 38
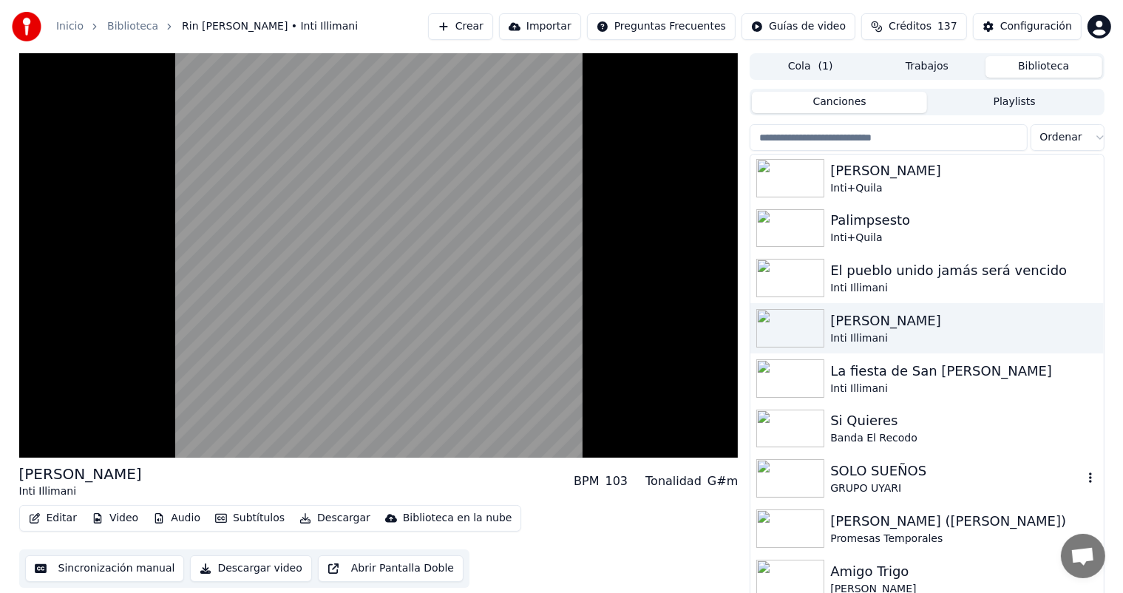
scroll to position [9415, 0]
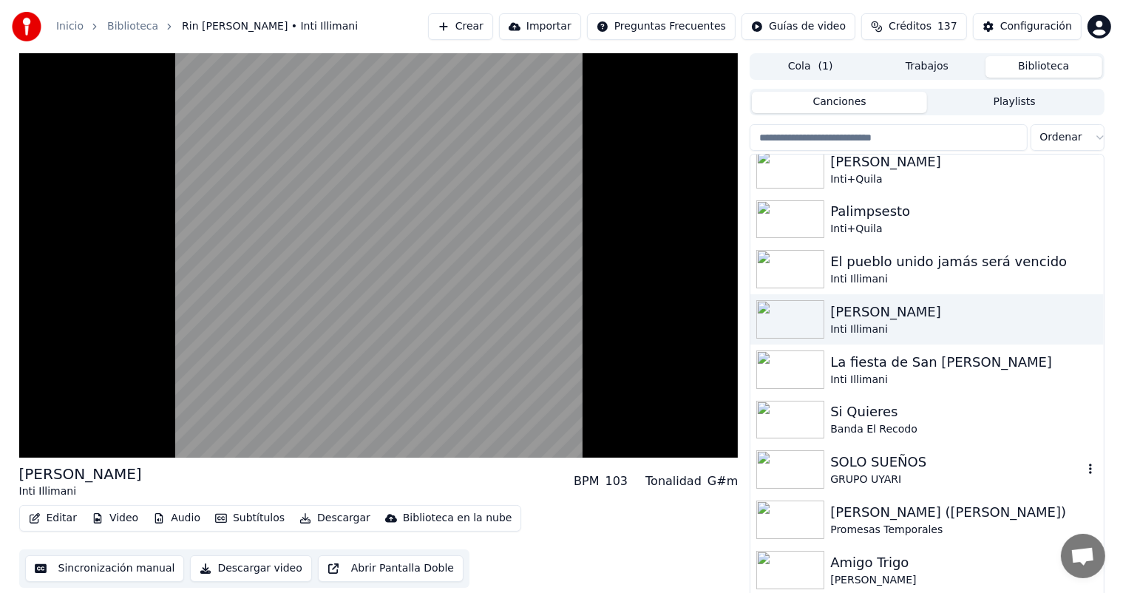
click at [799, 475] on img at bounding box center [791, 469] width 68 height 38
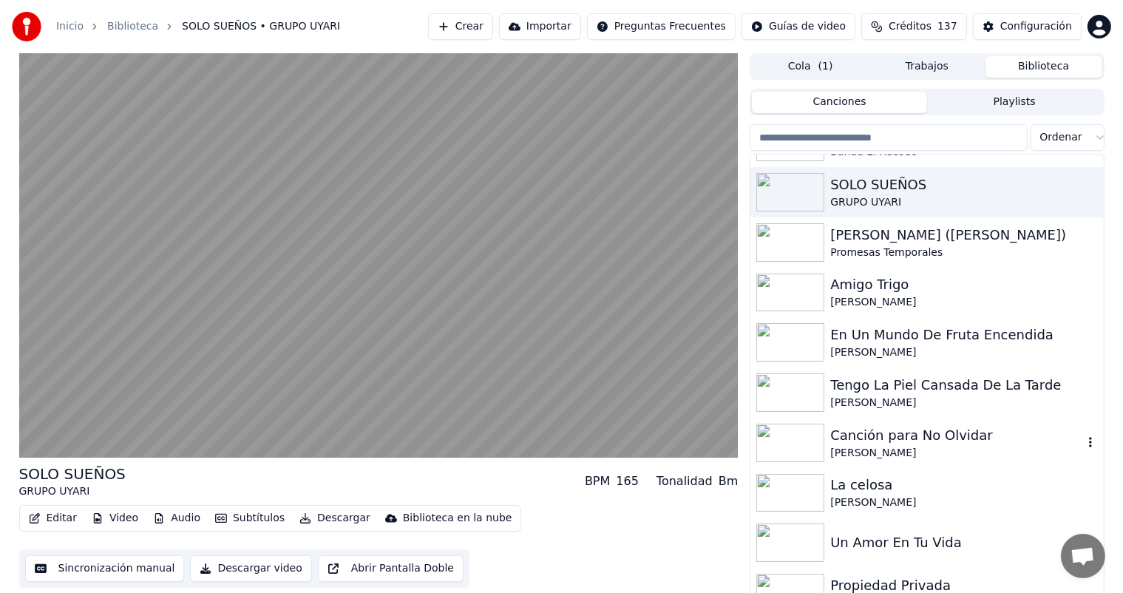
scroll to position [9696, 0]
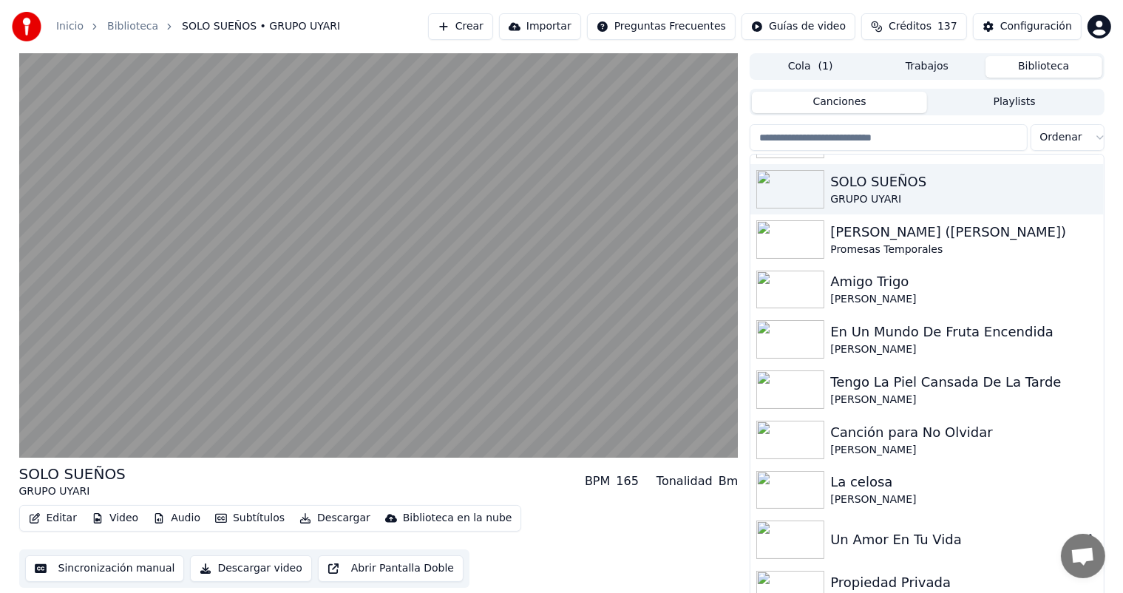
click at [805, 541] on img at bounding box center [791, 540] width 68 height 38
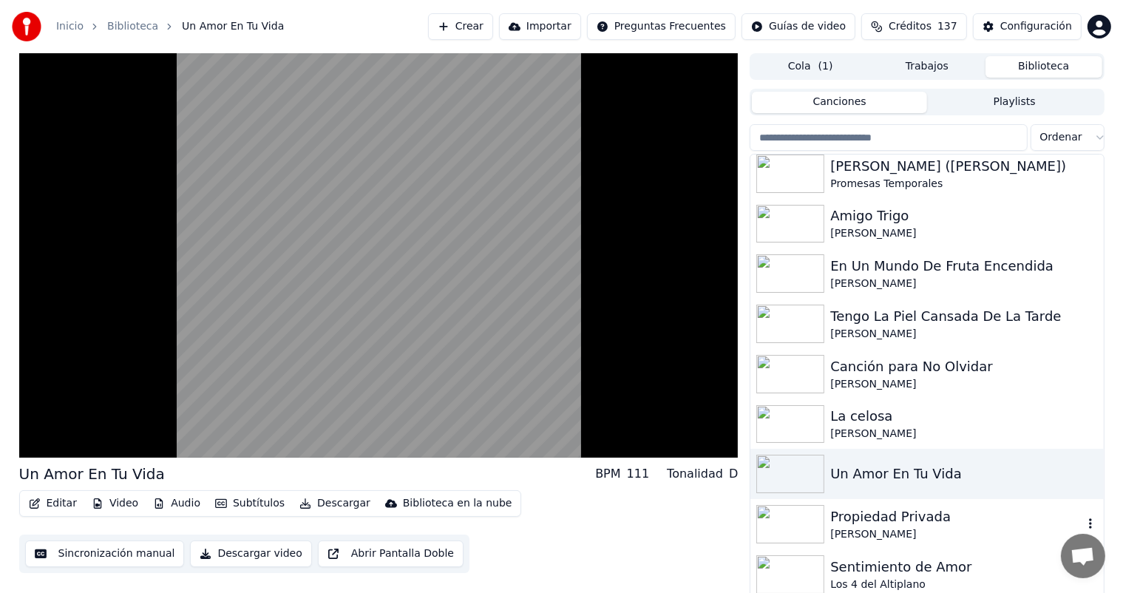
scroll to position [9762, 0]
click at [803, 518] on img at bounding box center [791, 524] width 68 height 38
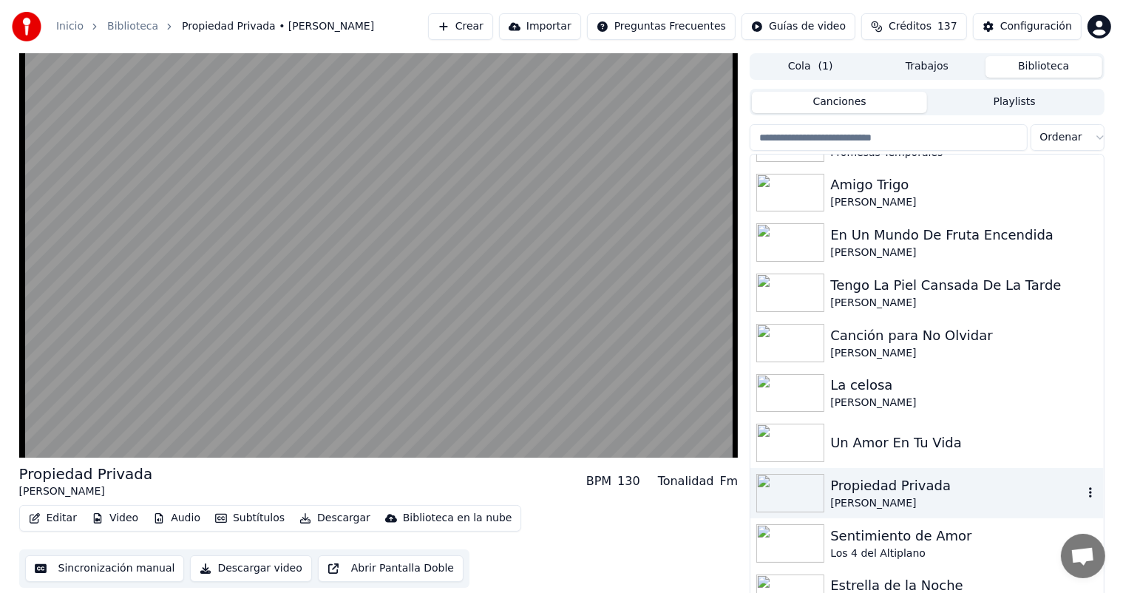
scroll to position [9799, 0]
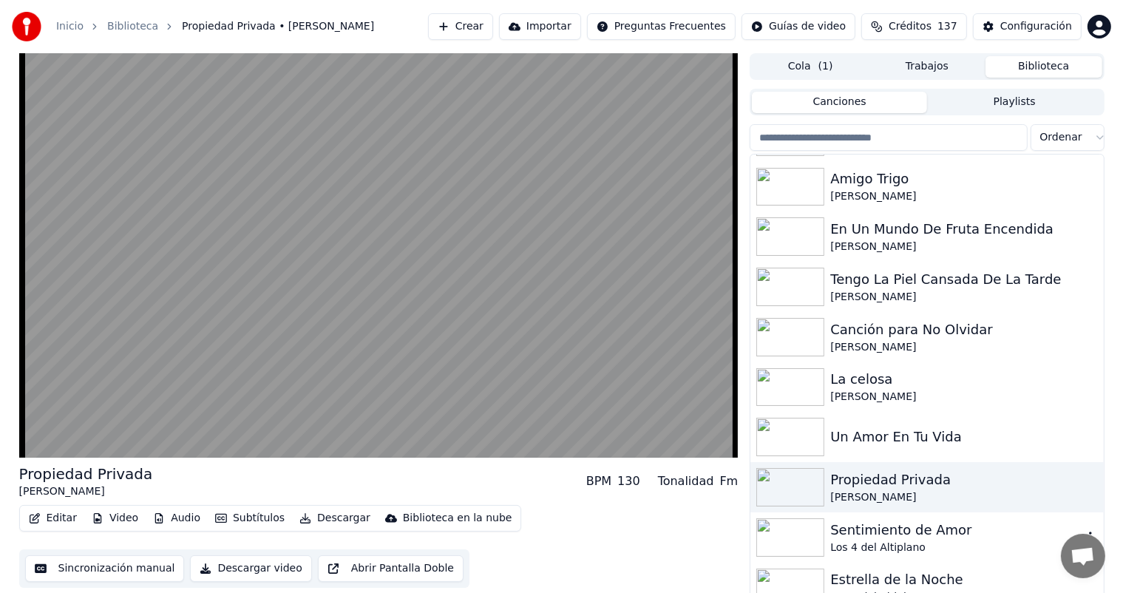
click at [803, 518] on img at bounding box center [791, 537] width 68 height 38
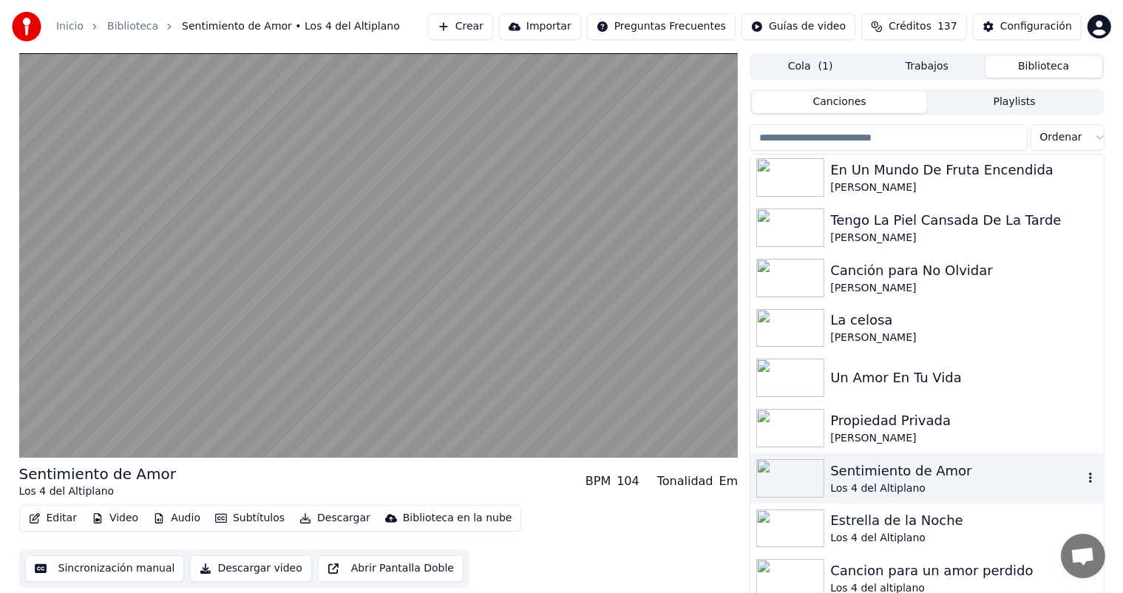
scroll to position [9863, 0]
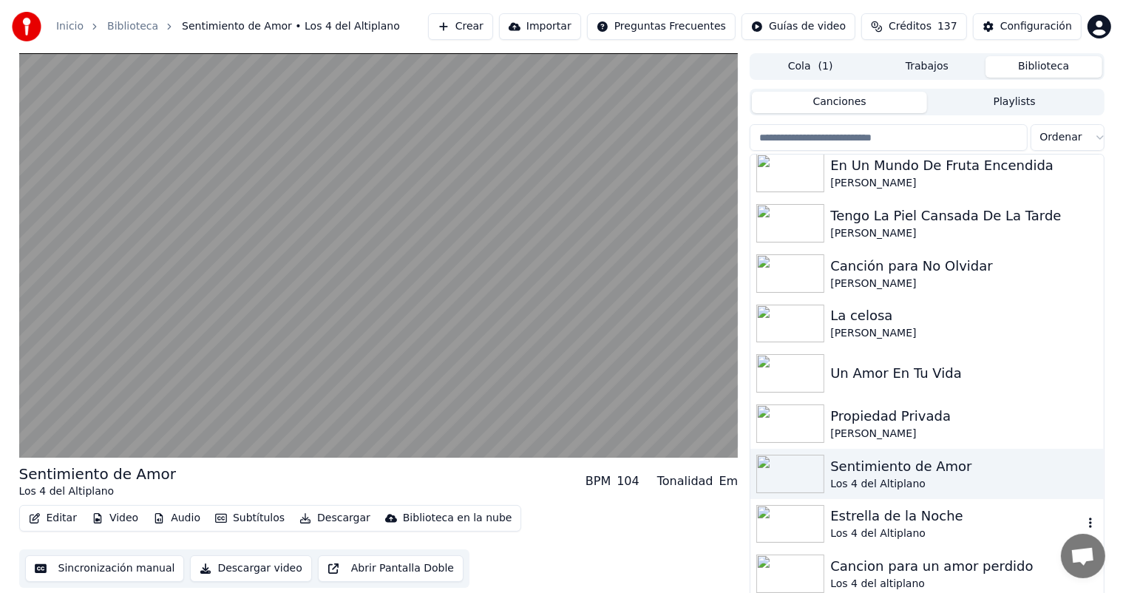
click at [803, 518] on img at bounding box center [791, 524] width 68 height 38
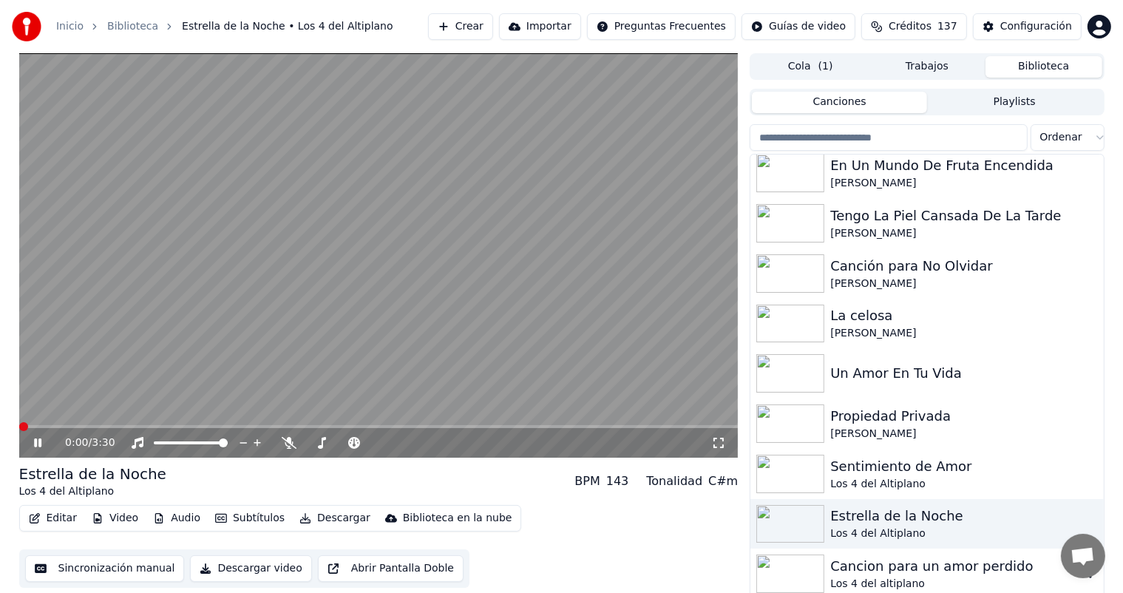
click at [803, 568] on img at bounding box center [791, 574] width 68 height 38
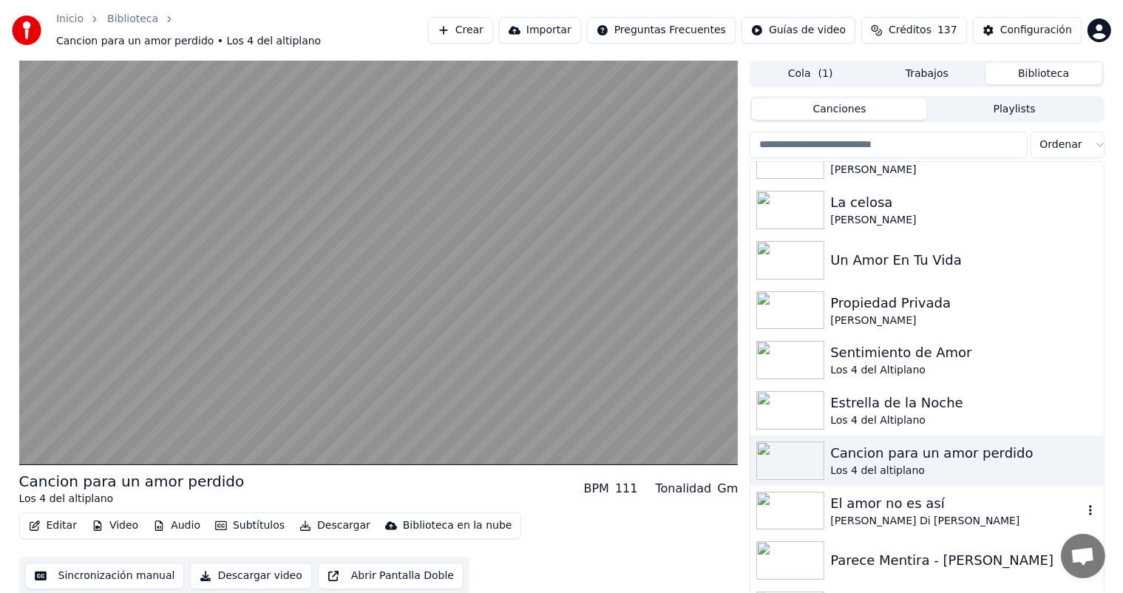
scroll to position [9992, 0]
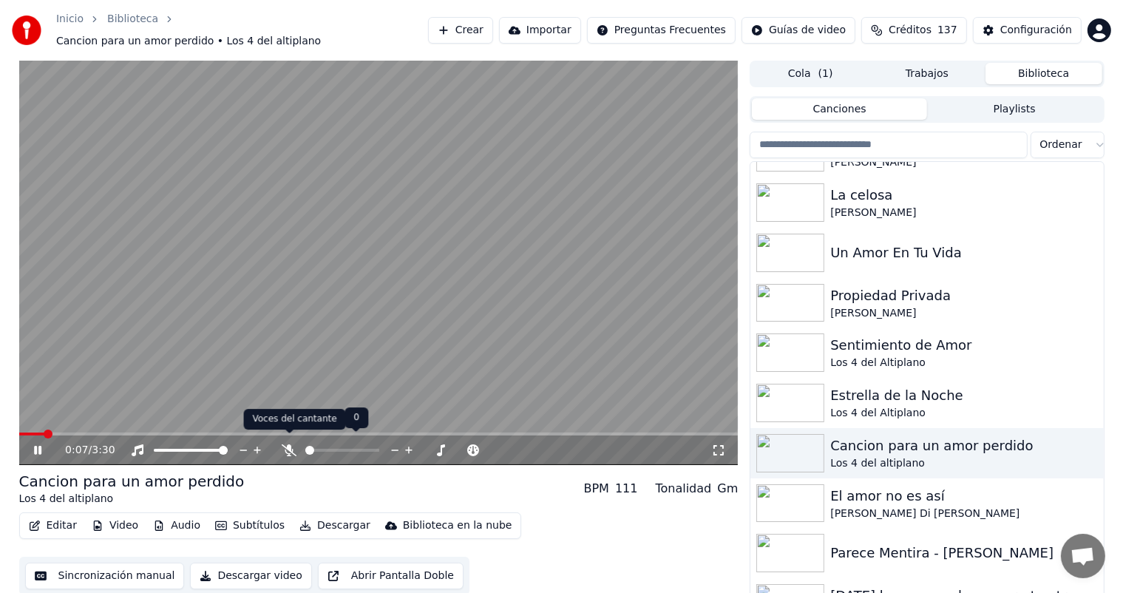
click at [287, 444] on icon at bounding box center [289, 450] width 15 height 12
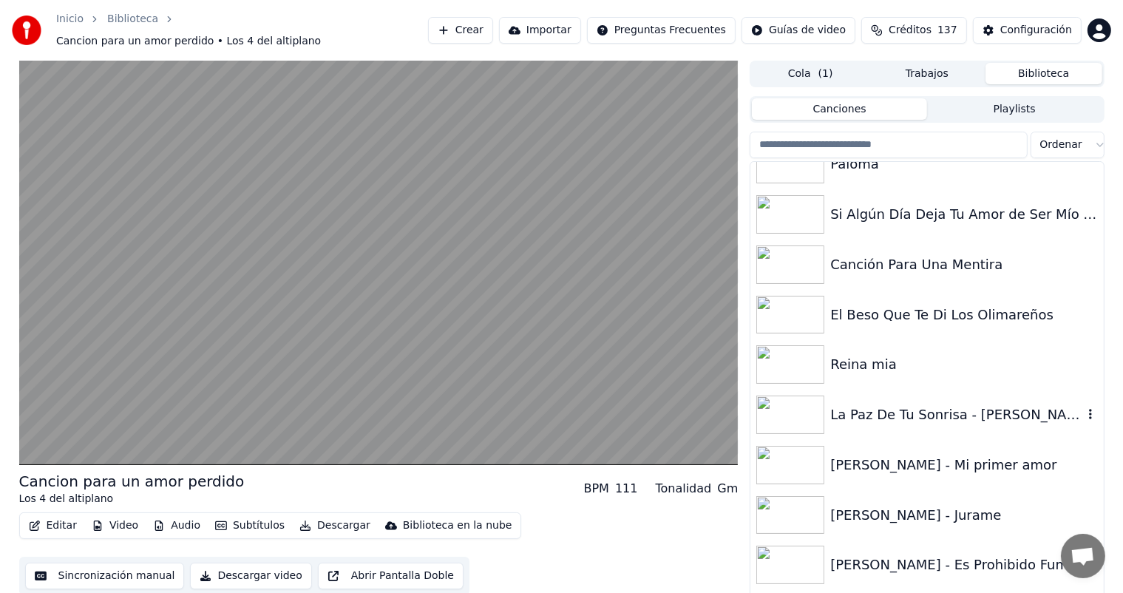
scroll to position [10557, 0]
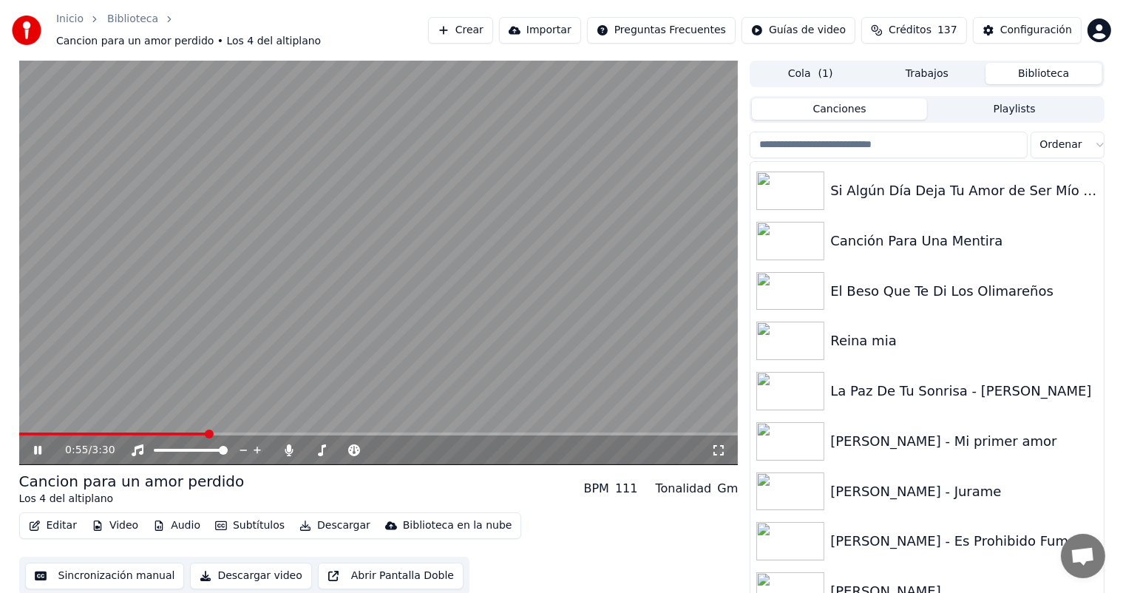
click at [208, 433] on span at bounding box center [379, 434] width 720 height 3
click at [286, 444] on icon at bounding box center [289, 450] width 15 height 12
click at [529, 275] on video at bounding box center [379, 263] width 720 height 405
